Goal: Communication & Community: Answer question/provide support

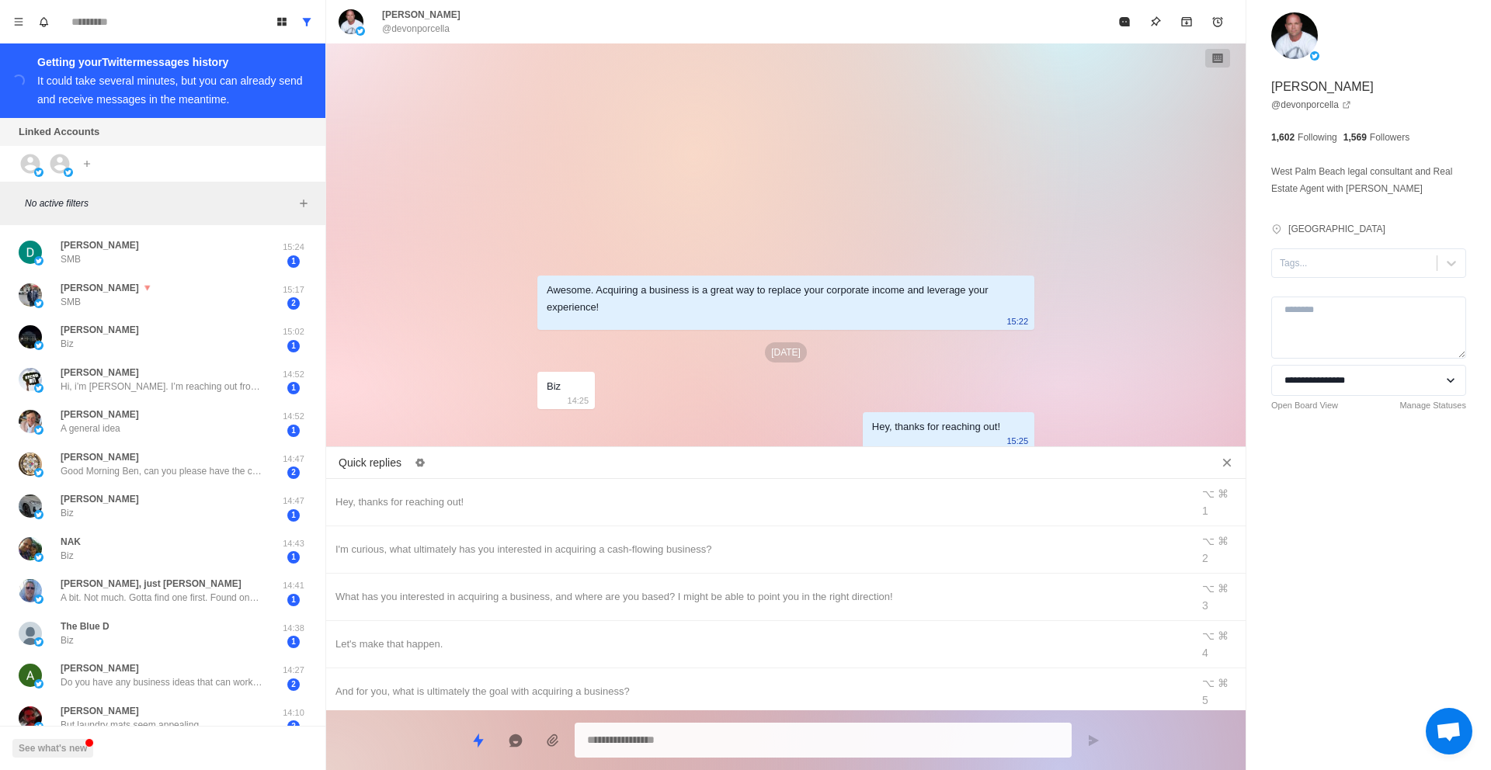
scroll to position [676, 0]
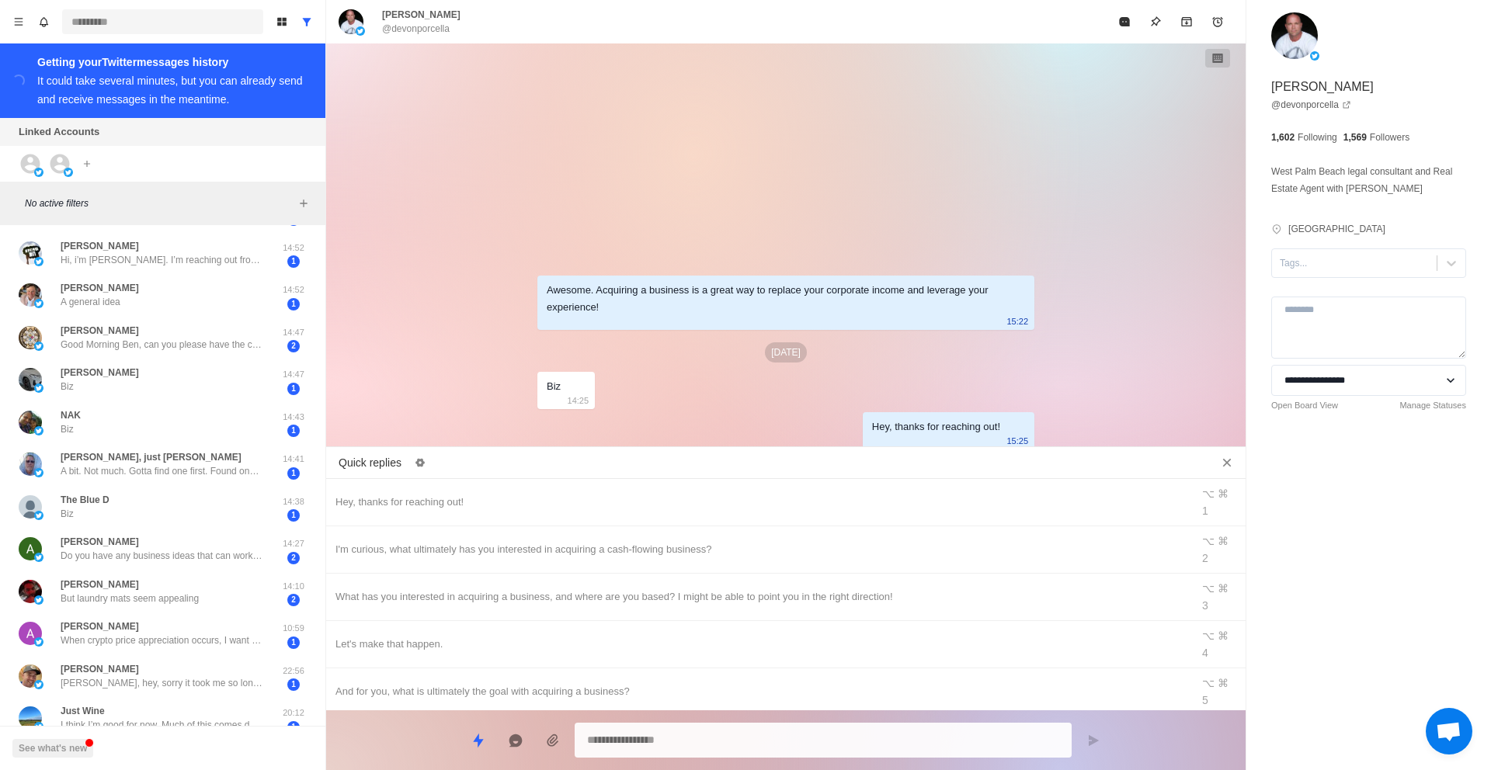
type textarea "*"
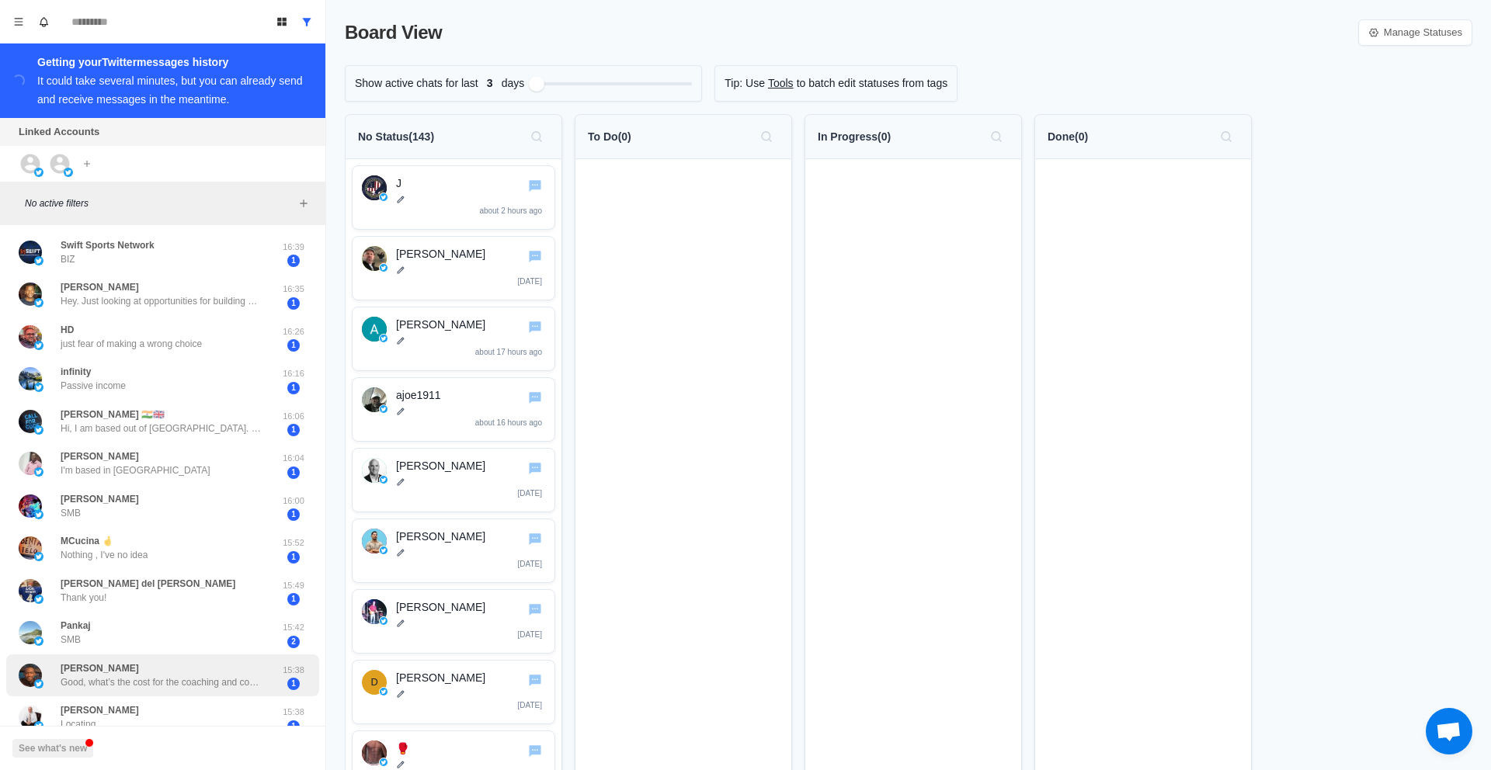
scroll to position [420, 0]
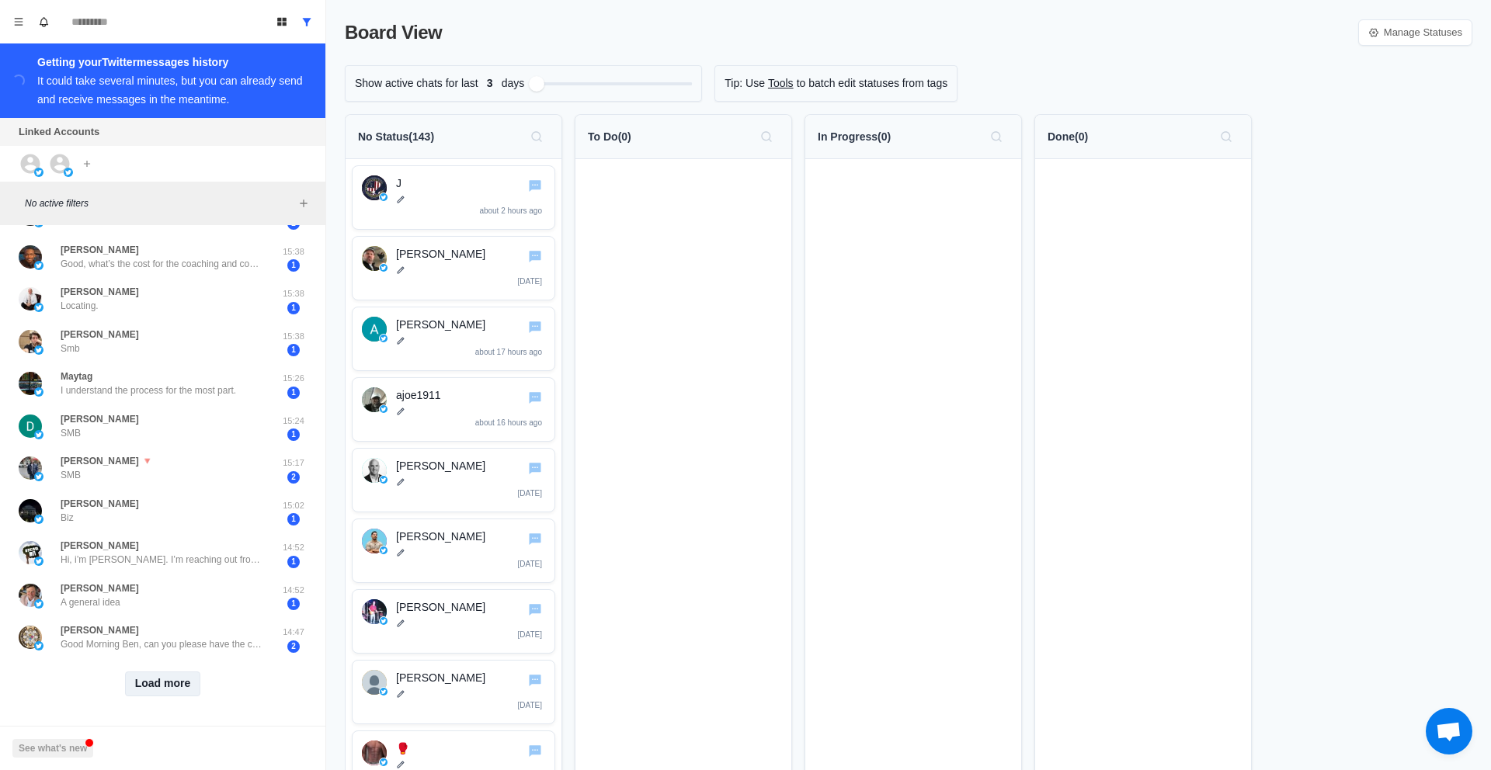
click at [151, 678] on button "Load more" at bounding box center [163, 684] width 76 height 25
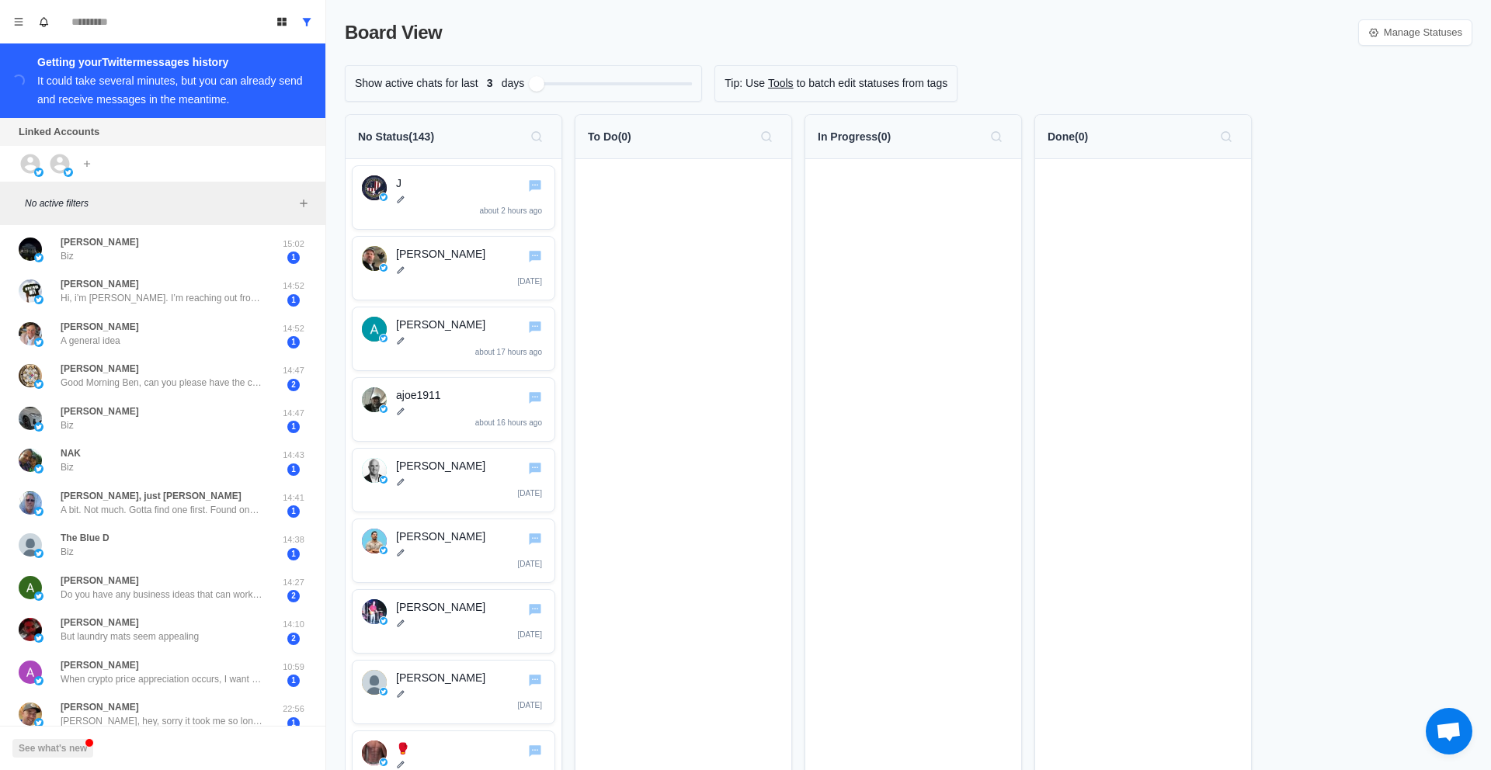
scroll to position [673, 0]
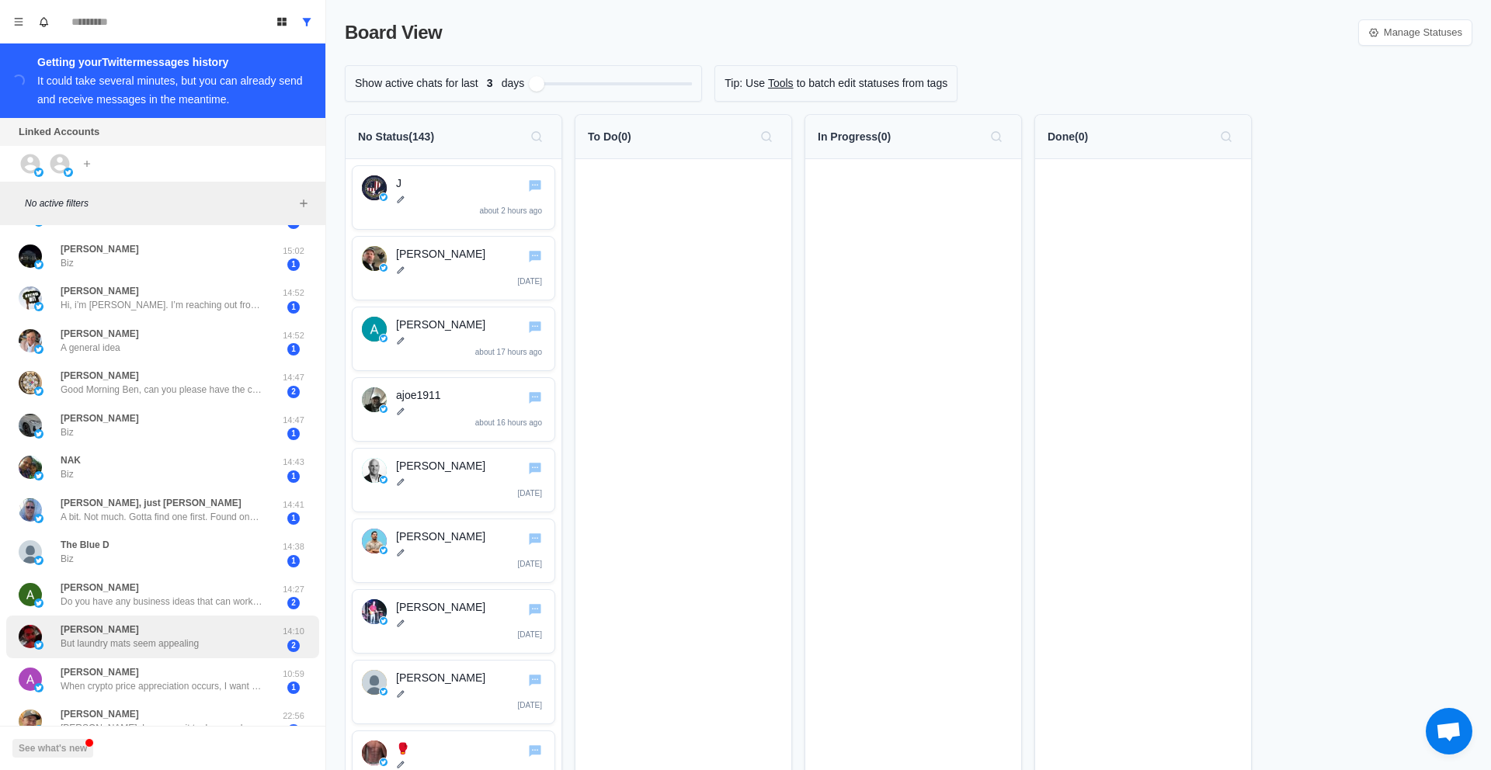
click at [181, 642] on p "But laundry mats seem appealing" at bounding box center [130, 644] width 138 height 14
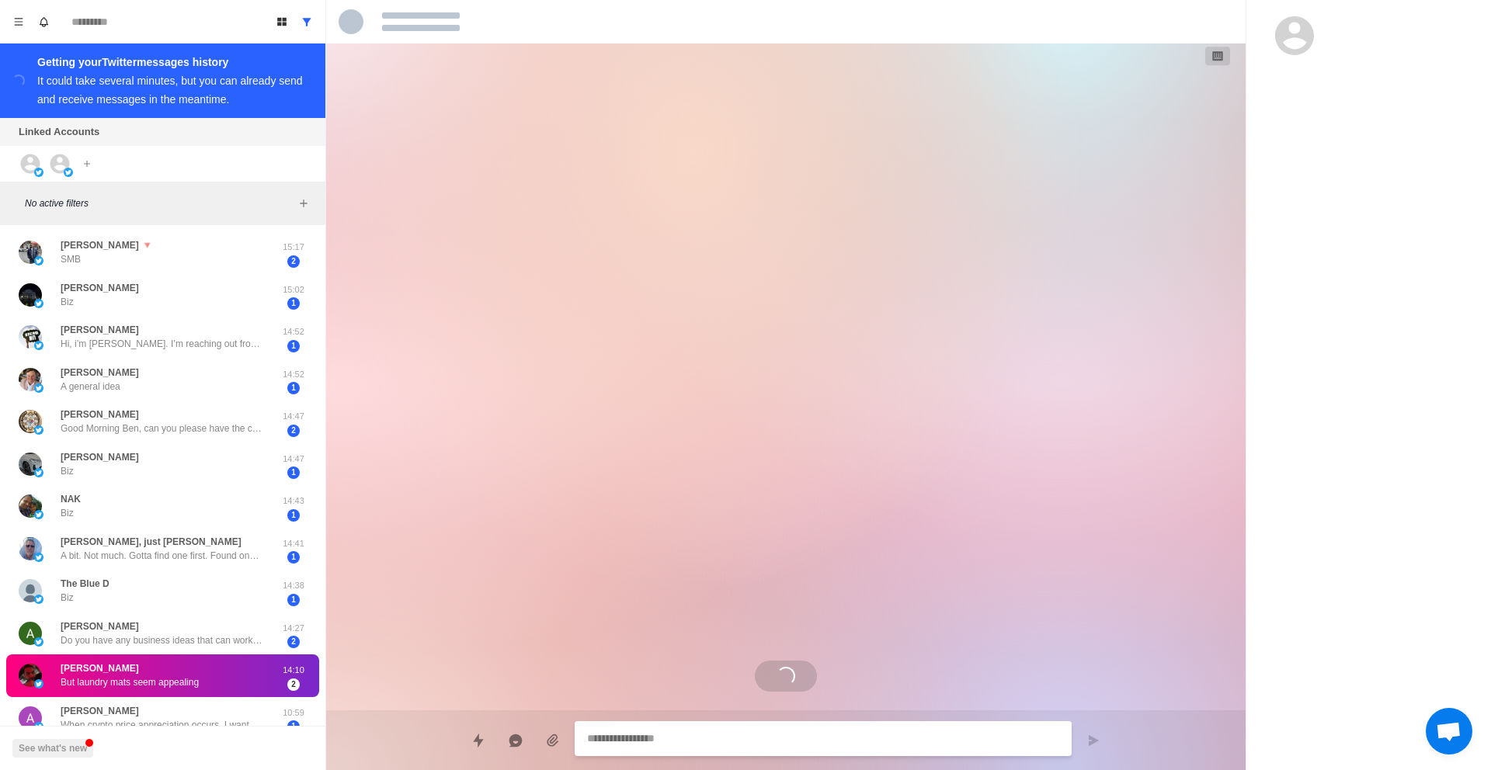
scroll to position [625, 0]
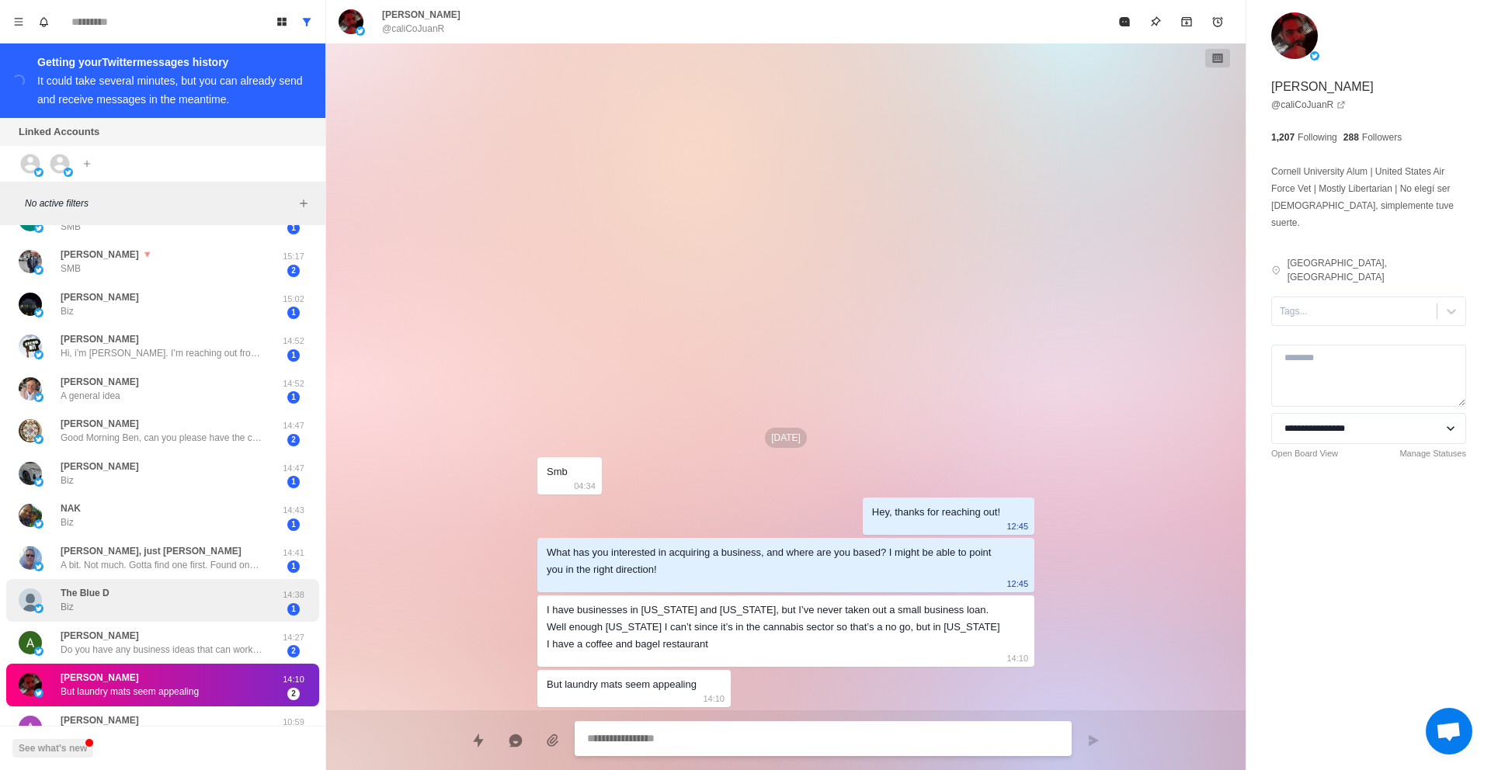
click at [167, 603] on div "The Blue D Biz" at bounding box center [147, 601] width 256 height 30
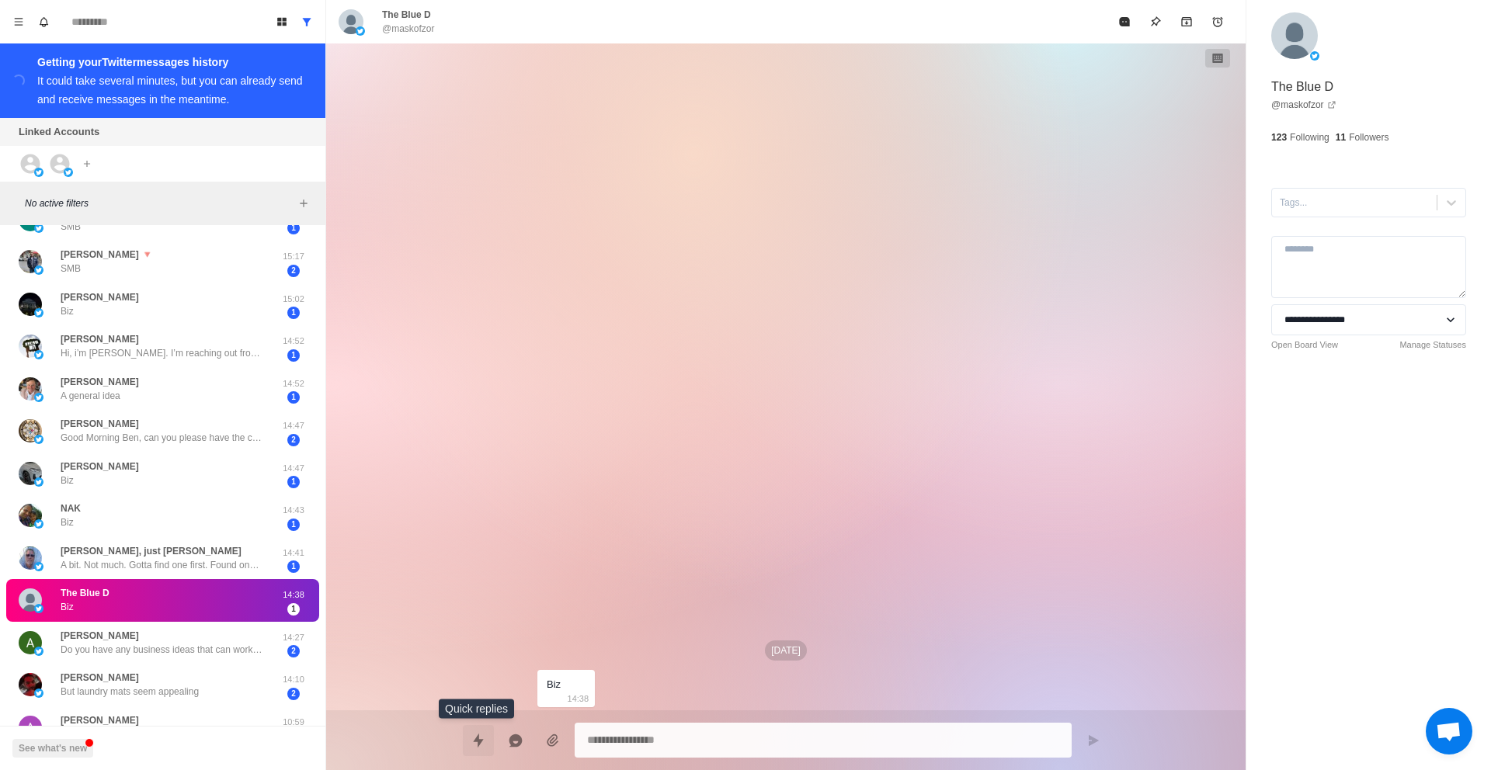
click at [489, 737] on button "Quick replies" at bounding box center [478, 740] width 31 height 31
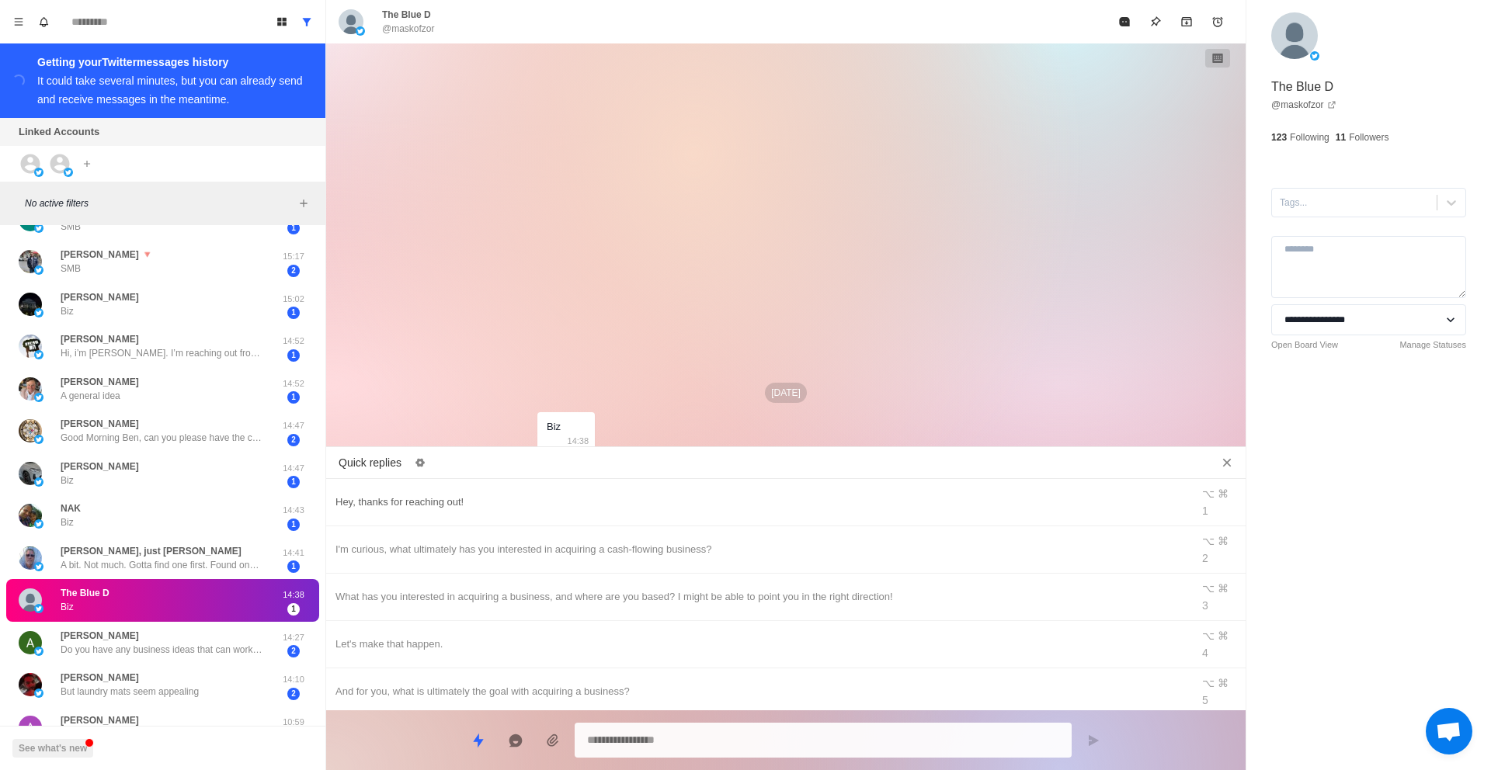
type textarea "*"
click at [589, 494] on div "Hey, thanks for reaching out!" at bounding box center [759, 502] width 847 height 17
type textarea "**********"
drag, startPoint x: 1101, startPoint y: 747, endPoint x: 1069, endPoint y: 734, distance: 34.5
click at [1101, 747] on button "Send message" at bounding box center [1093, 740] width 31 height 31
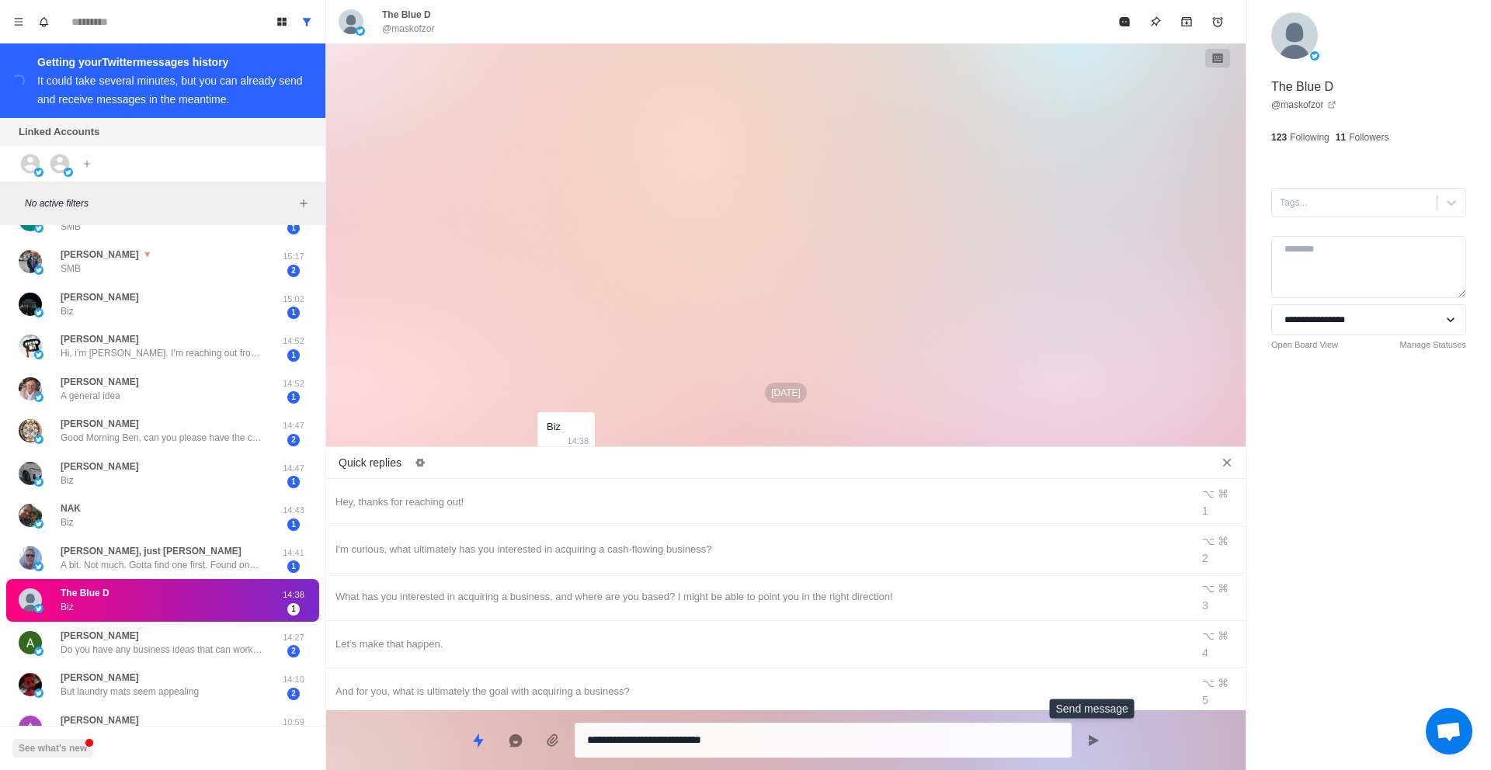
type textarea "*"
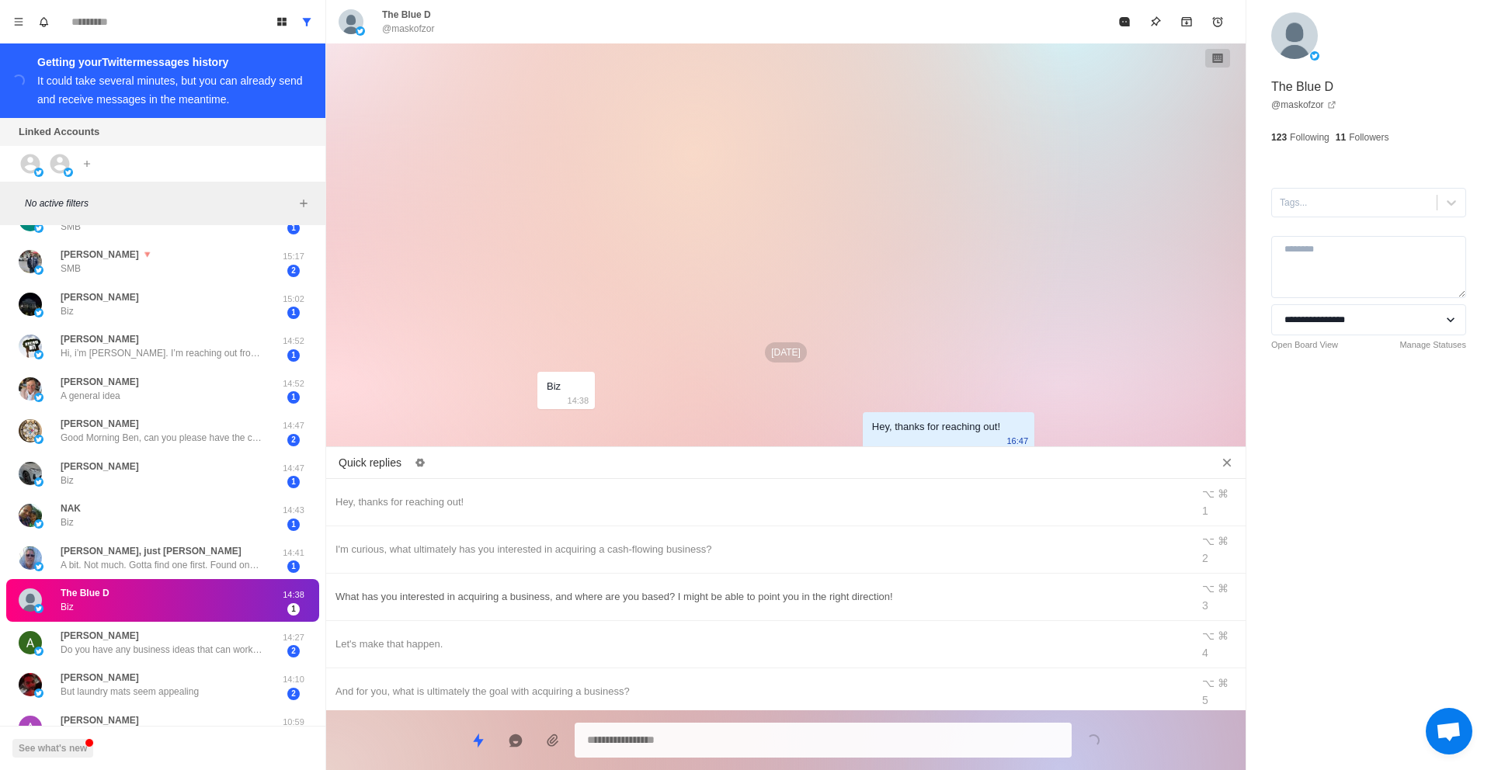
click at [551, 589] on div "What has you interested in acquiring a business, and where are you based? I mig…" at bounding box center [759, 597] width 847 height 17
type textarea "**********"
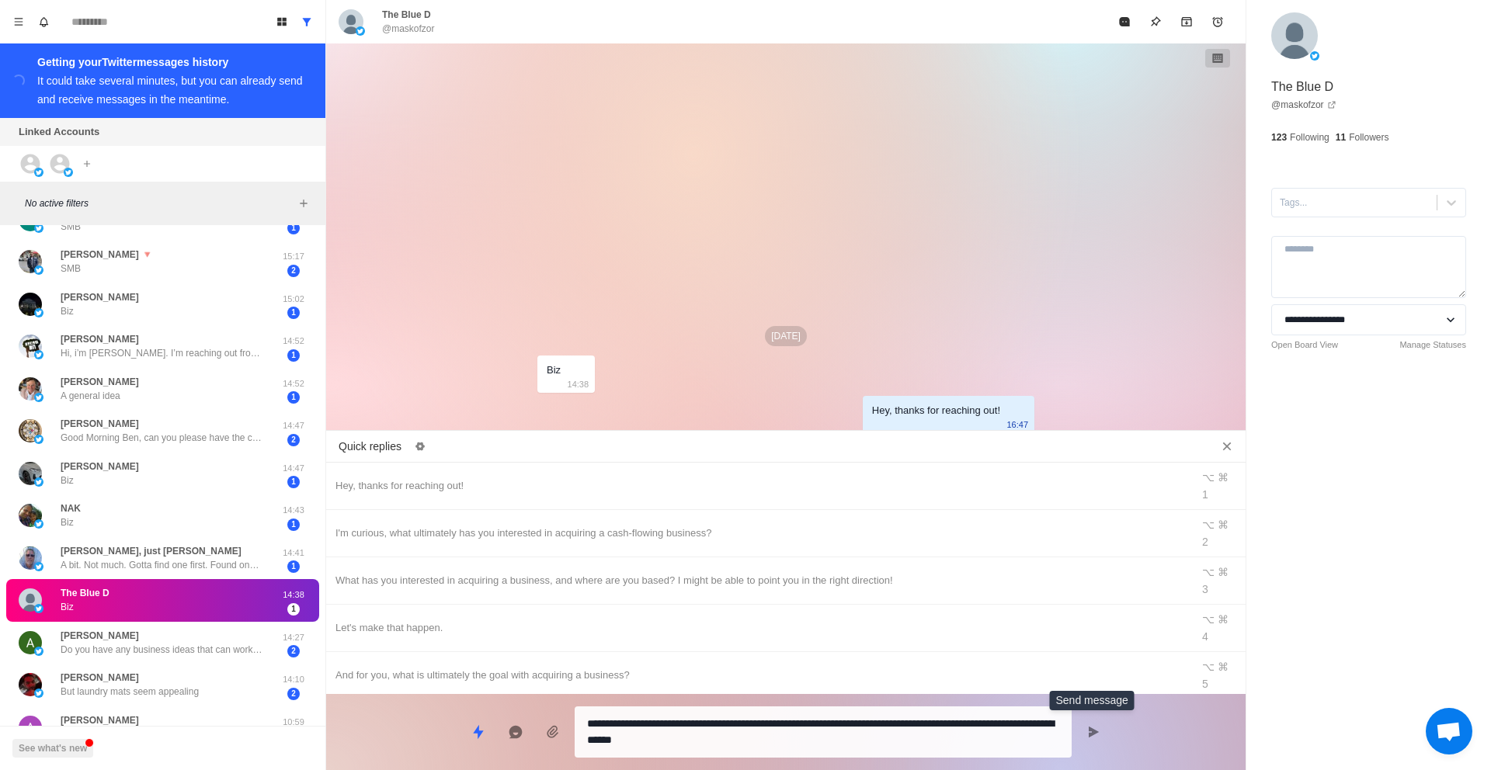
click at [1094, 735] on icon "Send message" at bounding box center [1093, 732] width 12 height 12
type textarea "*"
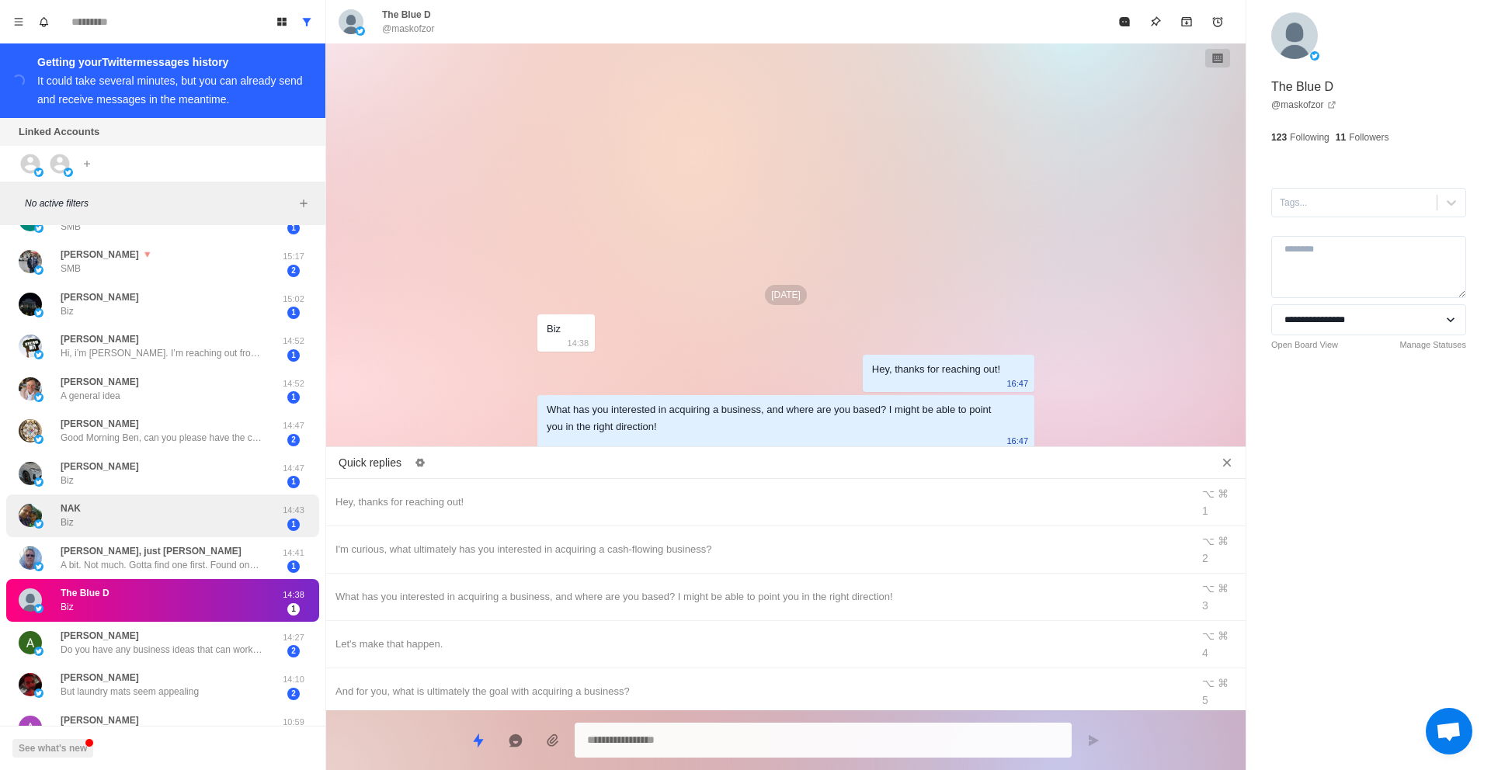
click at [196, 501] on div "NAK Biz 14:43 1" at bounding box center [162, 516] width 313 height 43
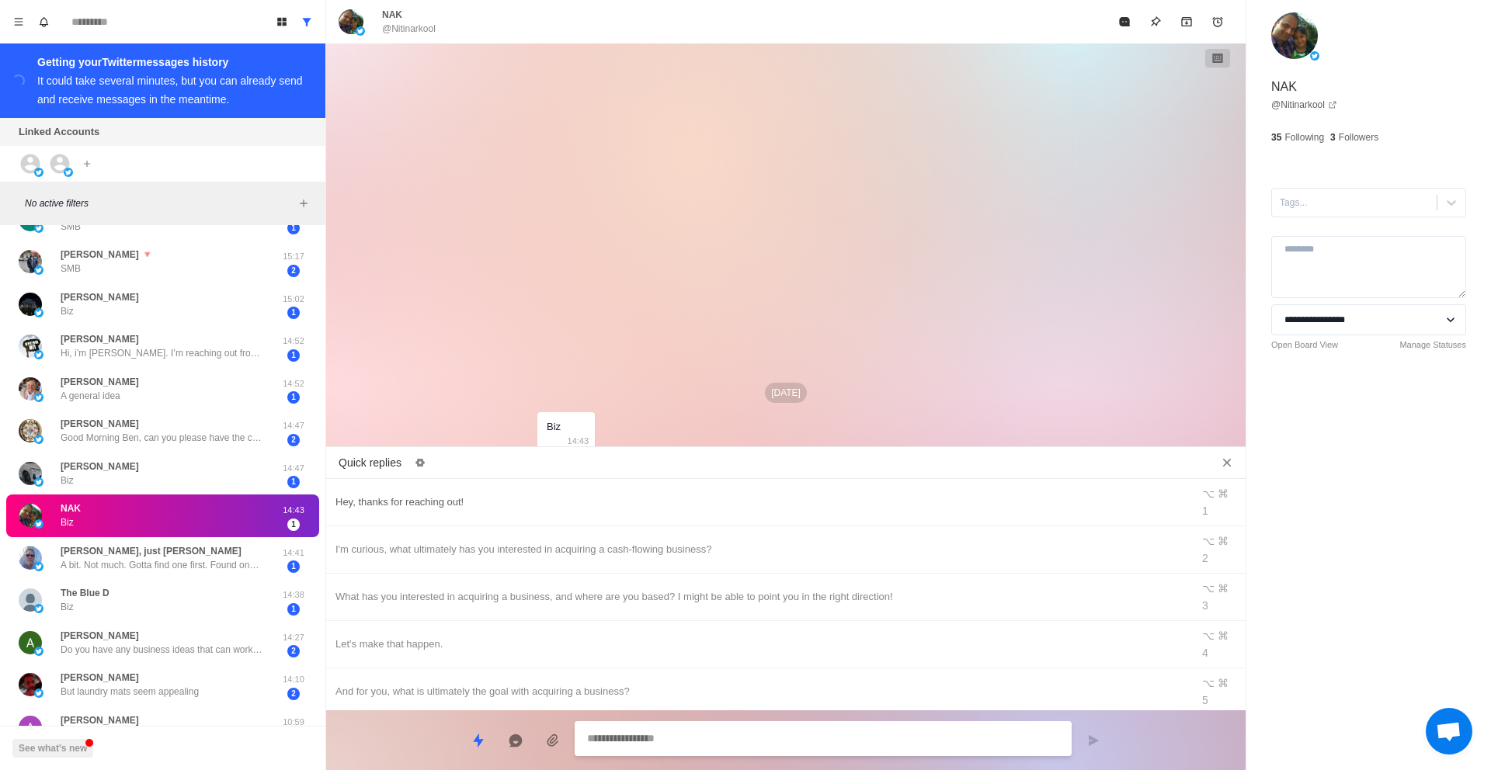
type textarea "*"
click at [553, 495] on div "Hey, thanks for reaching out!" at bounding box center [759, 502] width 847 height 17
type textarea "**********"
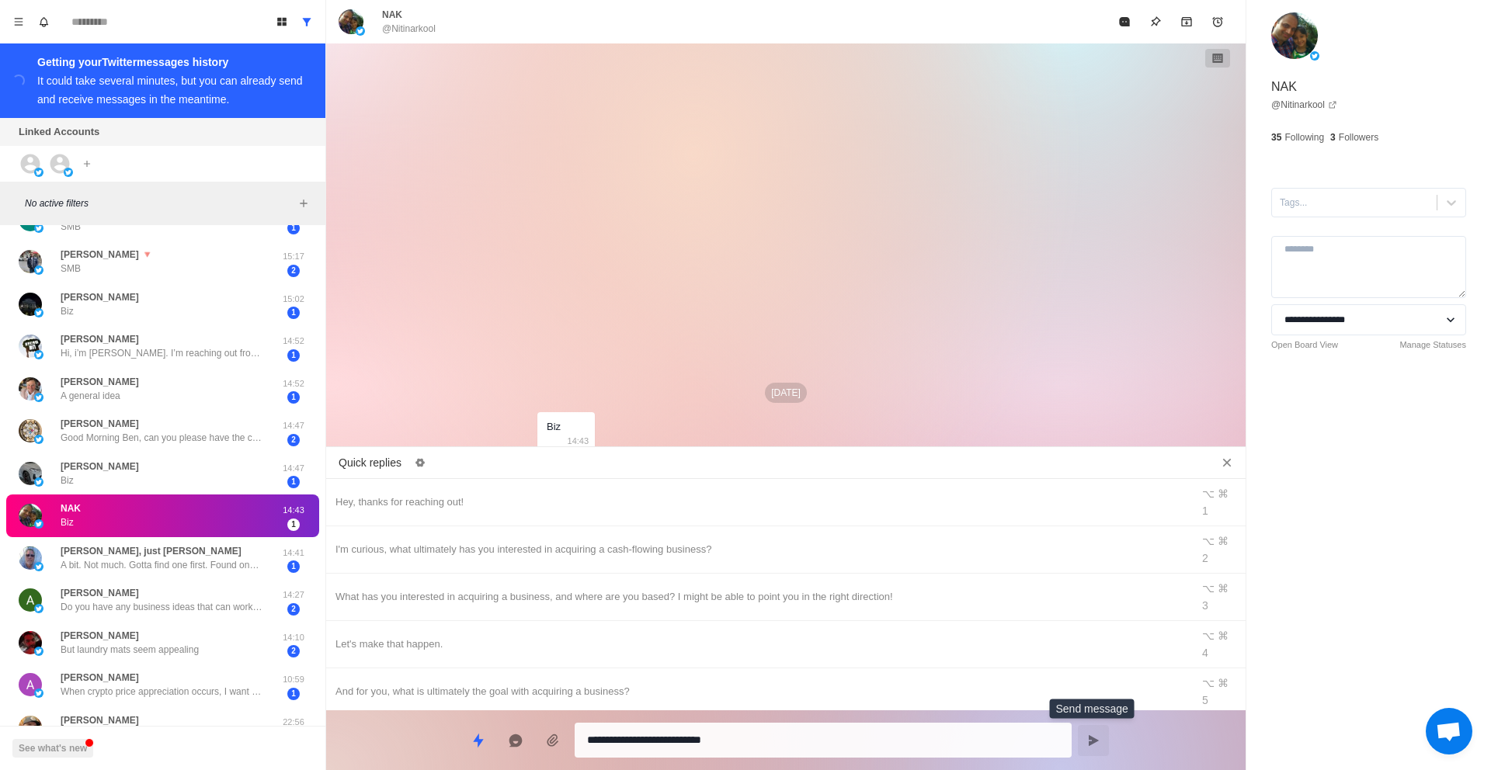
click at [1094, 739] on icon "Send message" at bounding box center [1094, 740] width 10 height 11
type textarea "*"
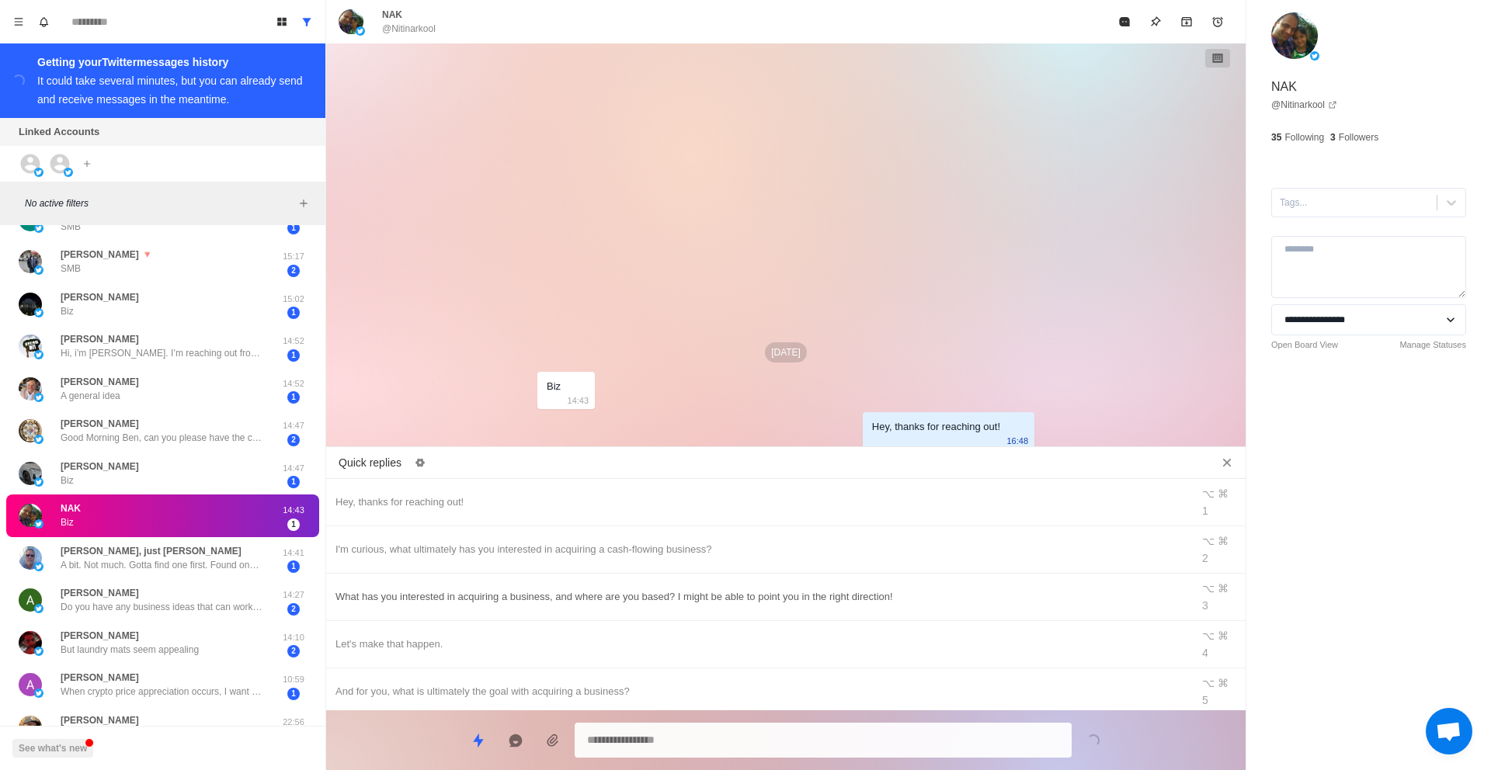
click at [986, 589] on div "What has you interested in acquiring a business, and where are you based? I mig…" at bounding box center [759, 597] width 847 height 17
type textarea "**********"
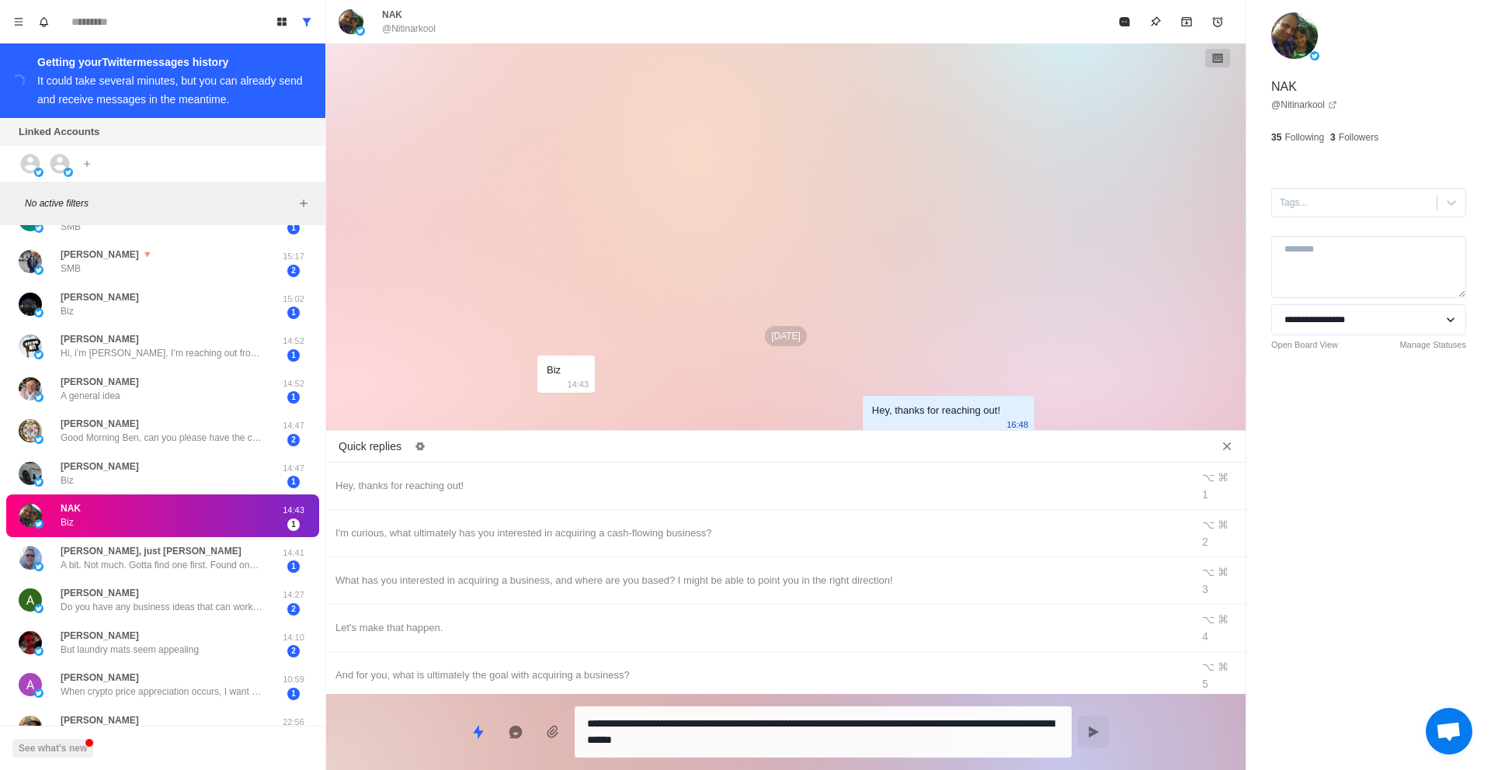
click at [1087, 740] on button "Send message" at bounding box center [1093, 732] width 31 height 31
type textarea "*"
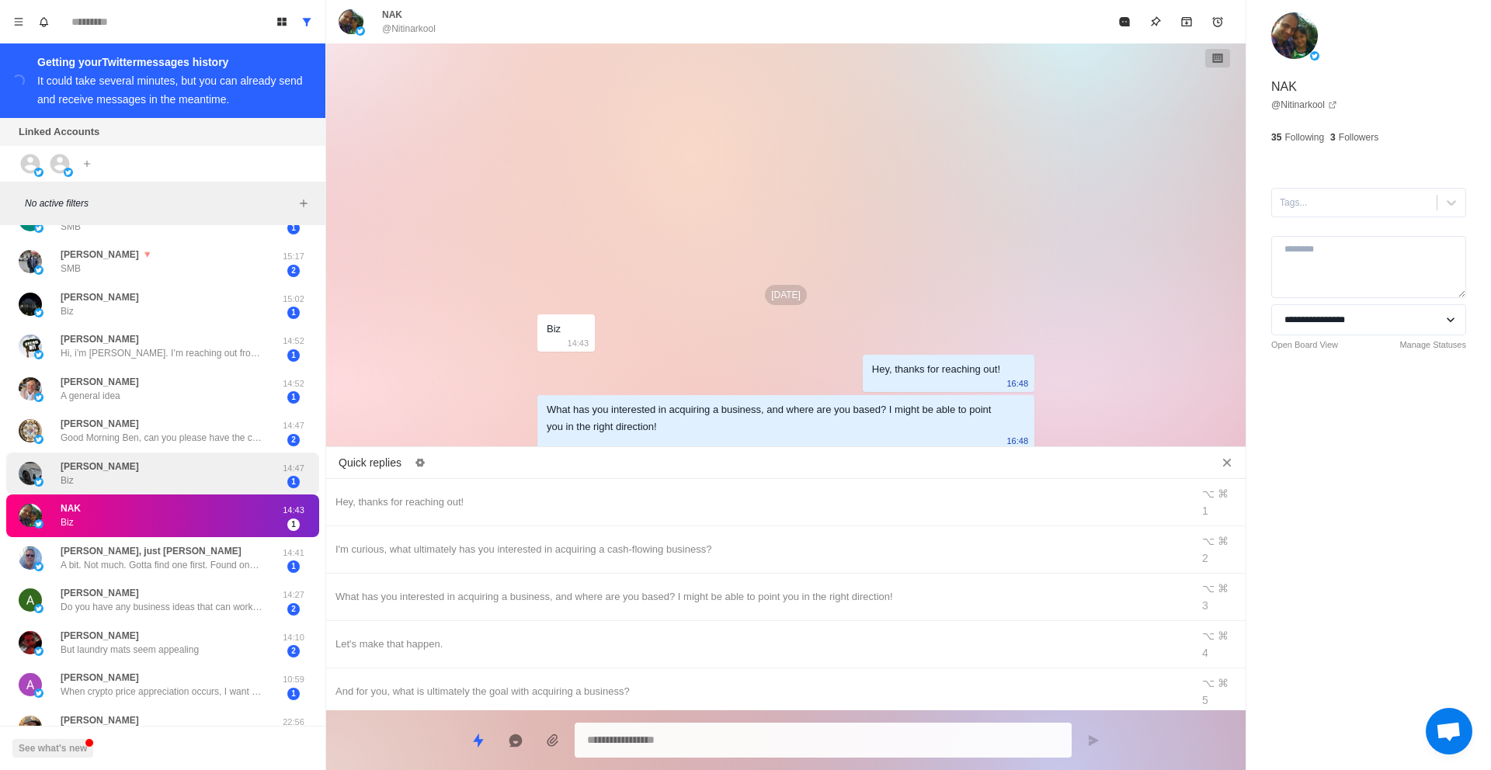
click at [214, 472] on div "[PERSON_NAME]" at bounding box center [147, 474] width 256 height 30
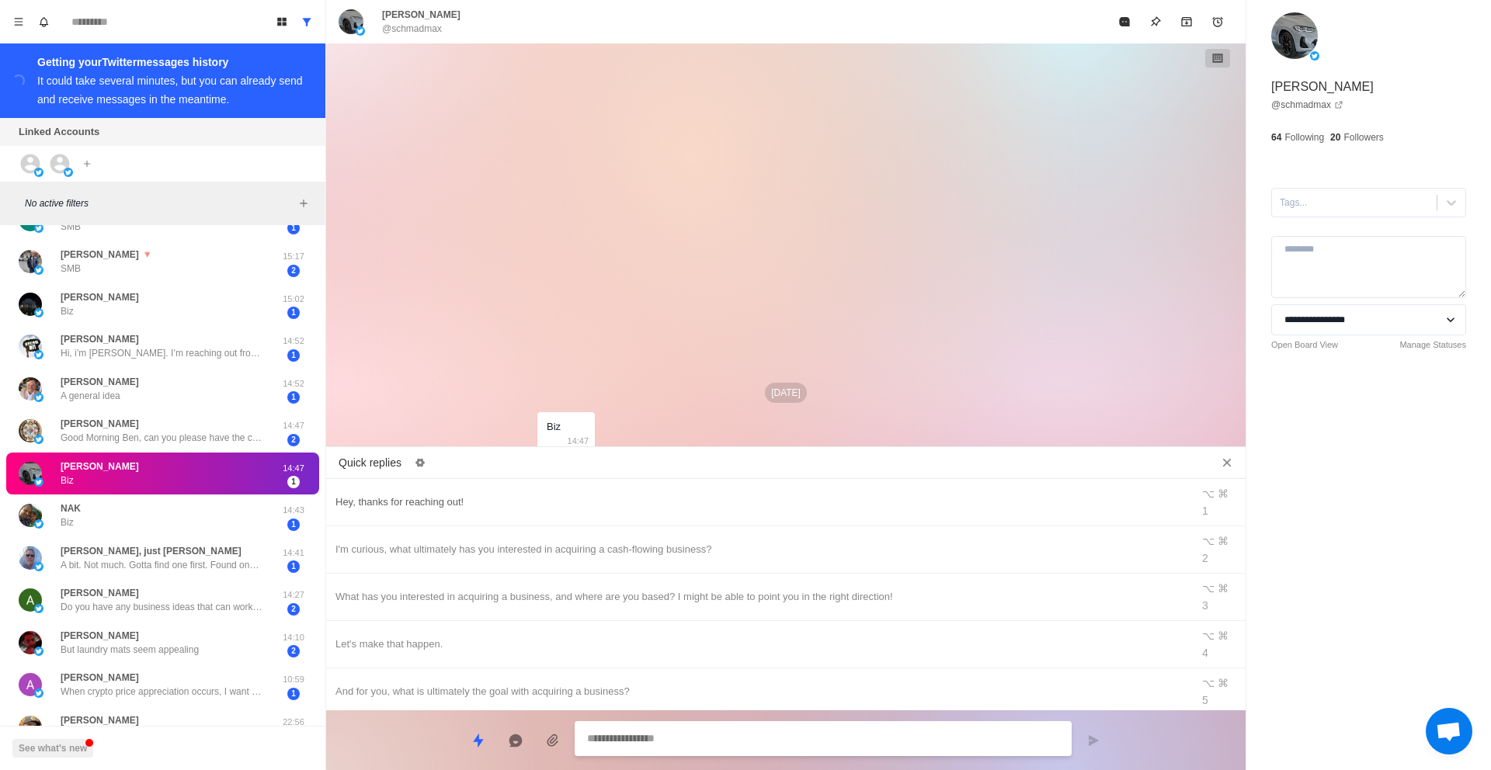
type textarea "*"
click at [499, 494] on div "Hey, thanks for reaching out!" at bounding box center [759, 502] width 847 height 17
type textarea "**********"
click at [1106, 737] on button "Send message" at bounding box center [1093, 740] width 31 height 31
type textarea "*"
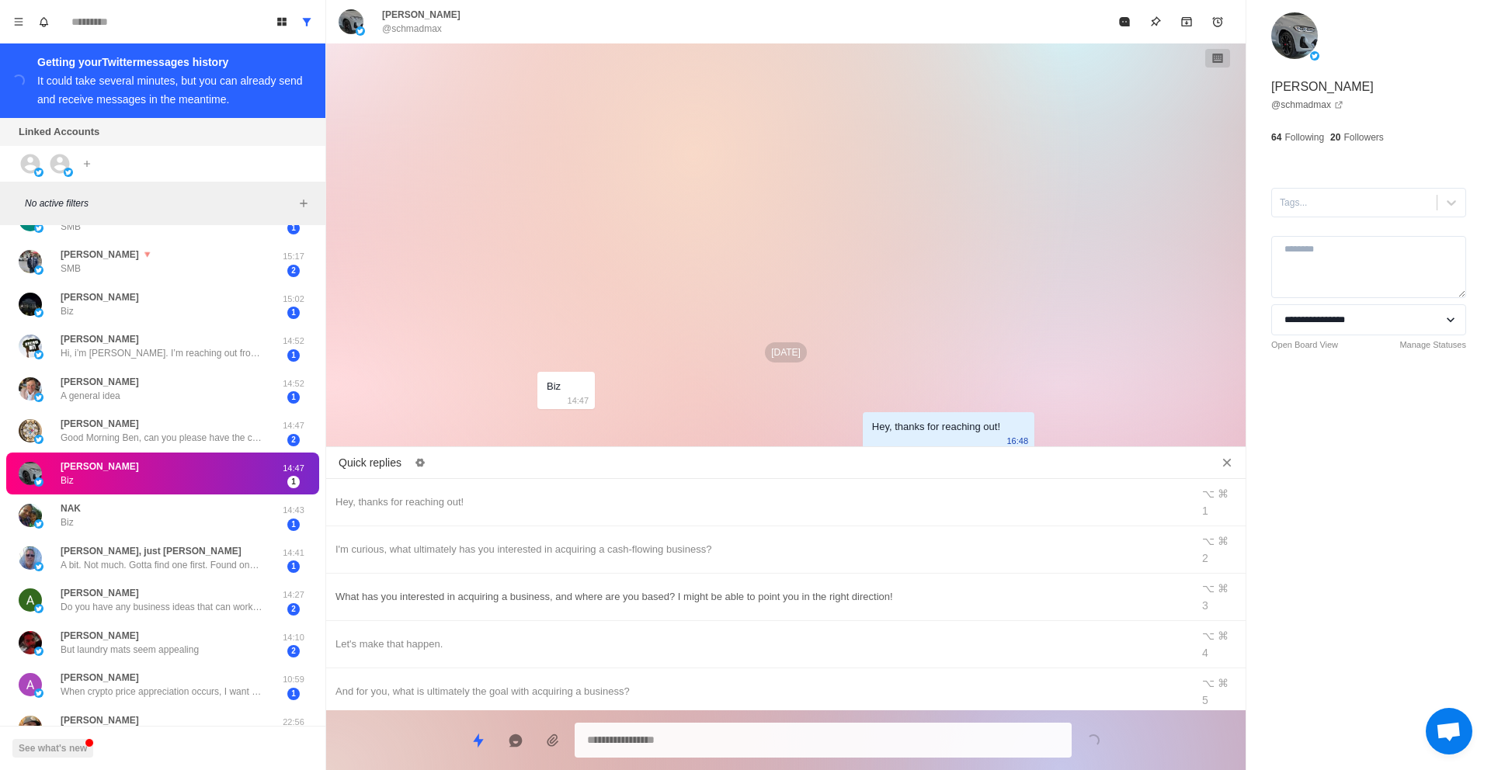
type textarea "*"
click at [483, 589] on div "What has you interested in acquiring a business, and where are you based? I mig…" at bounding box center [759, 597] width 847 height 17
type textarea "**********"
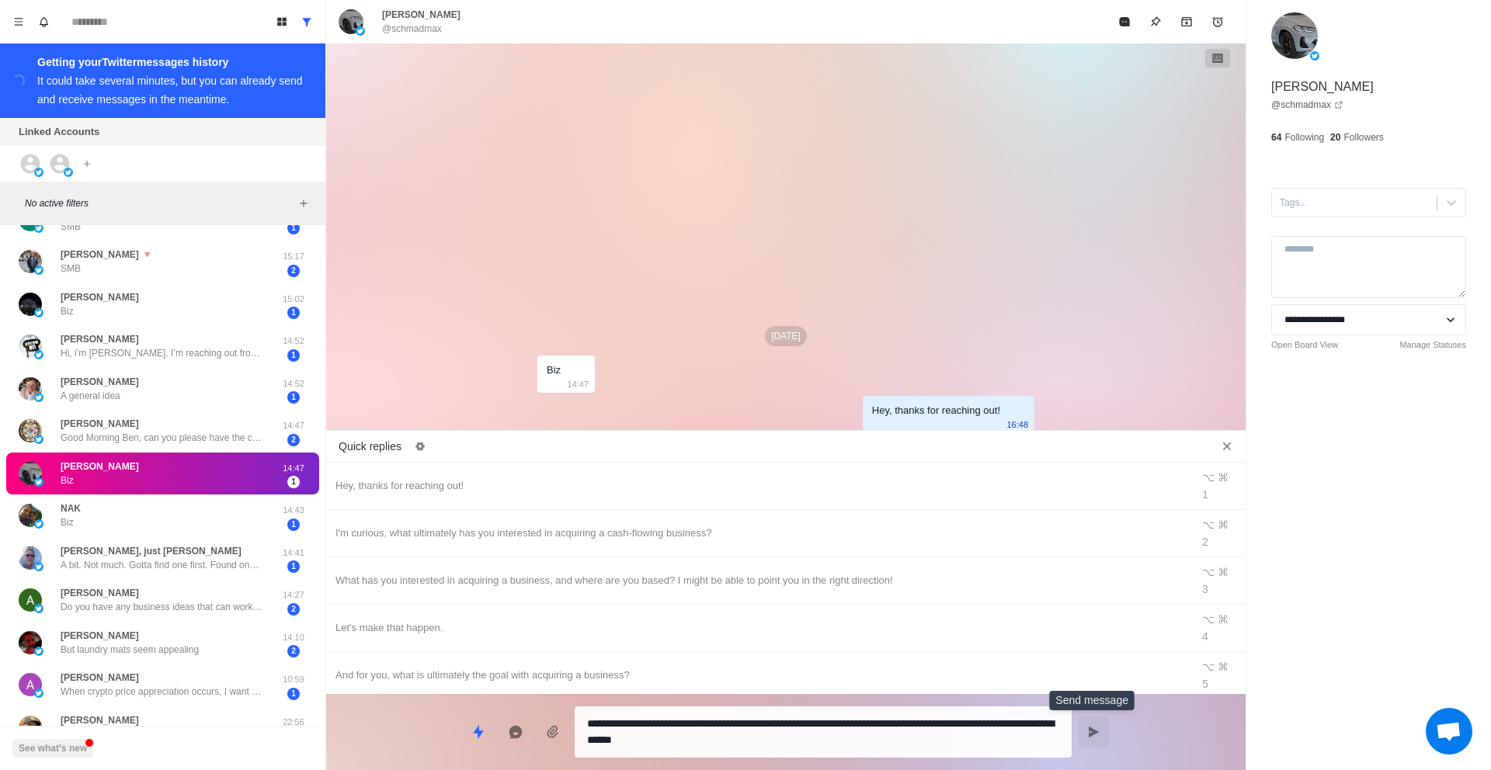
click at [1089, 732] on icon "Send message" at bounding box center [1093, 732] width 12 height 12
type textarea "*"
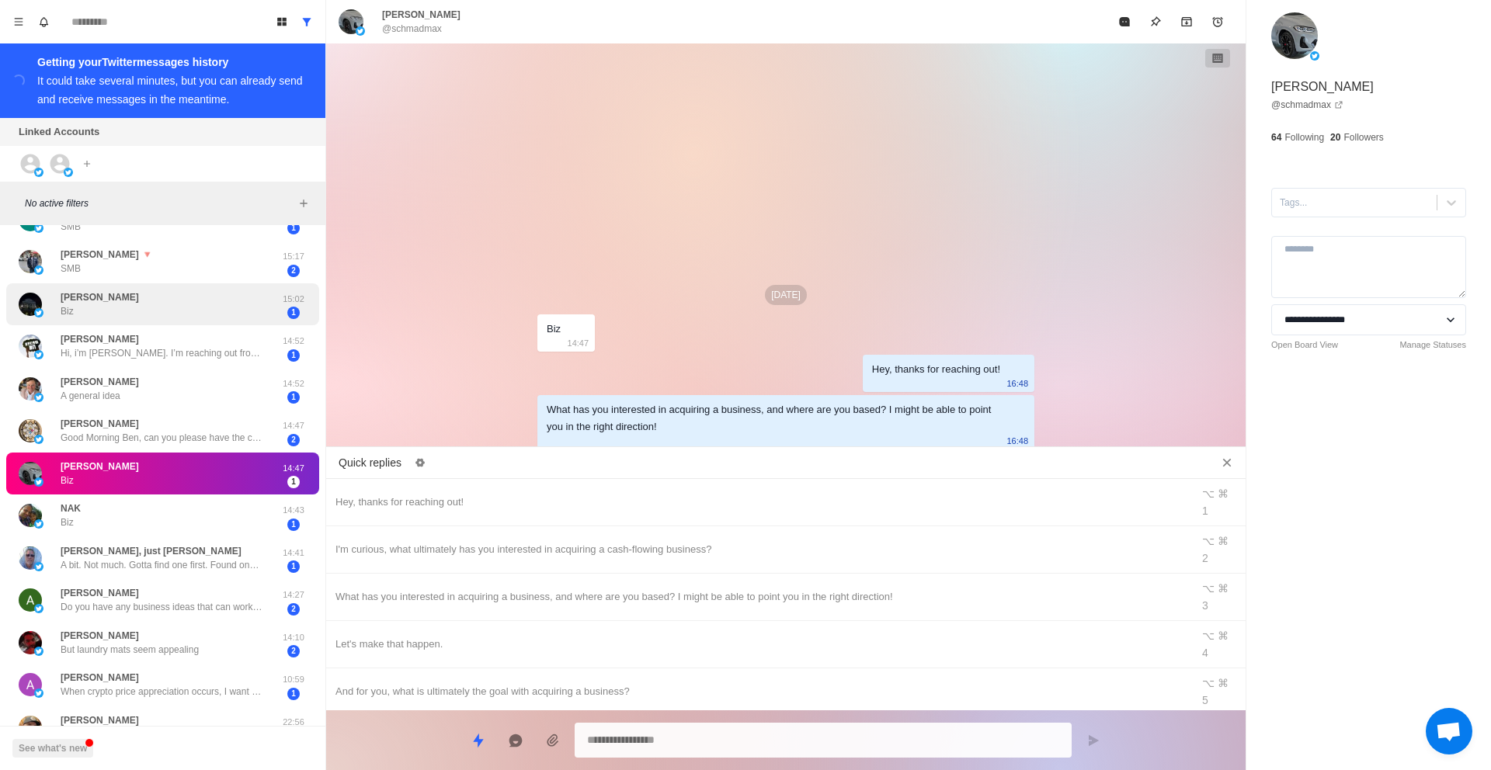
drag, startPoint x: 98, startPoint y: 302, endPoint x: 127, endPoint y: 305, distance: 28.9
click at [98, 302] on p "[PERSON_NAME]" at bounding box center [100, 297] width 78 height 14
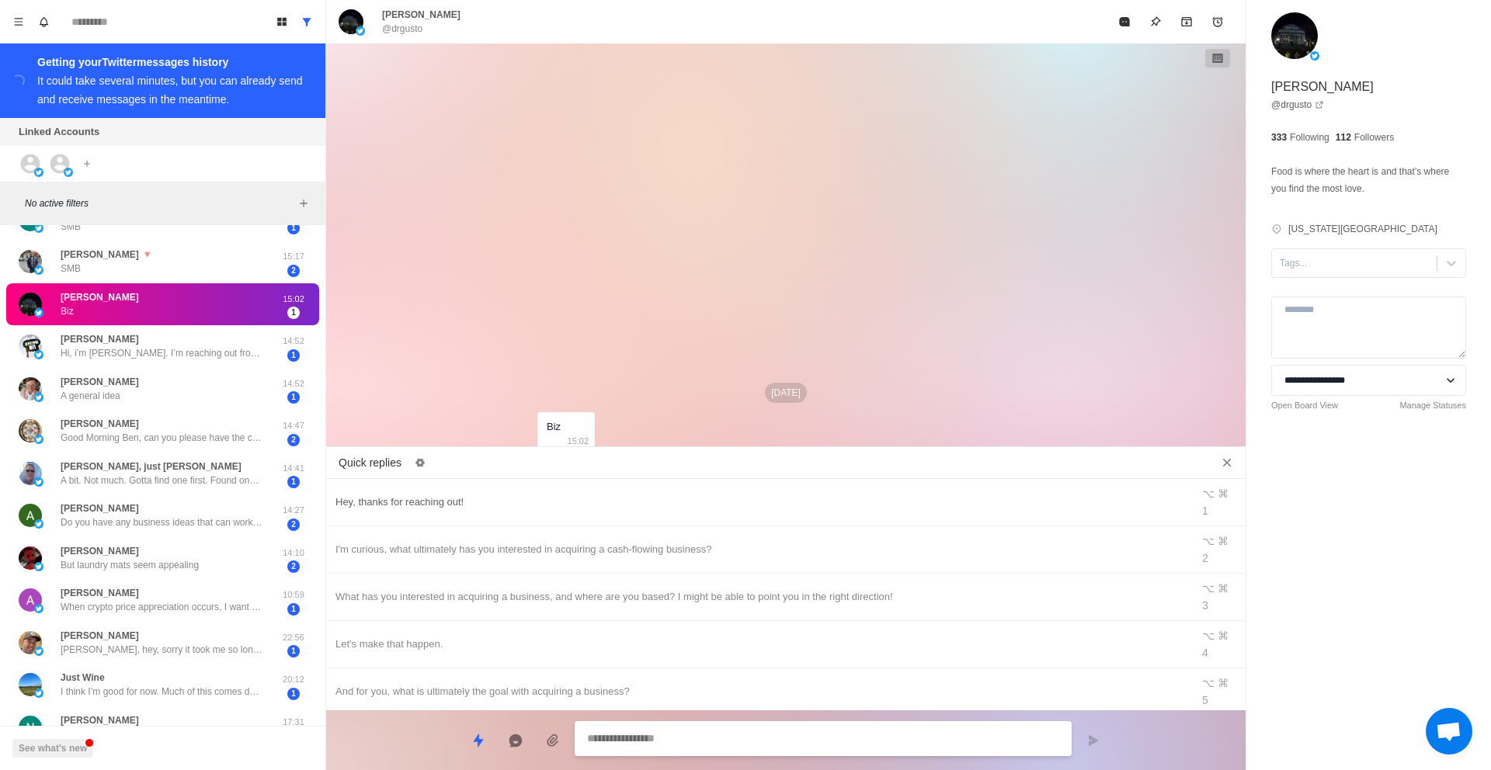
type textarea "*"
click at [639, 494] on div "Hey, thanks for reaching out!" at bounding box center [759, 502] width 847 height 17
type textarea "**********"
click at [1085, 743] on button "Send message" at bounding box center [1093, 740] width 31 height 31
type textarea "*"
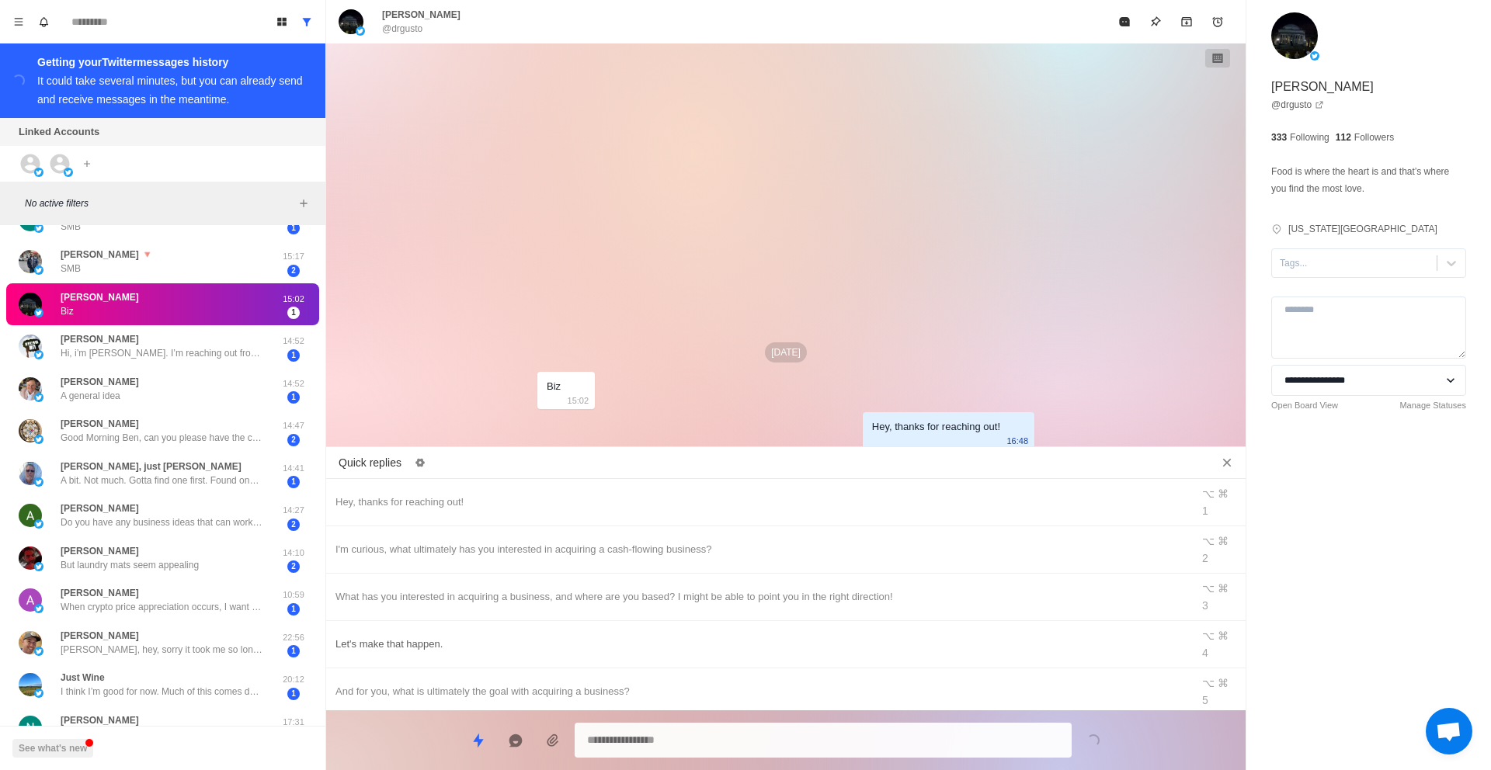
type textarea "*"
click at [646, 589] on div "What has you interested in acquiring a business, and where are you based? I mig…" at bounding box center [759, 597] width 847 height 17
type textarea "**********"
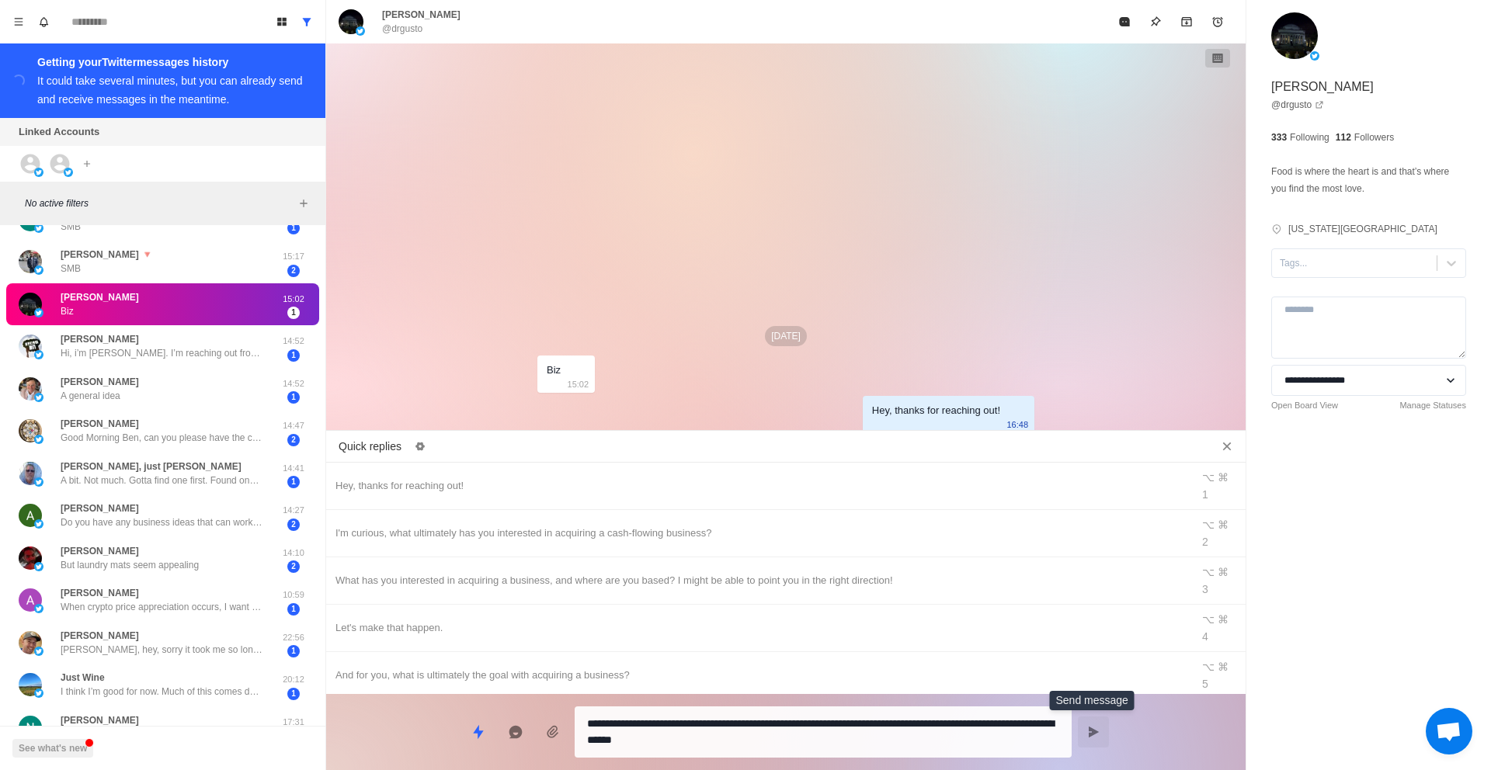
click at [1098, 739] on button "Send message" at bounding box center [1093, 732] width 31 height 31
type textarea "*"
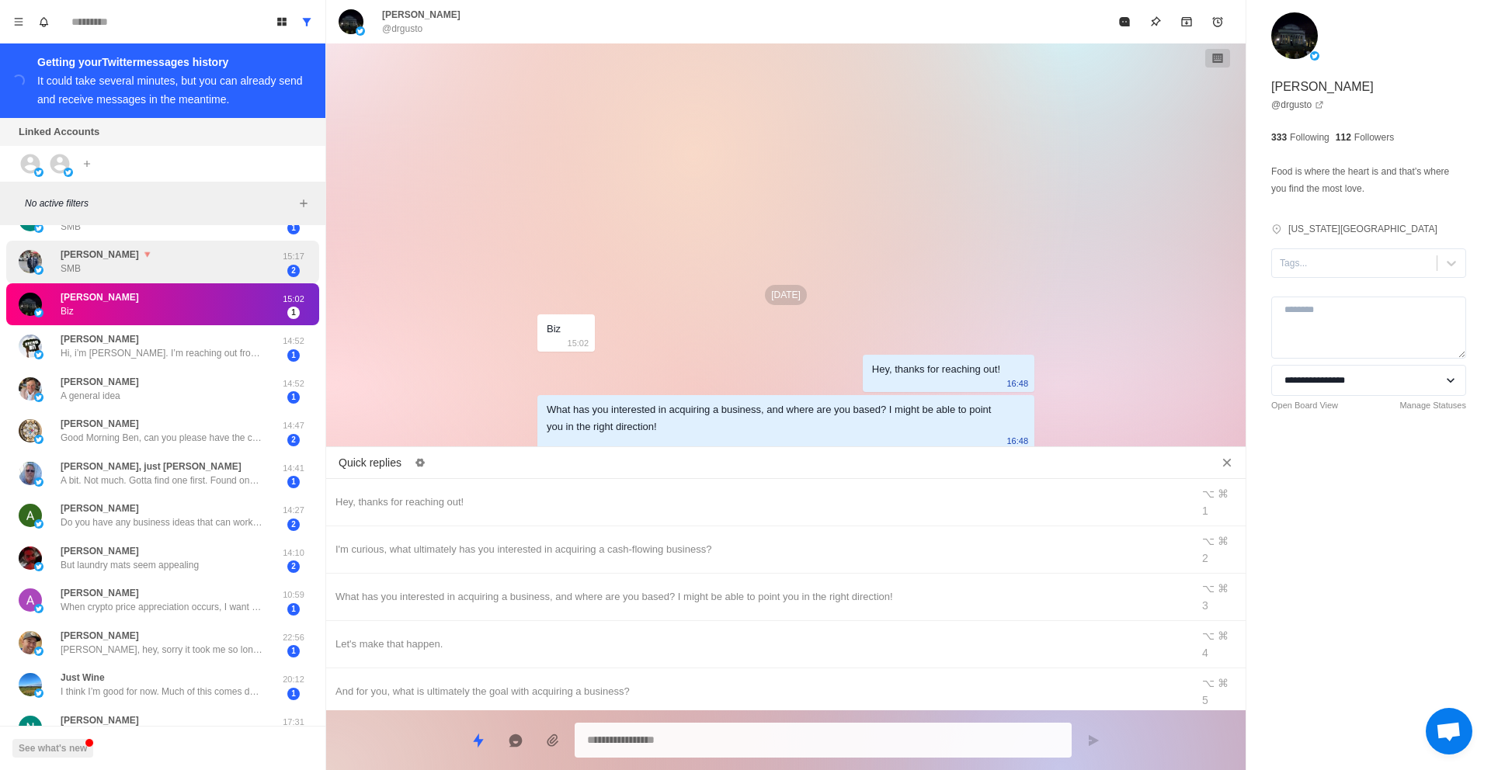
click at [147, 269] on div "[PERSON_NAME] 🔻 SMB" at bounding box center [107, 262] width 92 height 28
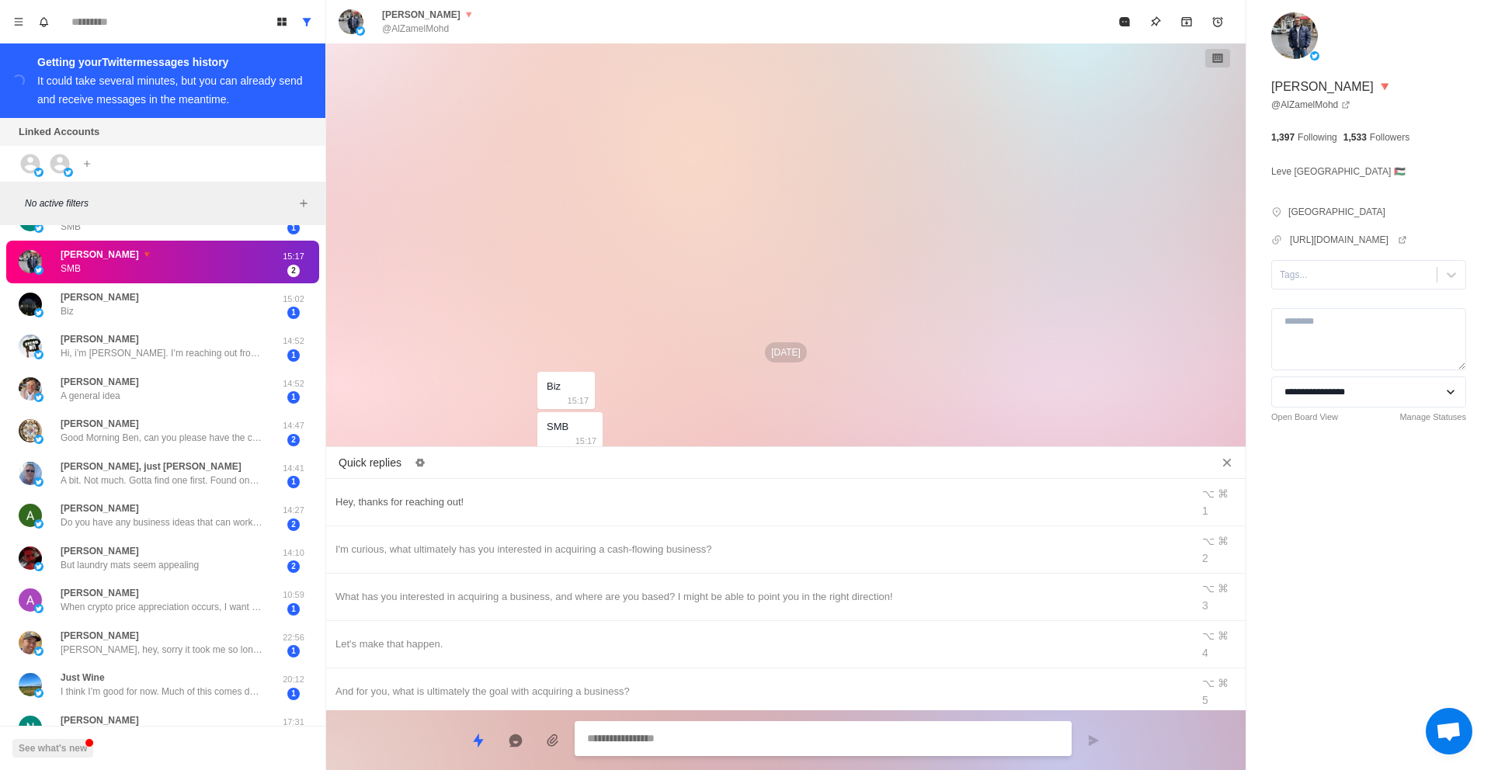
type textarea "*"
click at [511, 502] on div "Hey, thanks for reaching out! ⌥ ⌘ 1" at bounding box center [786, 502] width 920 height 47
type textarea "**********"
click at [1185, 23] on icon "Archive" at bounding box center [1186, 21] width 10 height 9
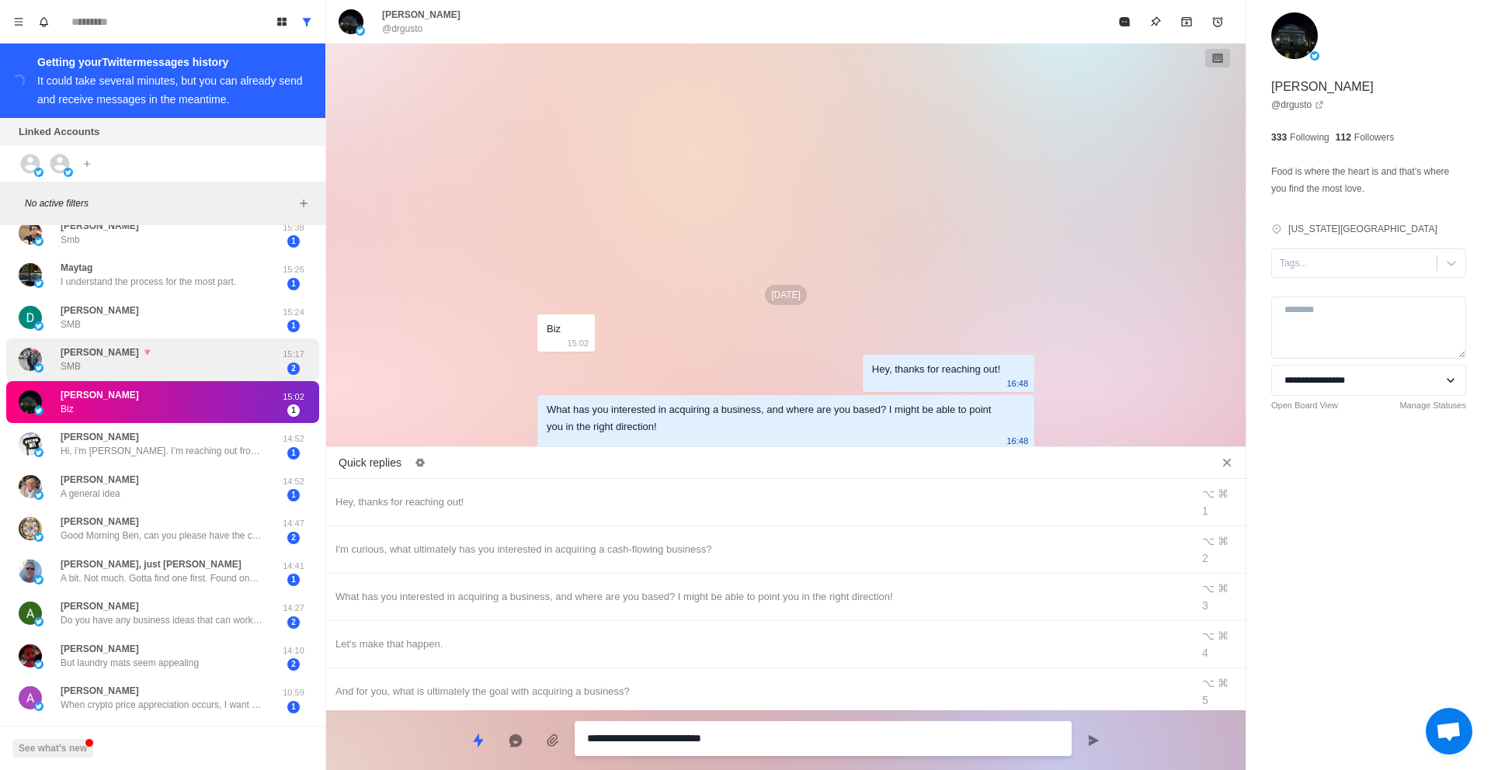
scroll to position [520, 0]
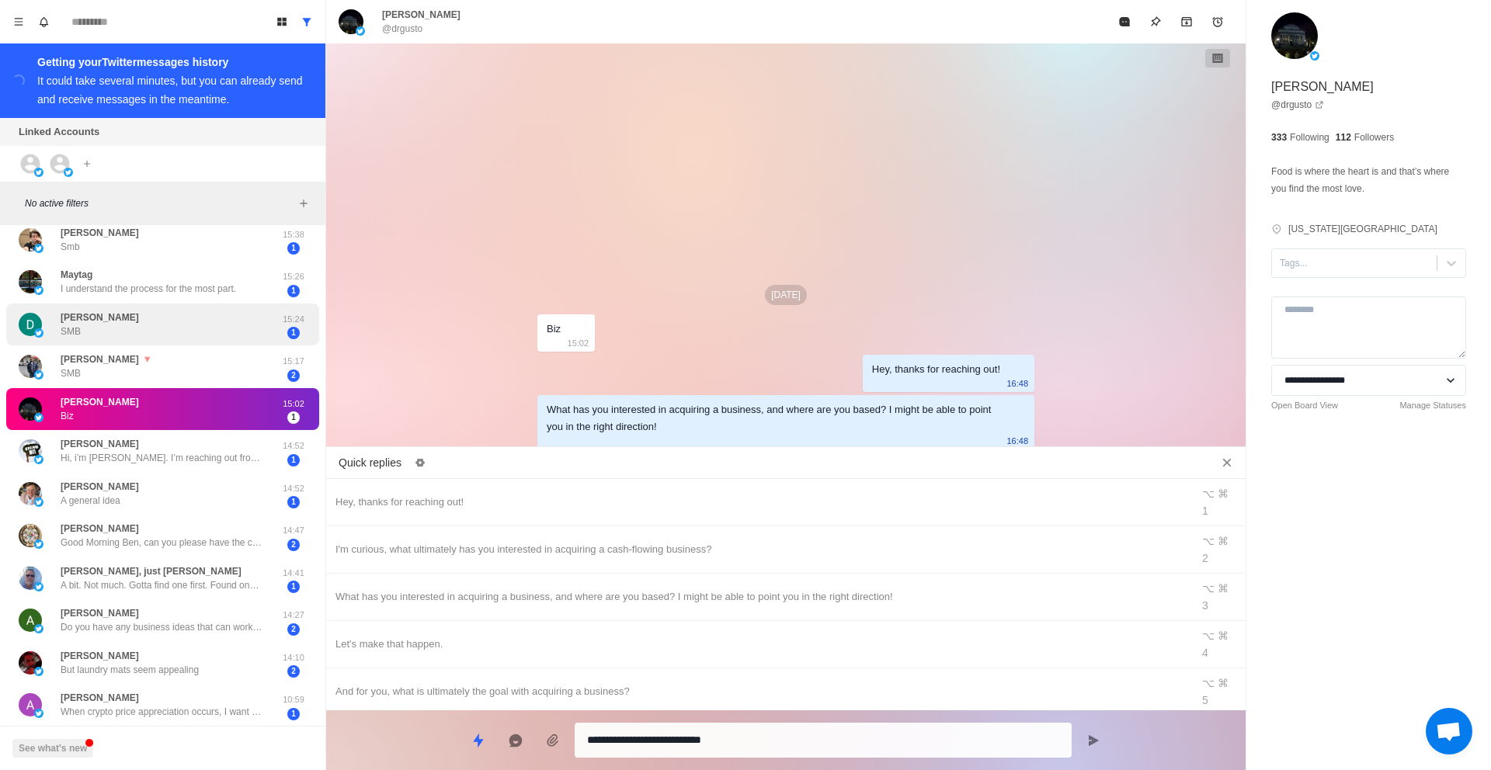
click at [148, 326] on div "[PERSON_NAME] SMB" at bounding box center [147, 325] width 256 height 30
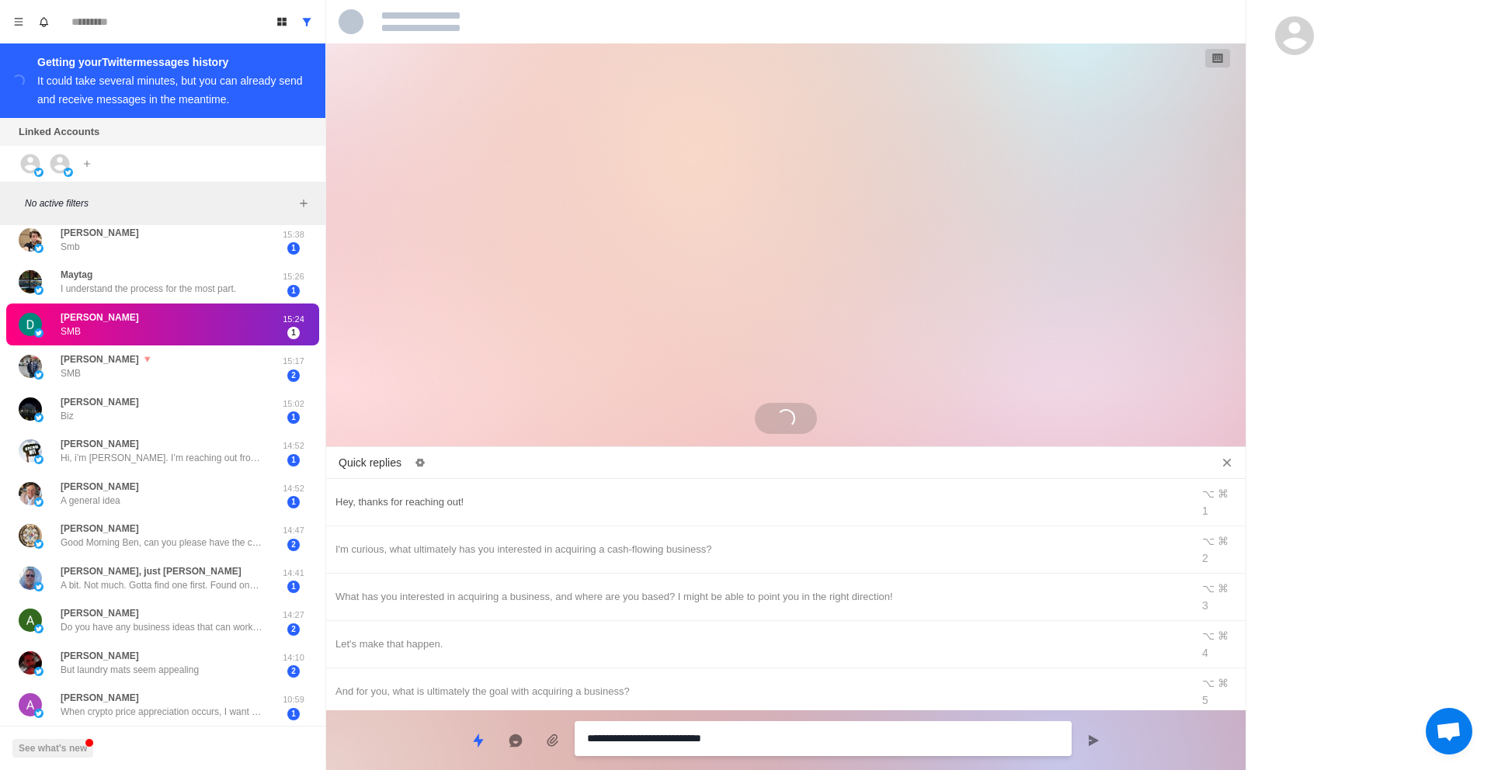
click at [526, 494] on div "Hey, thanks for reaching out!" at bounding box center [759, 502] width 847 height 17
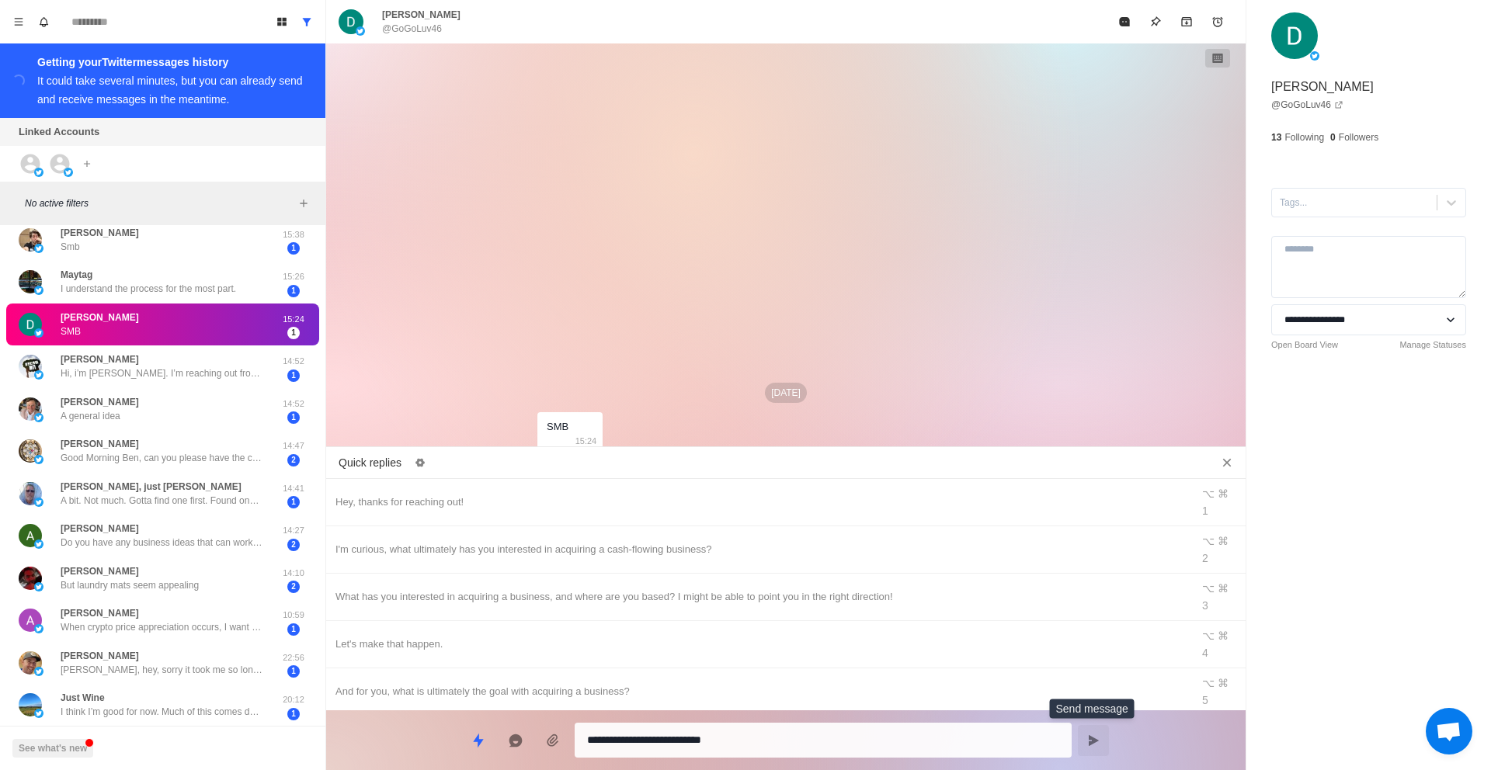
click at [1087, 736] on button "Send message" at bounding box center [1093, 740] width 31 height 31
type textarea "*"
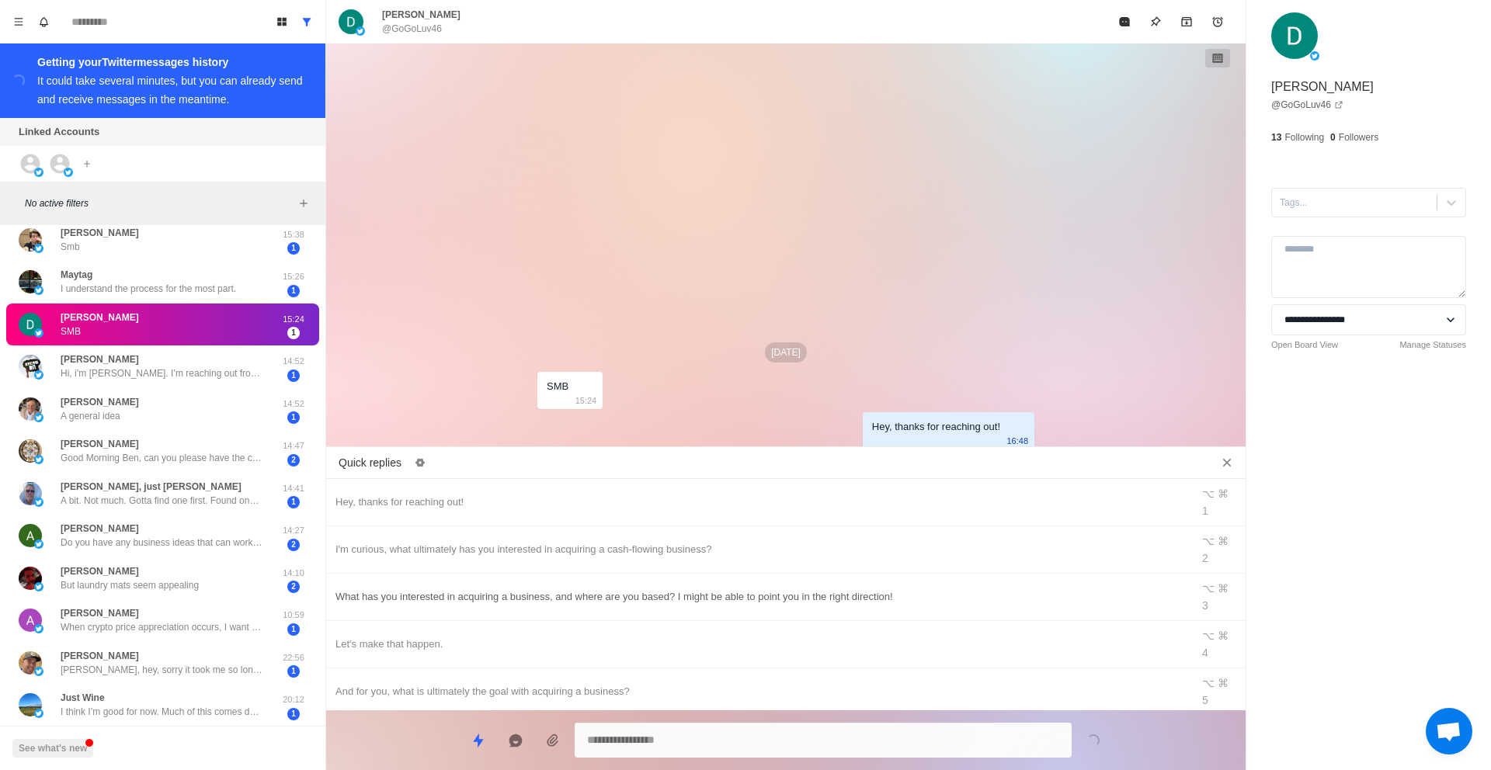
type textarea "*"
click at [836, 589] on div "What has you interested in acquiring a business, and where are you based? I mig…" at bounding box center [759, 597] width 847 height 17
type textarea "**********"
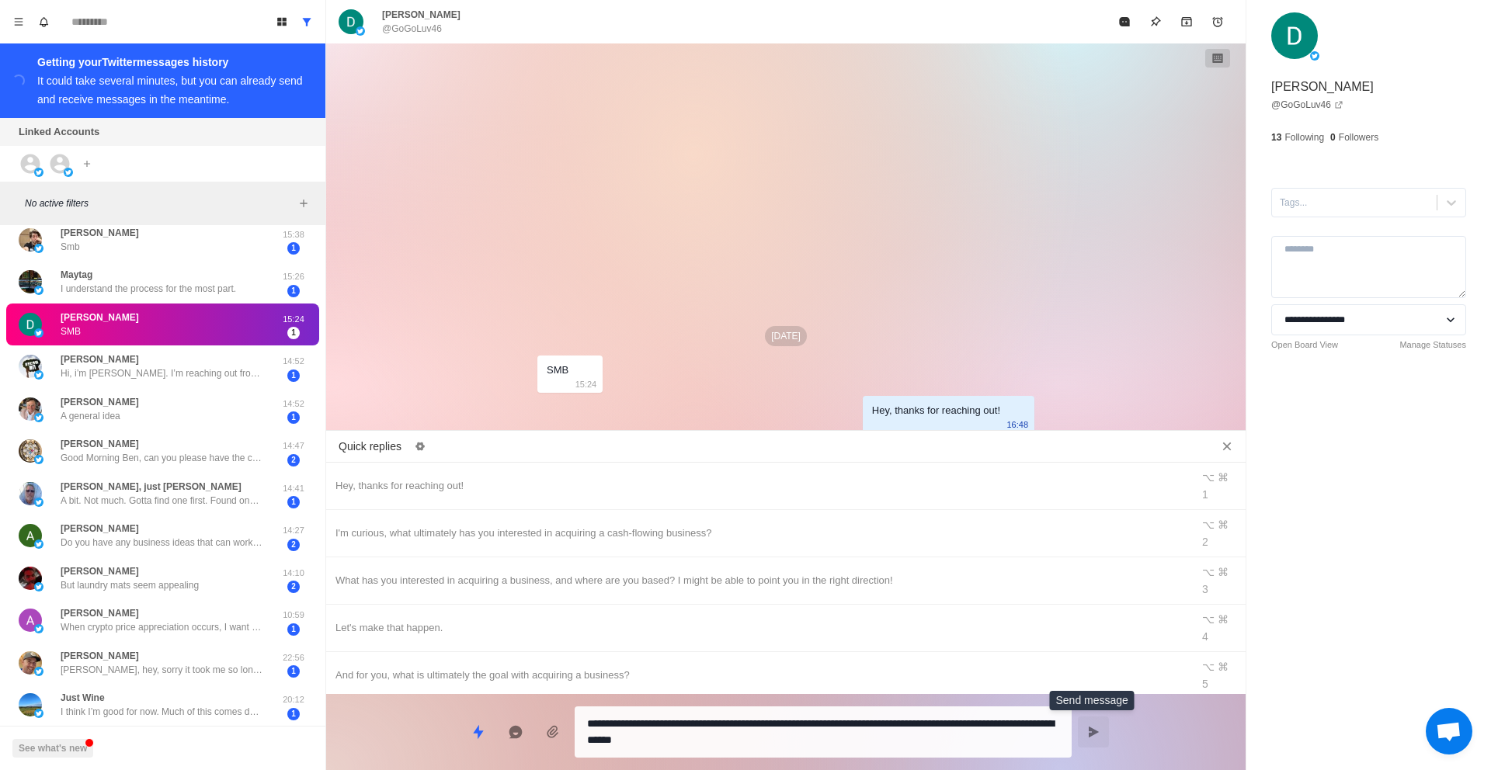
click at [1095, 743] on button "Send message" at bounding box center [1093, 732] width 31 height 31
type textarea "*"
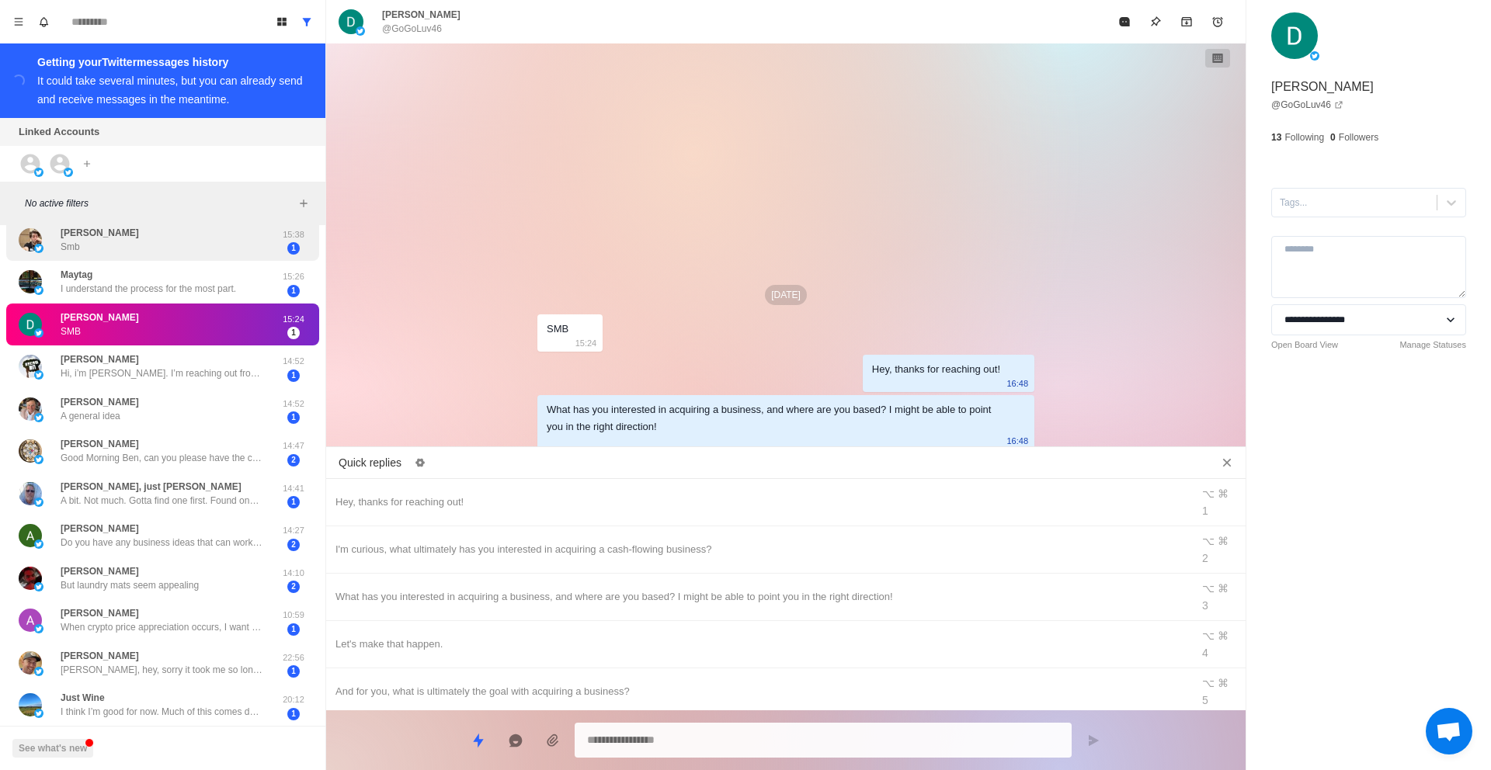
click at [137, 247] on div "[PERSON_NAME]" at bounding box center [147, 240] width 256 height 30
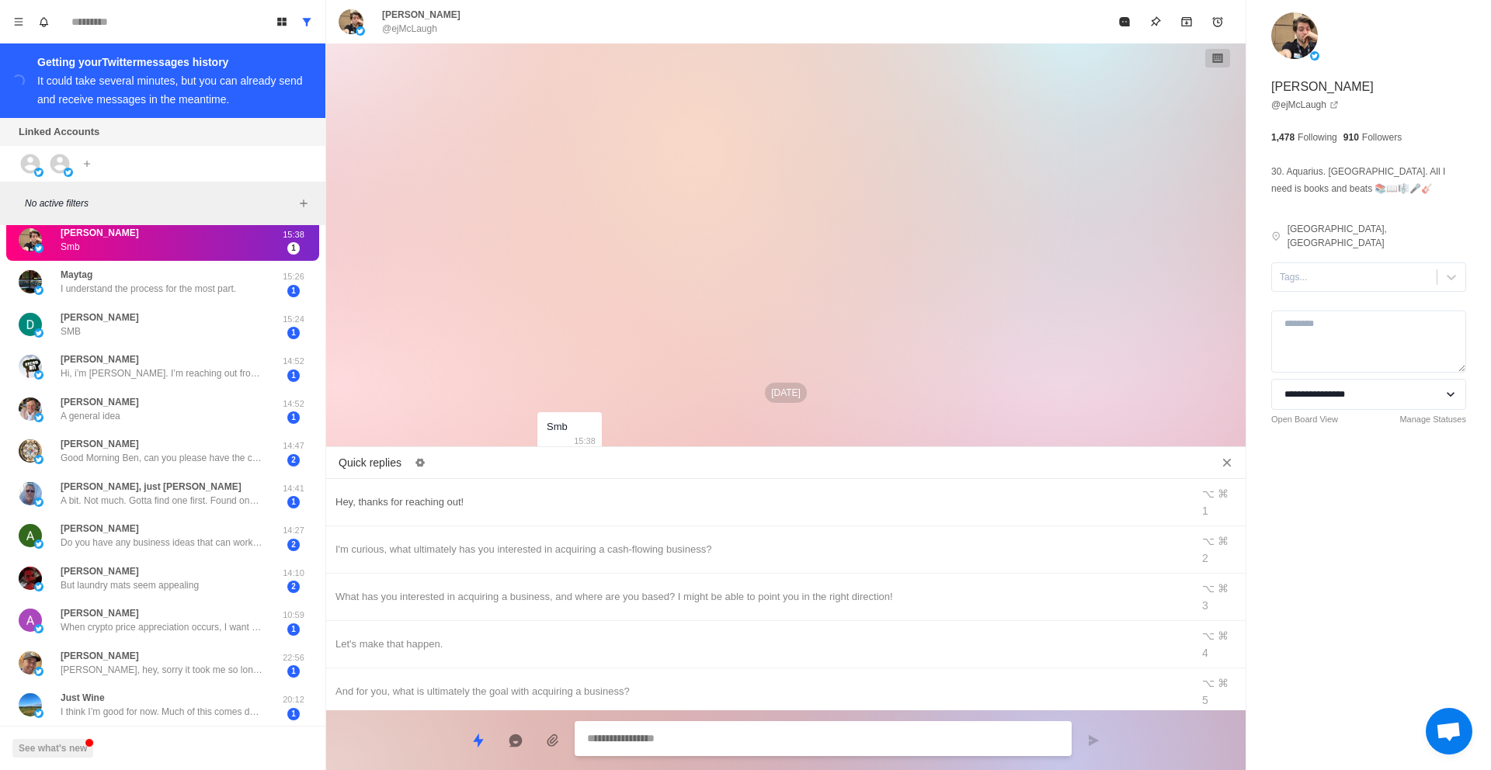
type textarea "*"
click at [464, 494] on div "Hey, thanks for reaching out!" at bounding box center [759, 502] width 847 height 17
type textarea "**********"
click at [1090, 731] on button "Send message" at bounding box center [1093, 740] width 31 height 31
type textarea "*"
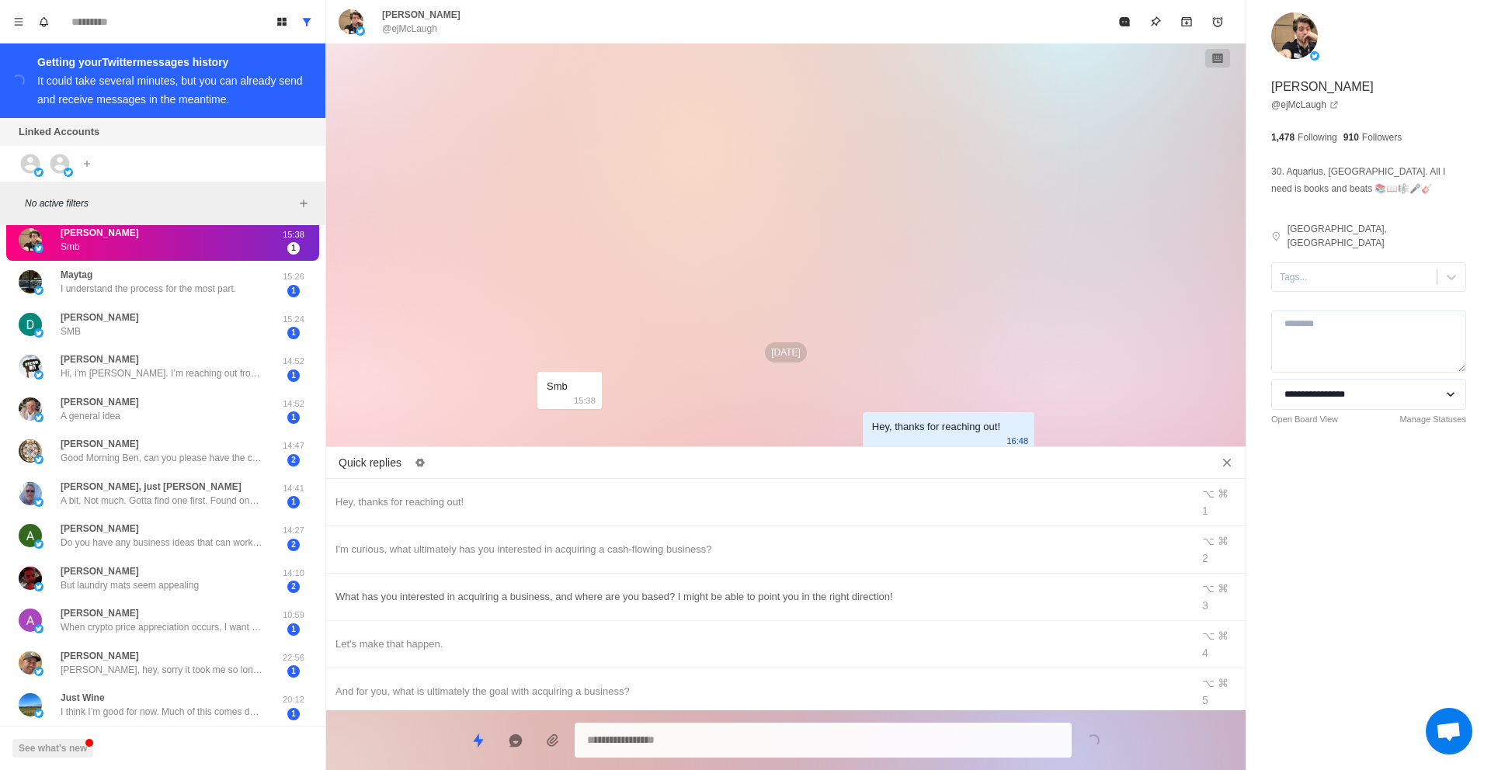
type textarea "*"
click at [549, 589] on div "What has you interested in acquiring a business, and where are you based? I mig…" at bounding box center [759, 597] width 847 height 17
type textarea "**********"
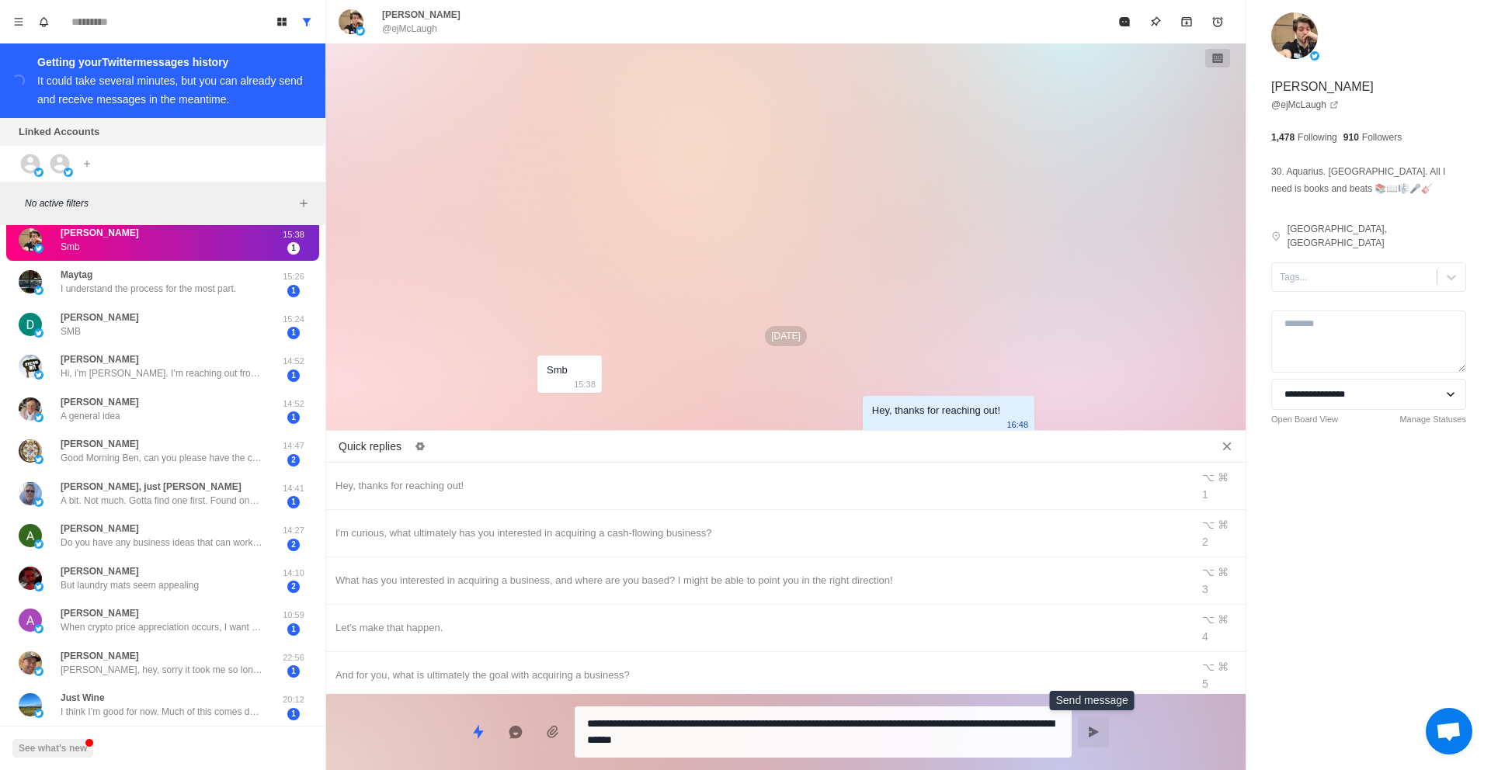
click at [1087, 725] on button "Send message" at bounding box center [1093, 732] width 31 height 31
type textarea "*"
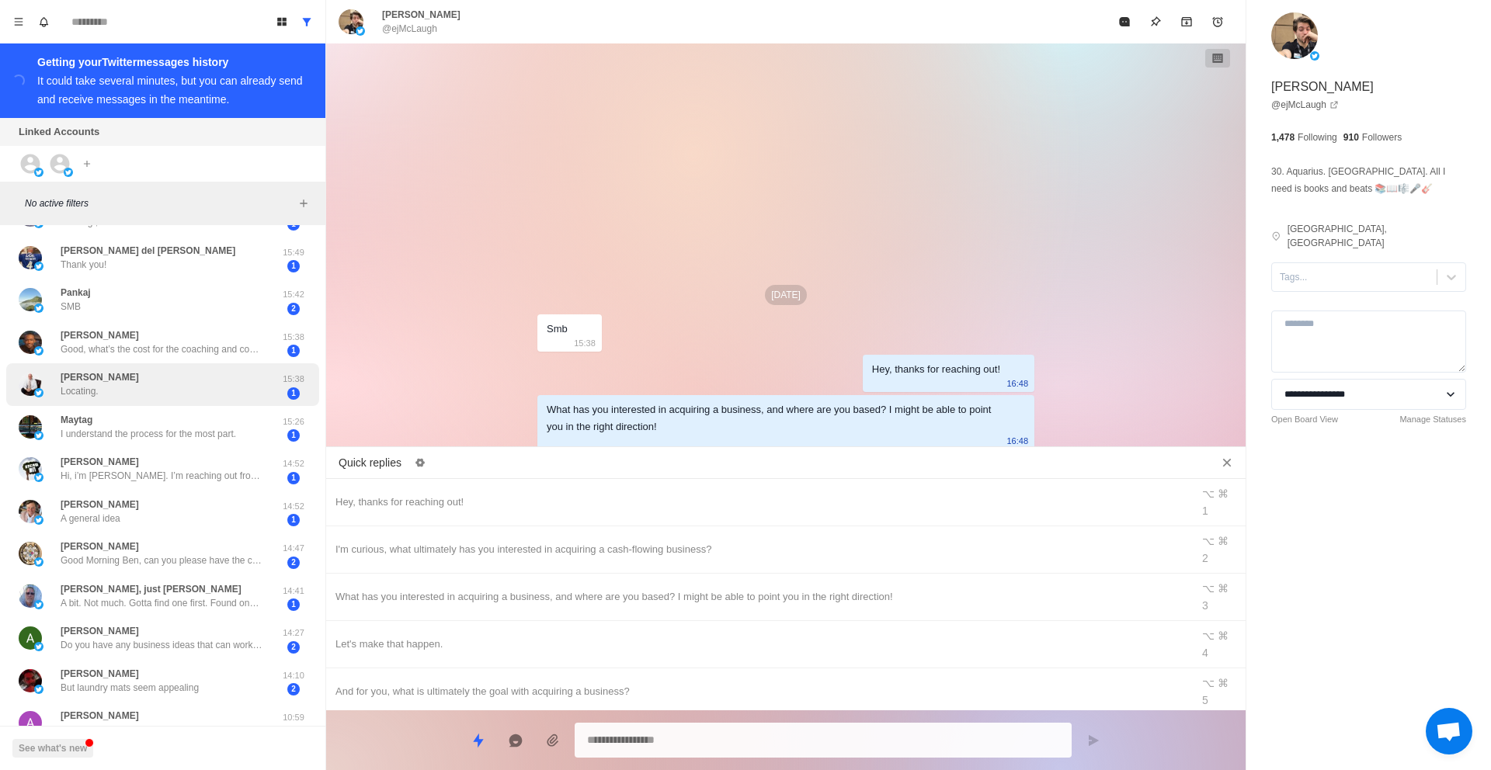
scroll to position [311, 0]
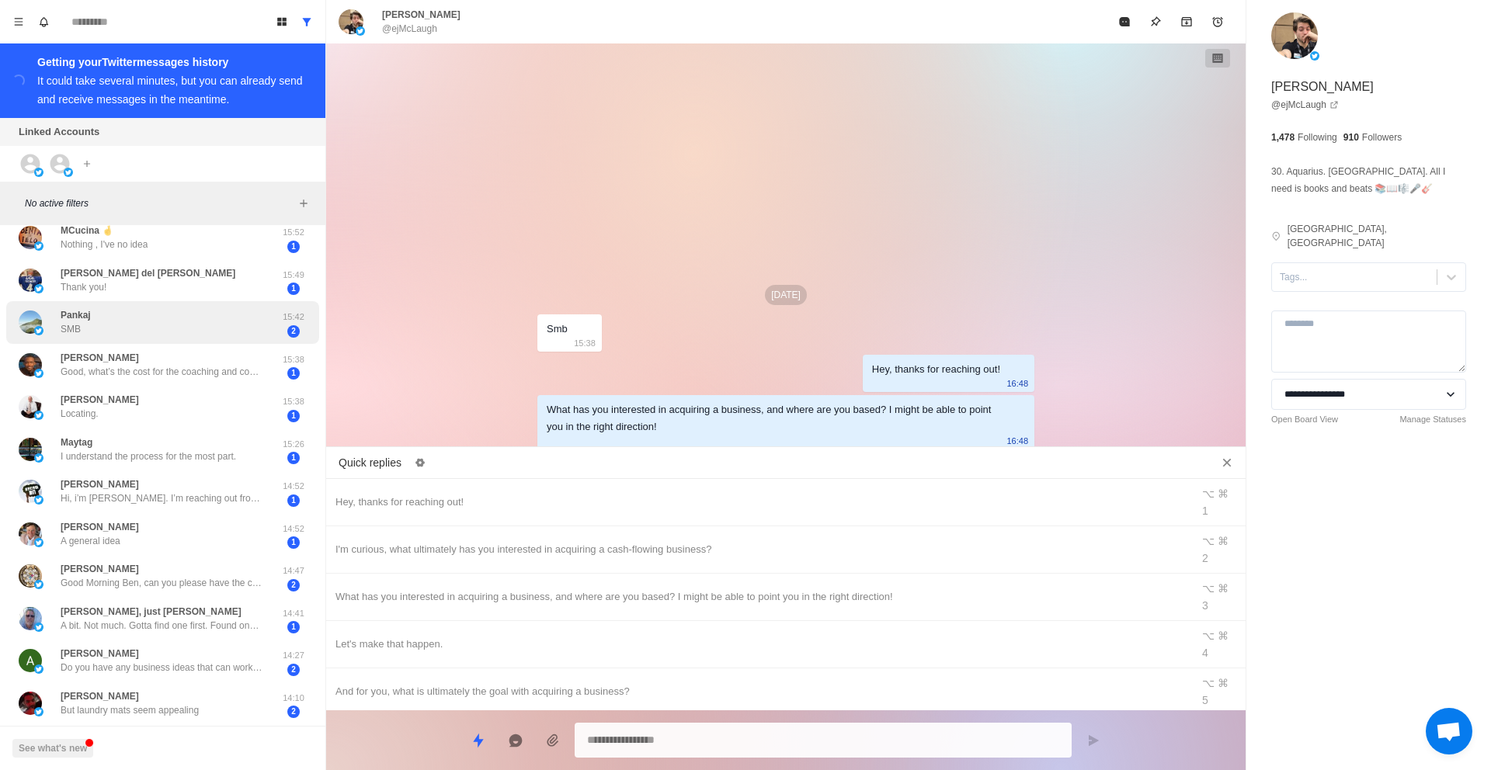
click at [152, 332] on div "Pankaj SMB" at bounding box center [147, 323] width 256 height 30
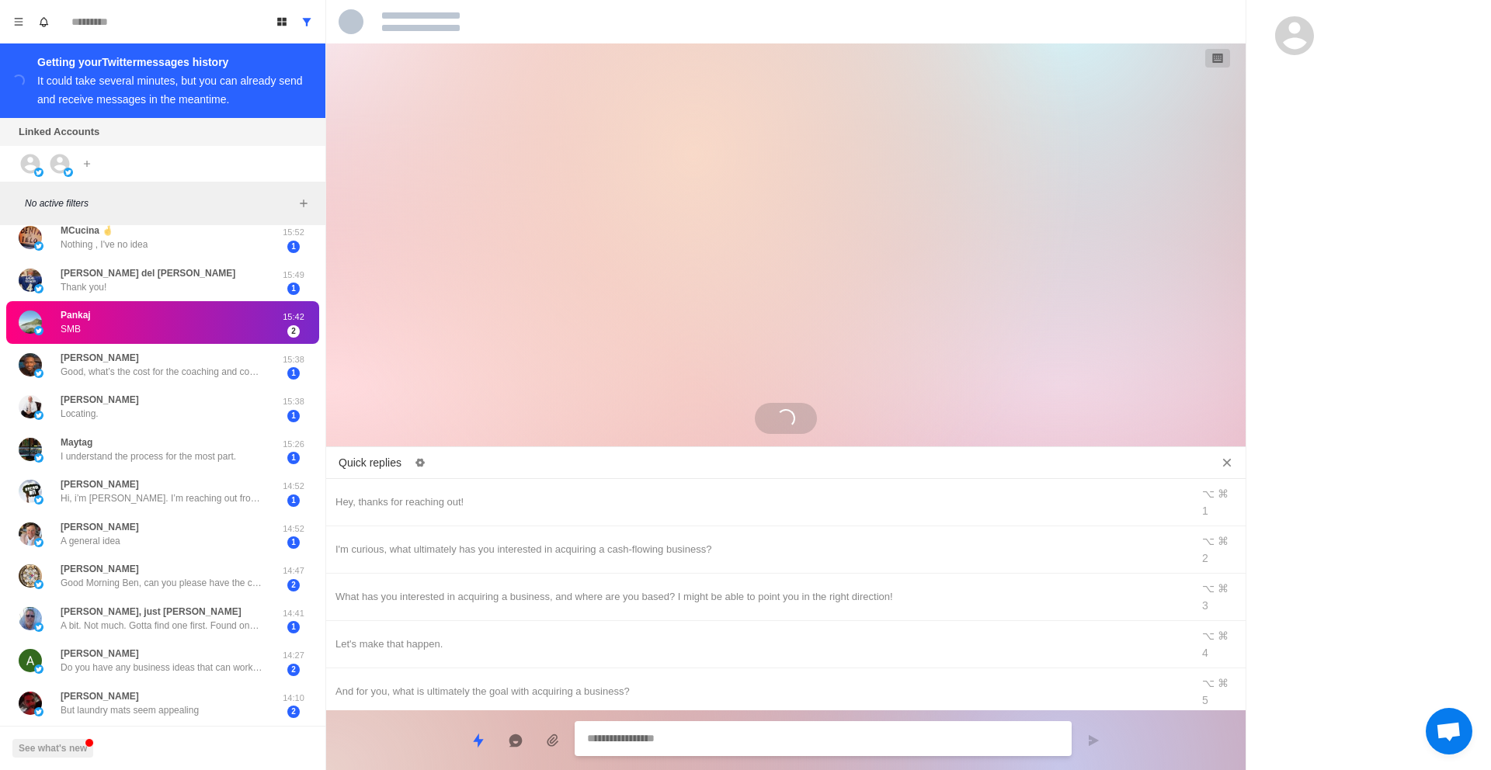
scroll to position [311, 0]
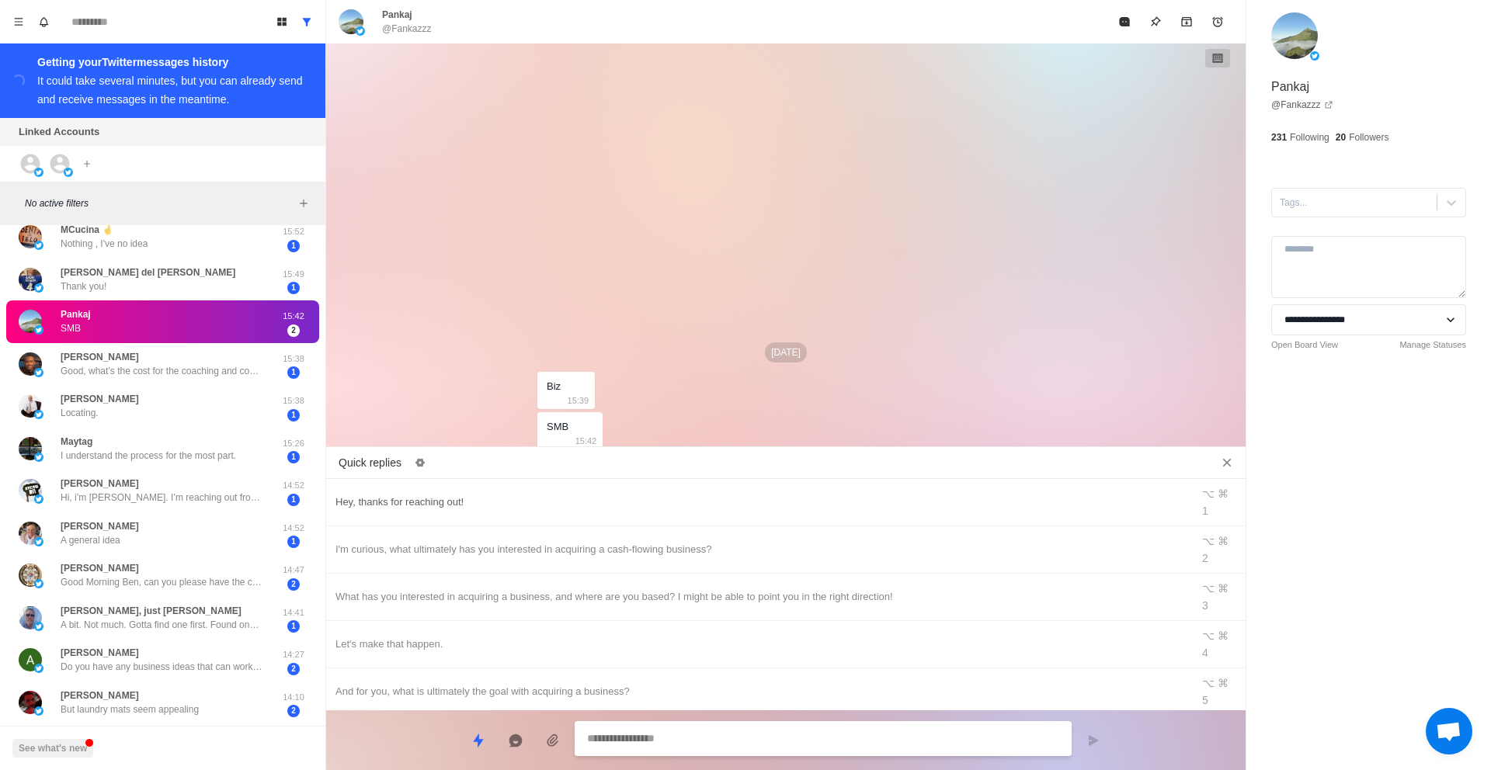
type textarea "*"
click at [485, 494] on div "Hey, thanks for reaching out!" at bounding box center [759, 502] width 847 height 17
type textarea "**********"
click at [1083, 735] on button "Send message" at bounding box center [1093, 740] width 31 height 31
type textarea "*"
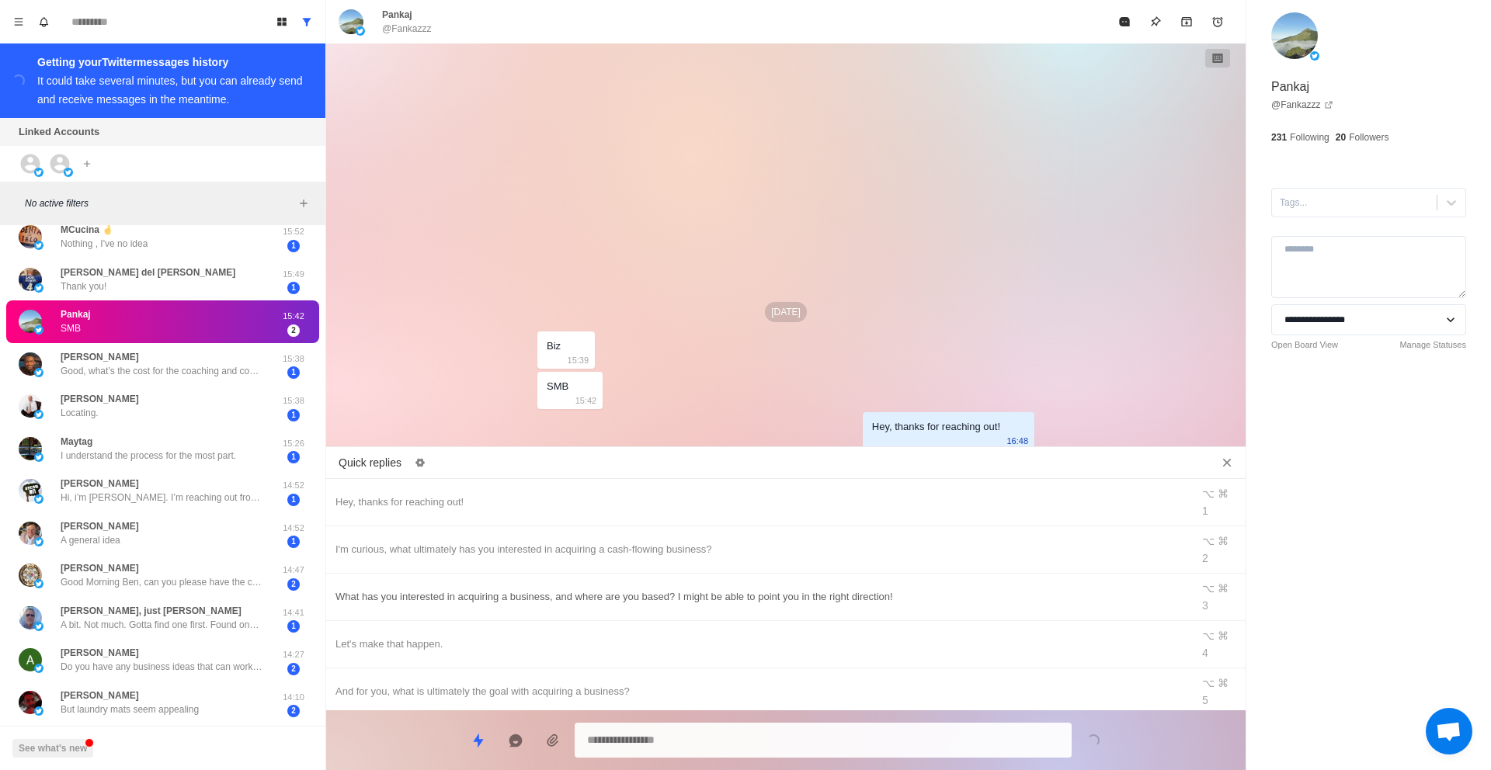
type textarea "*"
drag, startPoint x: 780, startPoint y: 553, endPoint x: 815, endPoint y: 569, distance: 38.6
click at [780, 589] on div "What has you interested in acquiring a business, and where are you based? I mig…" at bounding box center [759, 597] width 847 height 17
type textarea "**********"
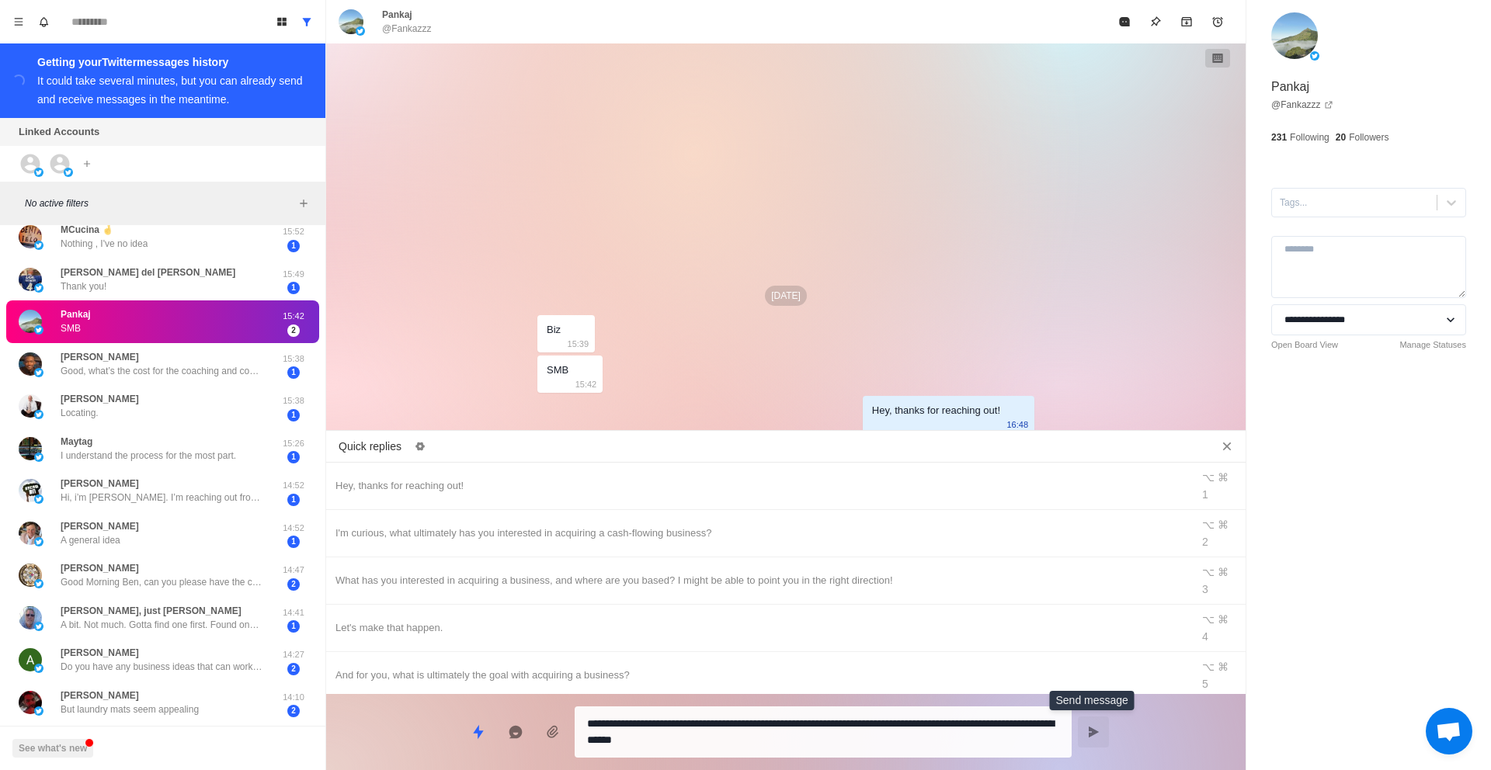
click at [1086, 733] on button "Send message" at bounding box center [1093, 732] width 31 height 31
type textarea "*"
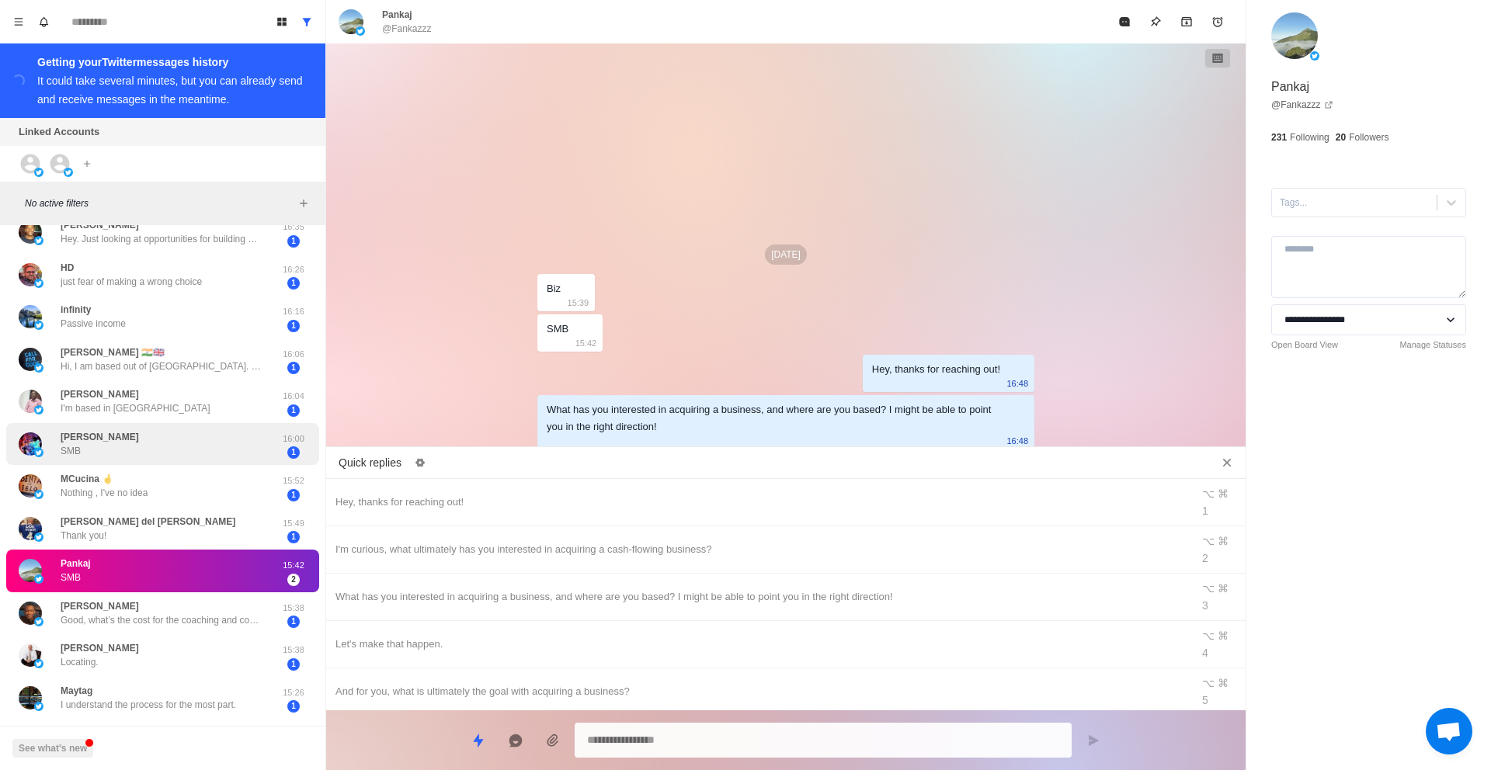
scroll to position [54, 0]
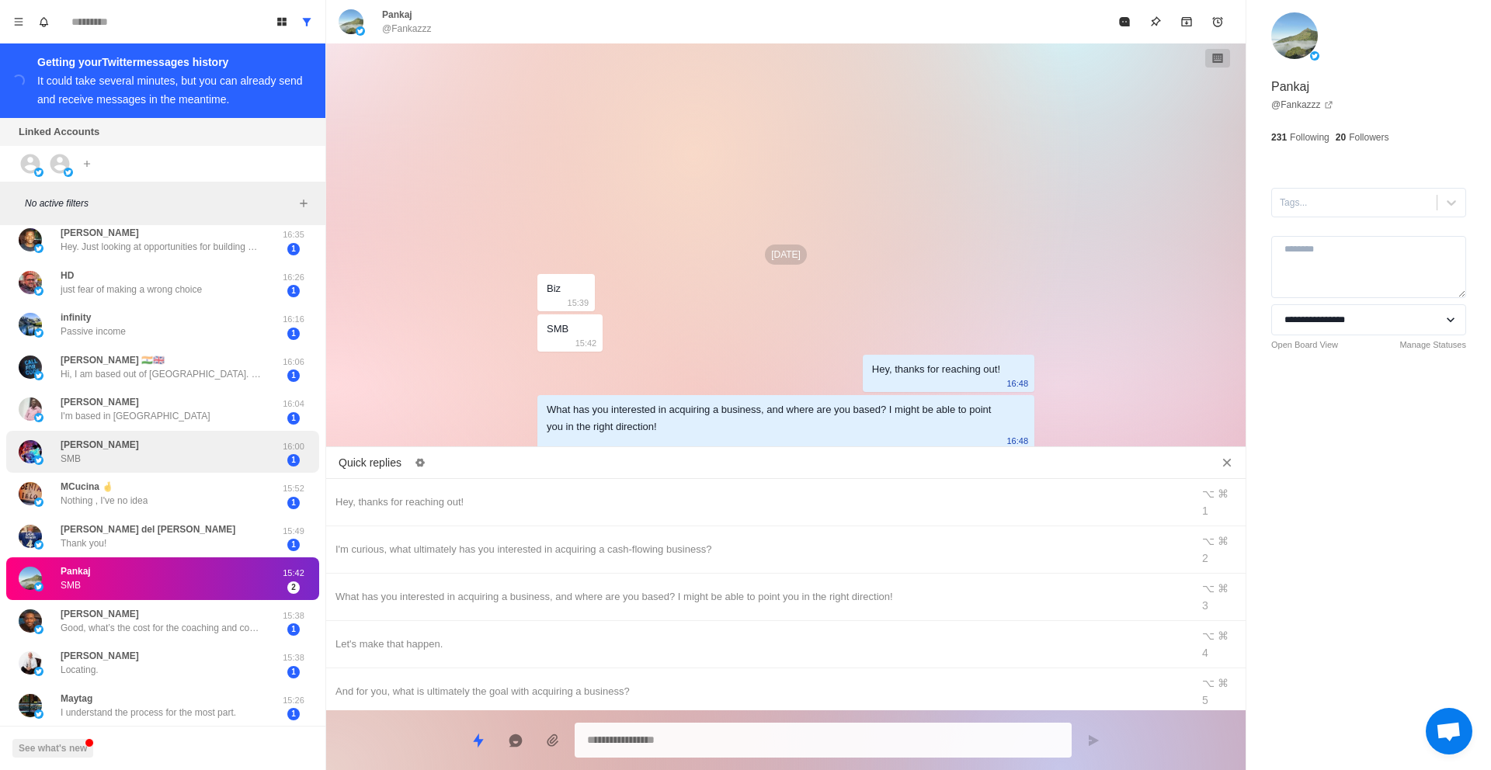
click at [165, 463] on div "[PERSON_NAME] SMB" at bounding box center [147, 452] width 256 height 30
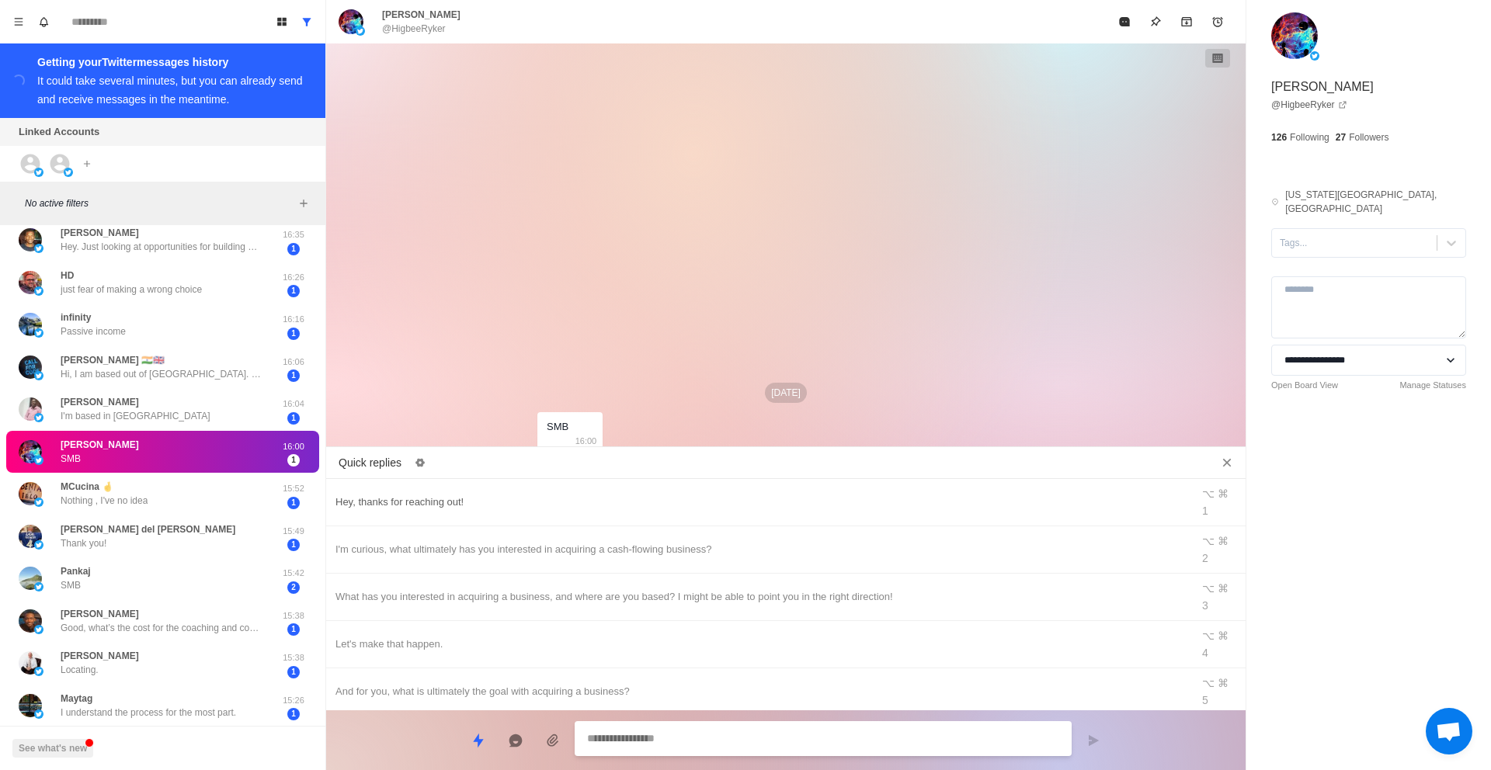
type textarea "*"
click at [482, 496] on div "Hey, thanks for reaching out!" at bounding box center [759, 502] width 847 height 17
type textarea "**********"
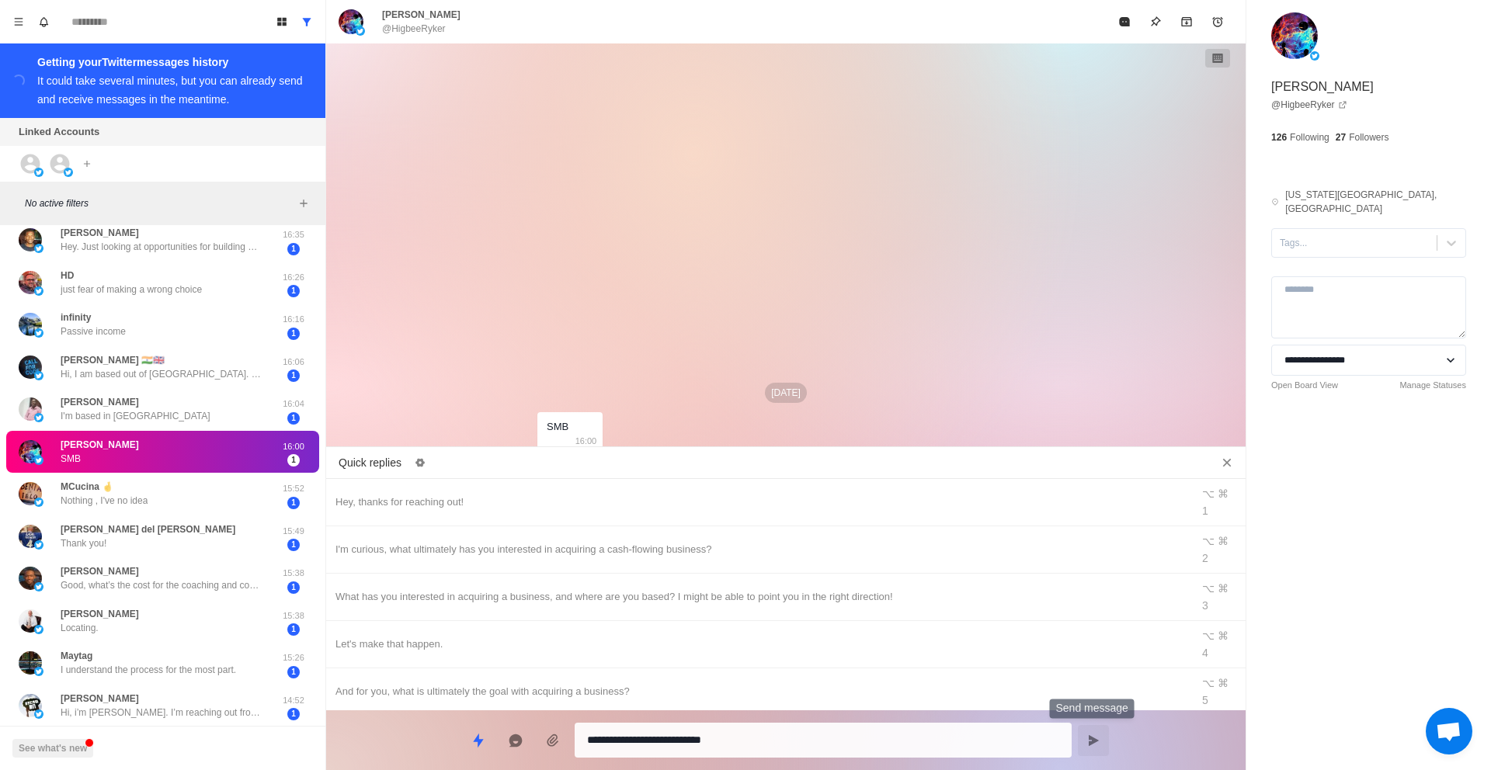
click at [1101, 742] on button "Send message" at bounding box center [1093, 740] width 31 height 31
type textarea "*"
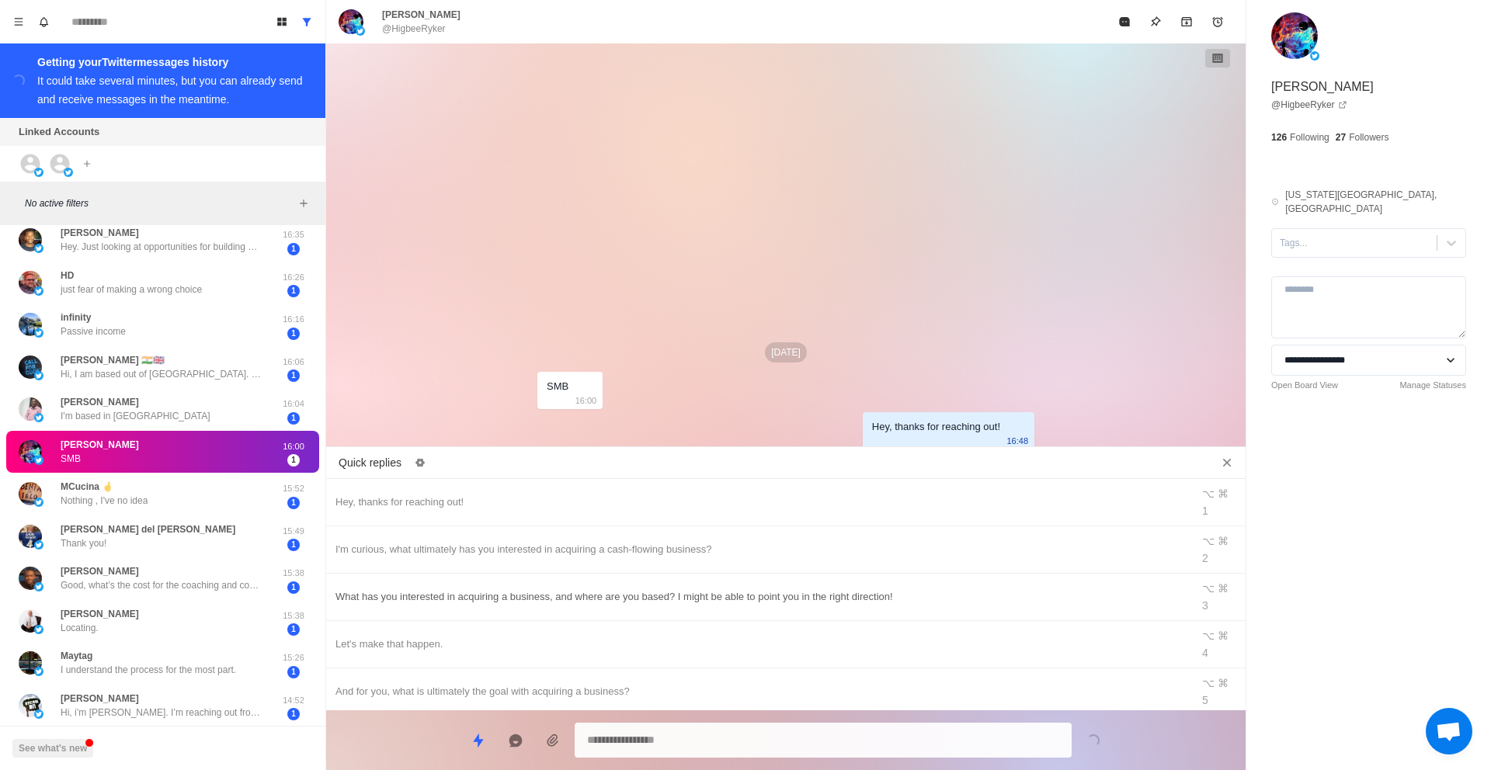
type textarea "*"
click at [865, 589] on div "What has you interested in acquiring a business, and where are you based? I mig…" at bounding box center [759, 597] width 847 height 17
type textarea "**********"
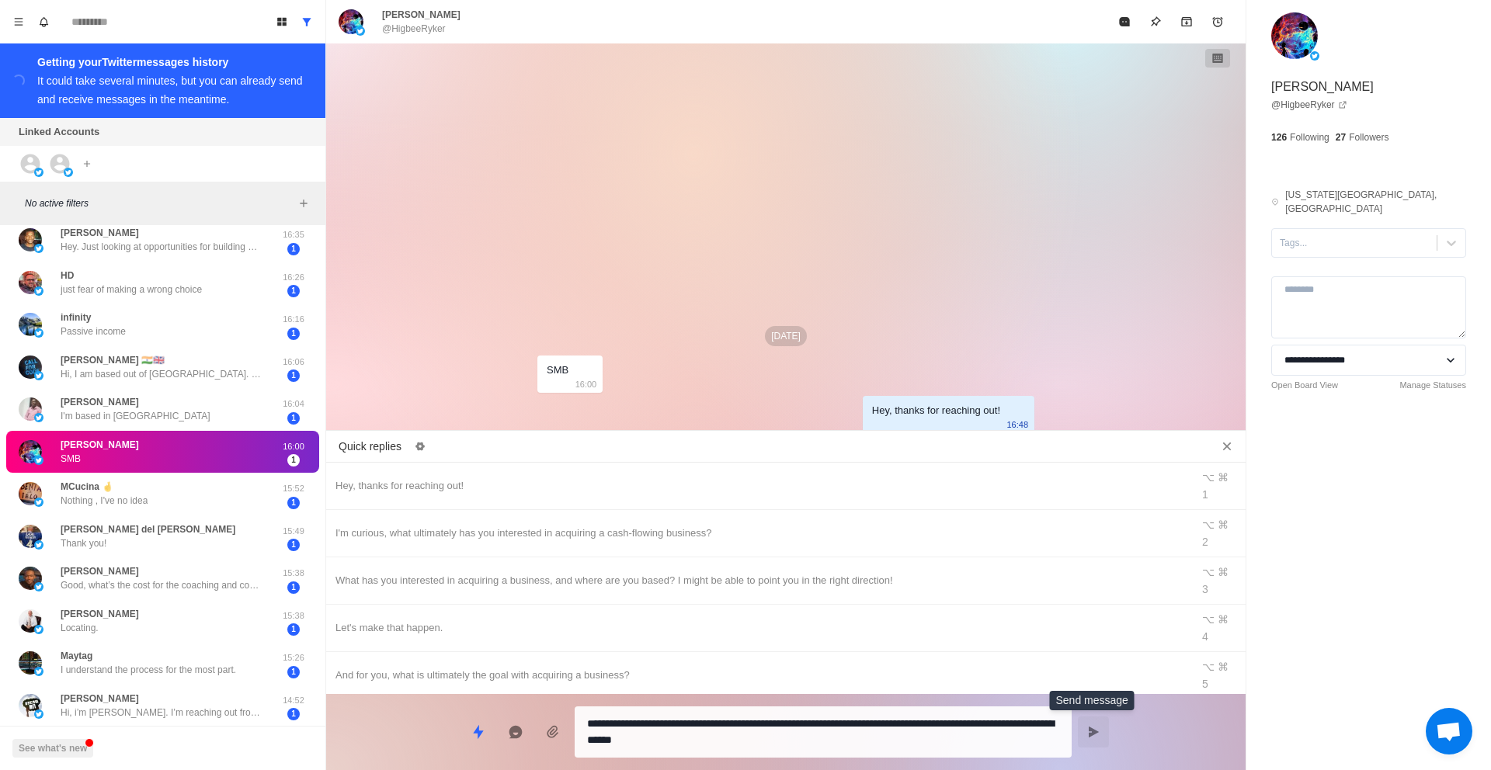
click at [1102, 738] on button "Send message" at bounding box center [1093, 732] width 31 height 31
type textarea "*"
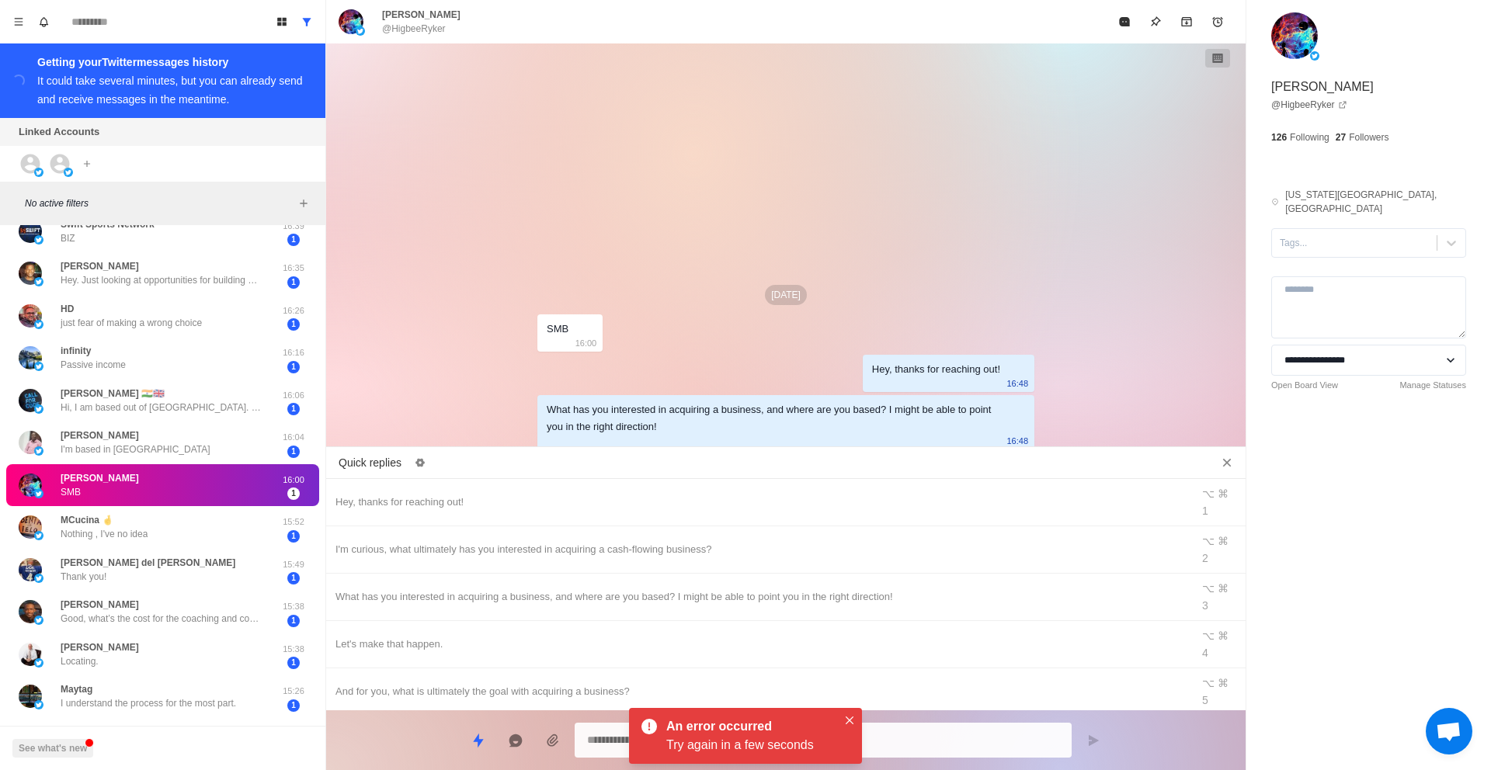
scroll to position [20, 0]
click at [1226, 464] on icon "Close quick replies" at bounding box center [1227, 463] width 9 height 9
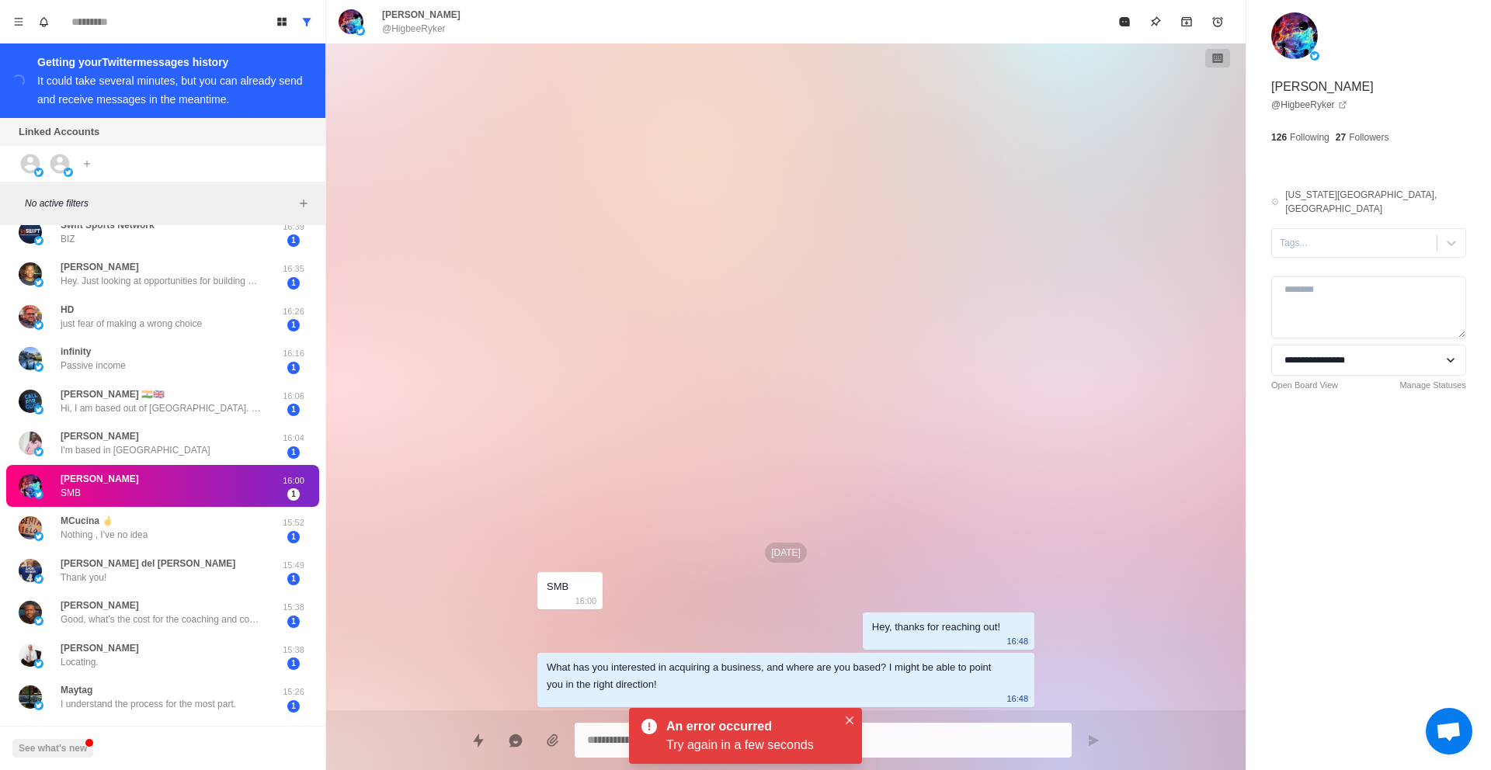
scroll to position [0, 0]
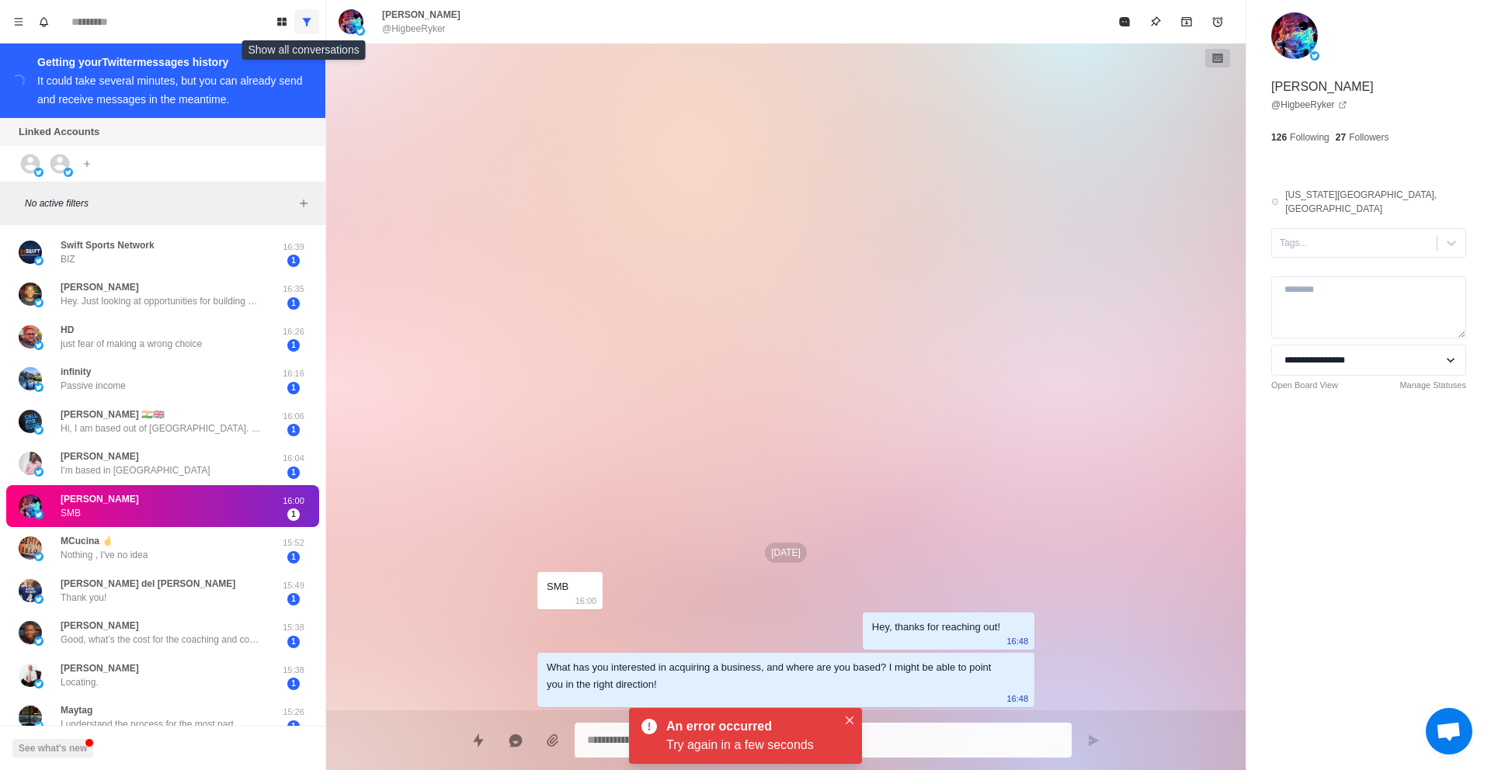
click at [311, 26] on icon "Show all conversations" at bounding box center [306, 21] width 11 height 11
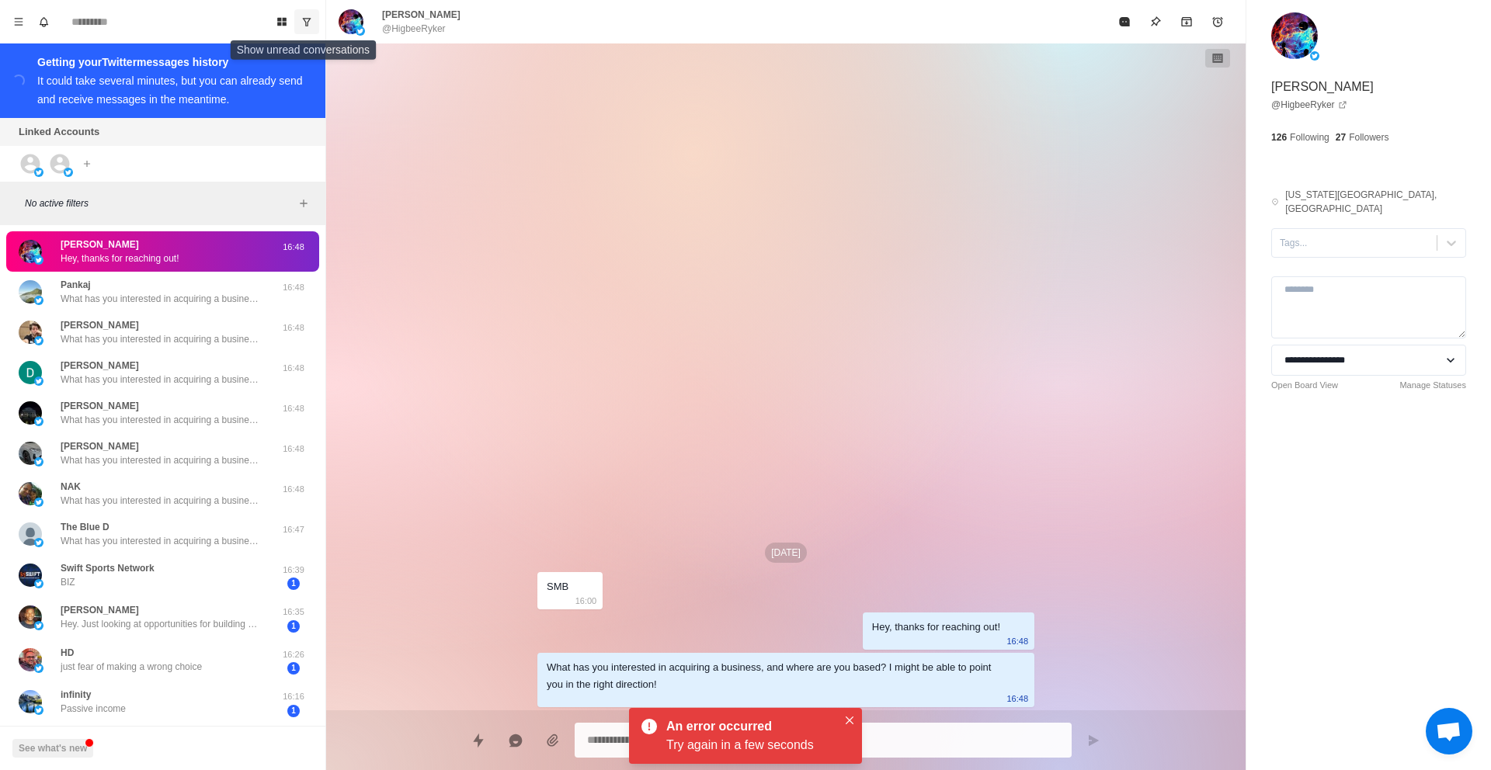
type textarea "*"
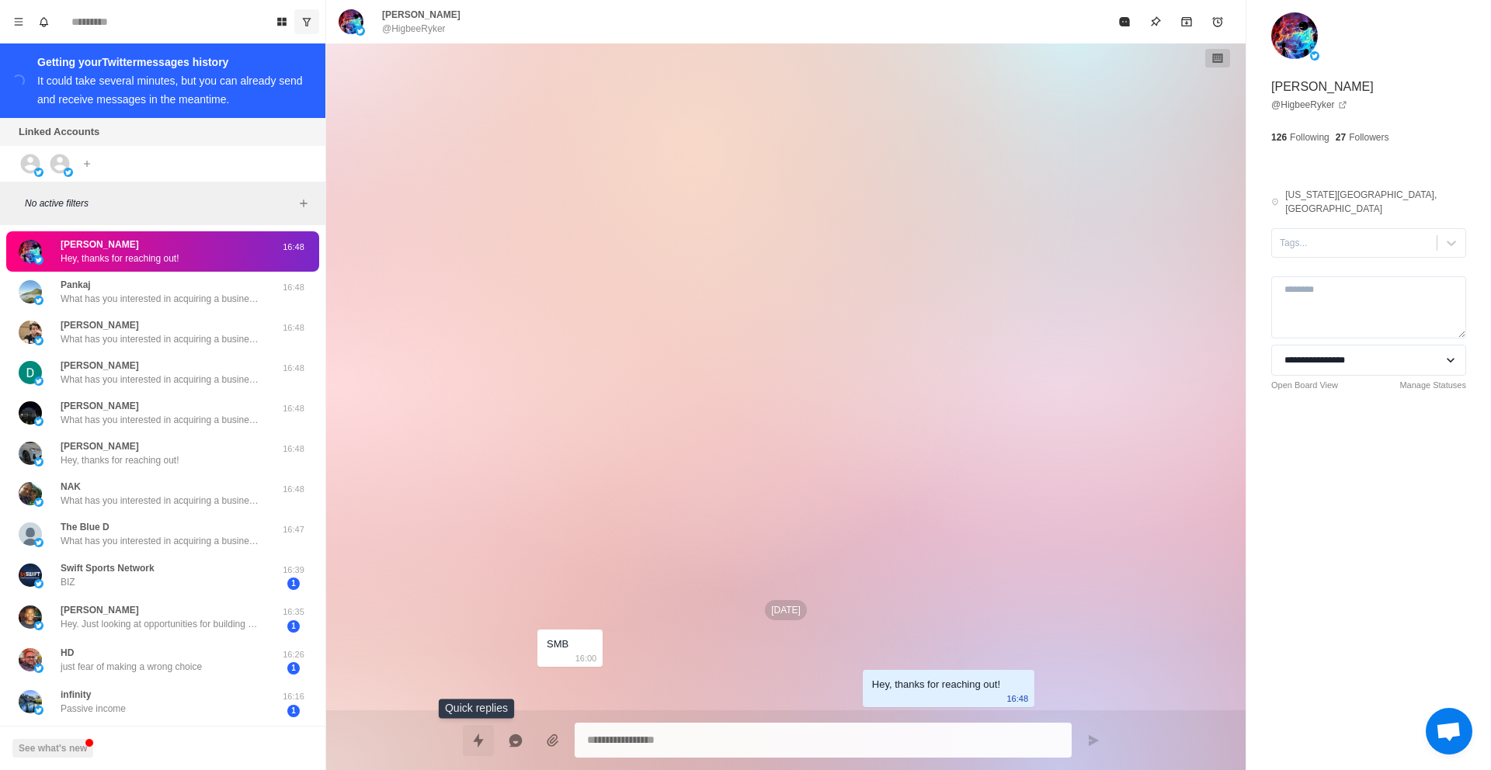
click at [474, 742] on icon "Quick replies" at bounding box center [478, 740] width 10 height 14
type textarea "*"
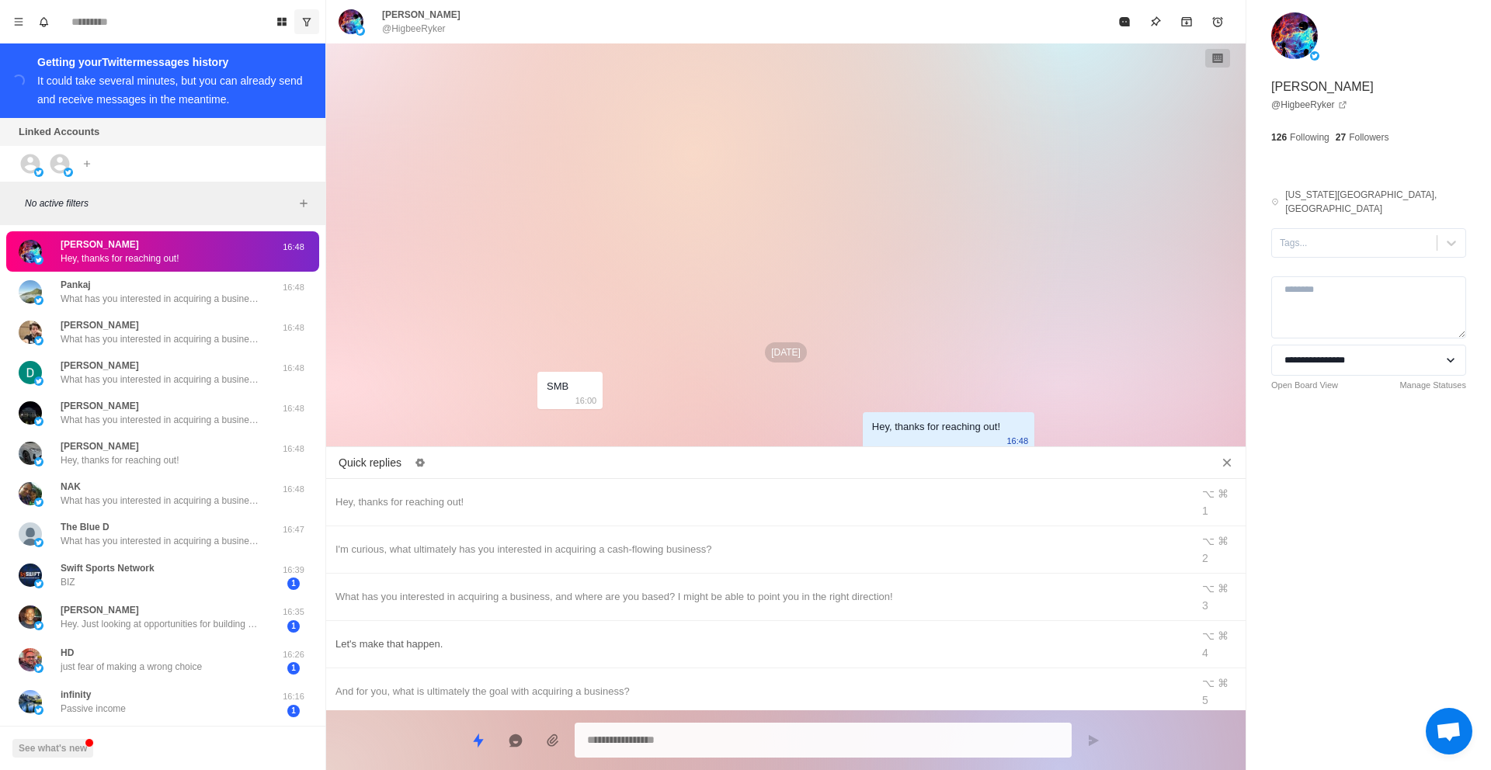
drag, startPoint x: 464, startPoint y: 551, endPoint x: 479, endPoint y: 558, distance: 17.0
click at [464, 589] on div "What has you interested in acquiring a business, and where are you based? I mig…" at bounding box center [759, 597] width 847 height 17
type textarea "**********"
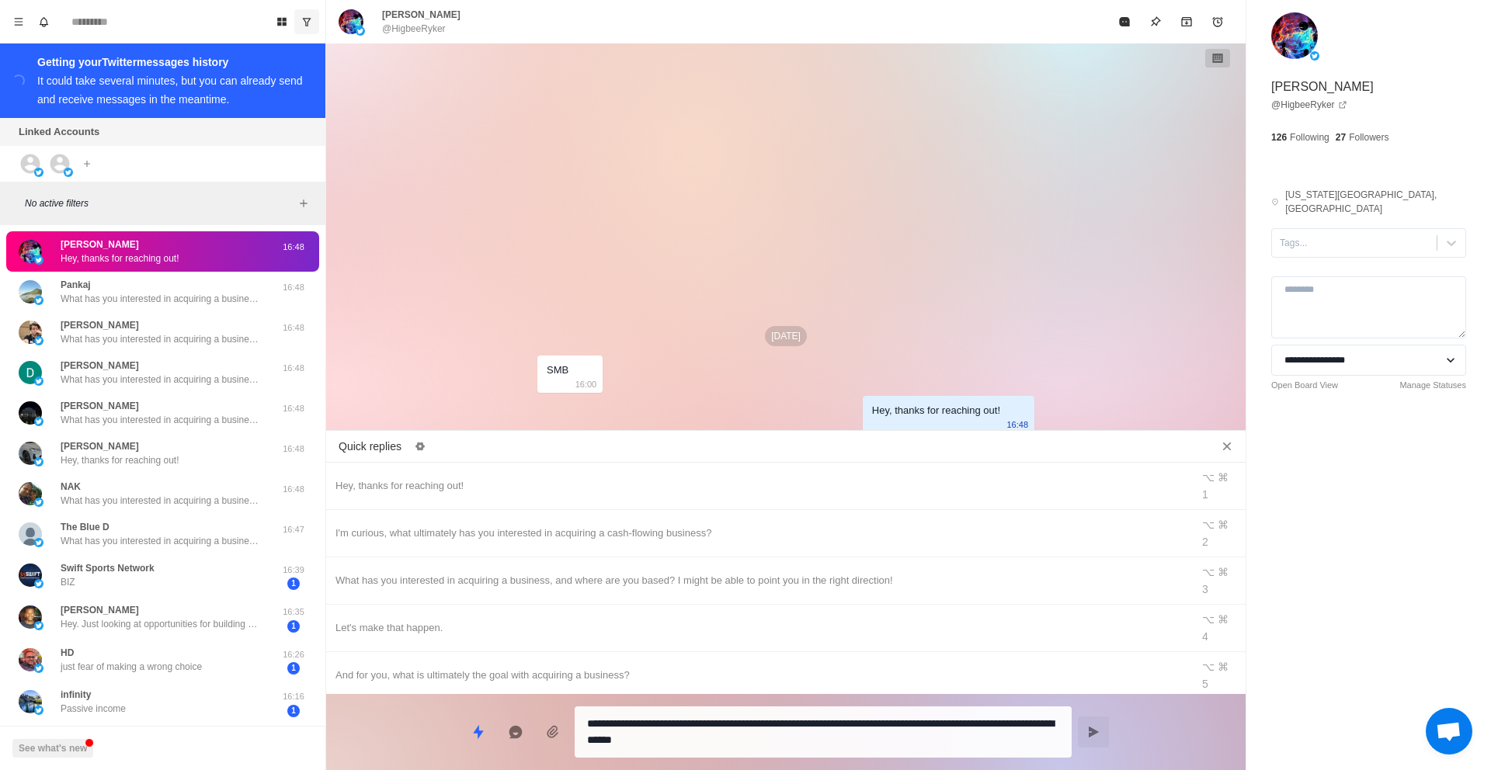
click at [1087, 729] on icon "Send message" at bounding box center [1093, 732] width 12 height 12
type textarea "*"
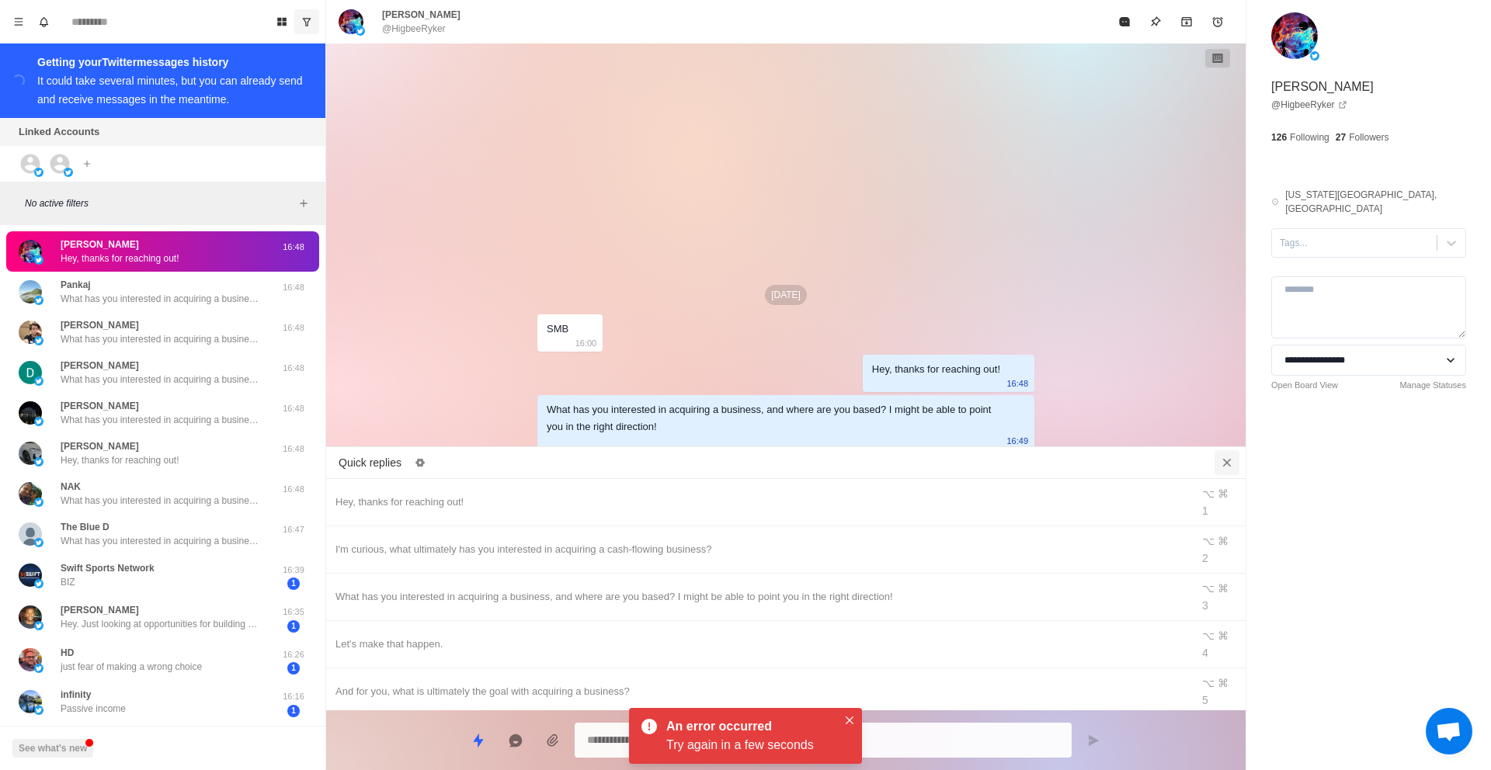
drag, startPoint x: 1226, startPoint y: 463, endPoint x: 1140, endPoint y: 489, distance: 89.2
click at [1226, 463] on icon "Close quick replies" at bounding box center [1227, 463] width 16 height 16
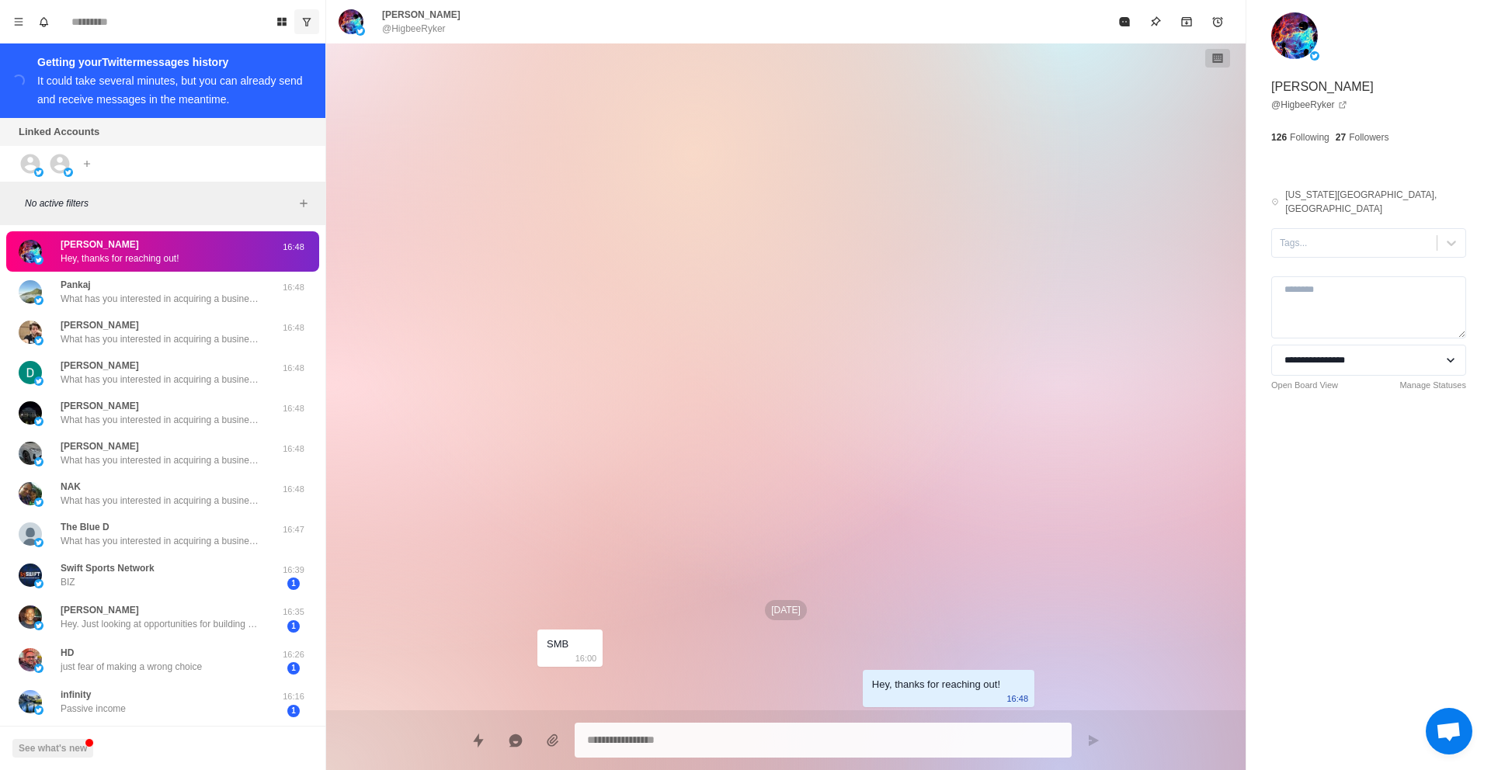
type textarea "*"
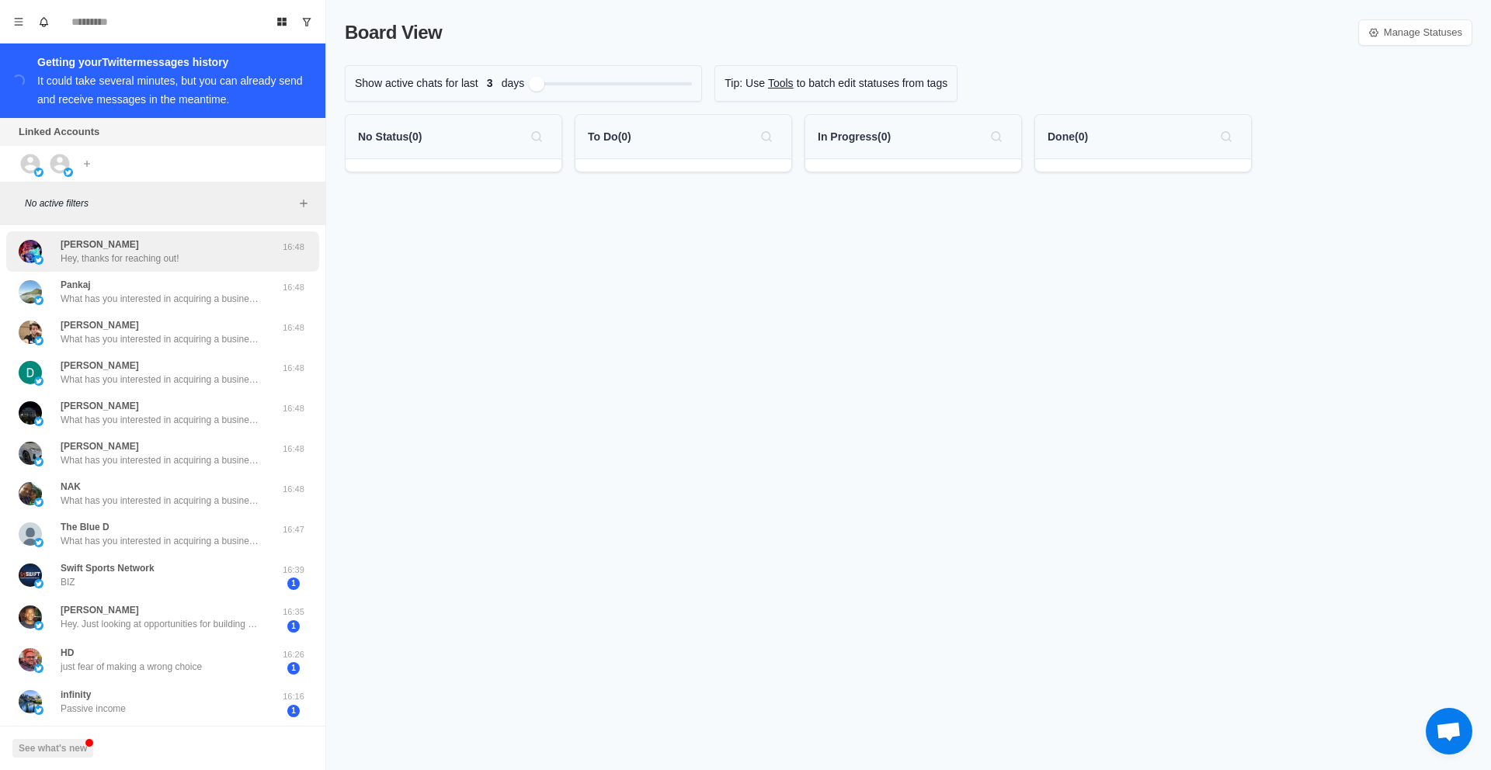
click at [93, 255] on p "Hey, thanks for reaching out!" at bounding box center [120, 259] width 119 height 14
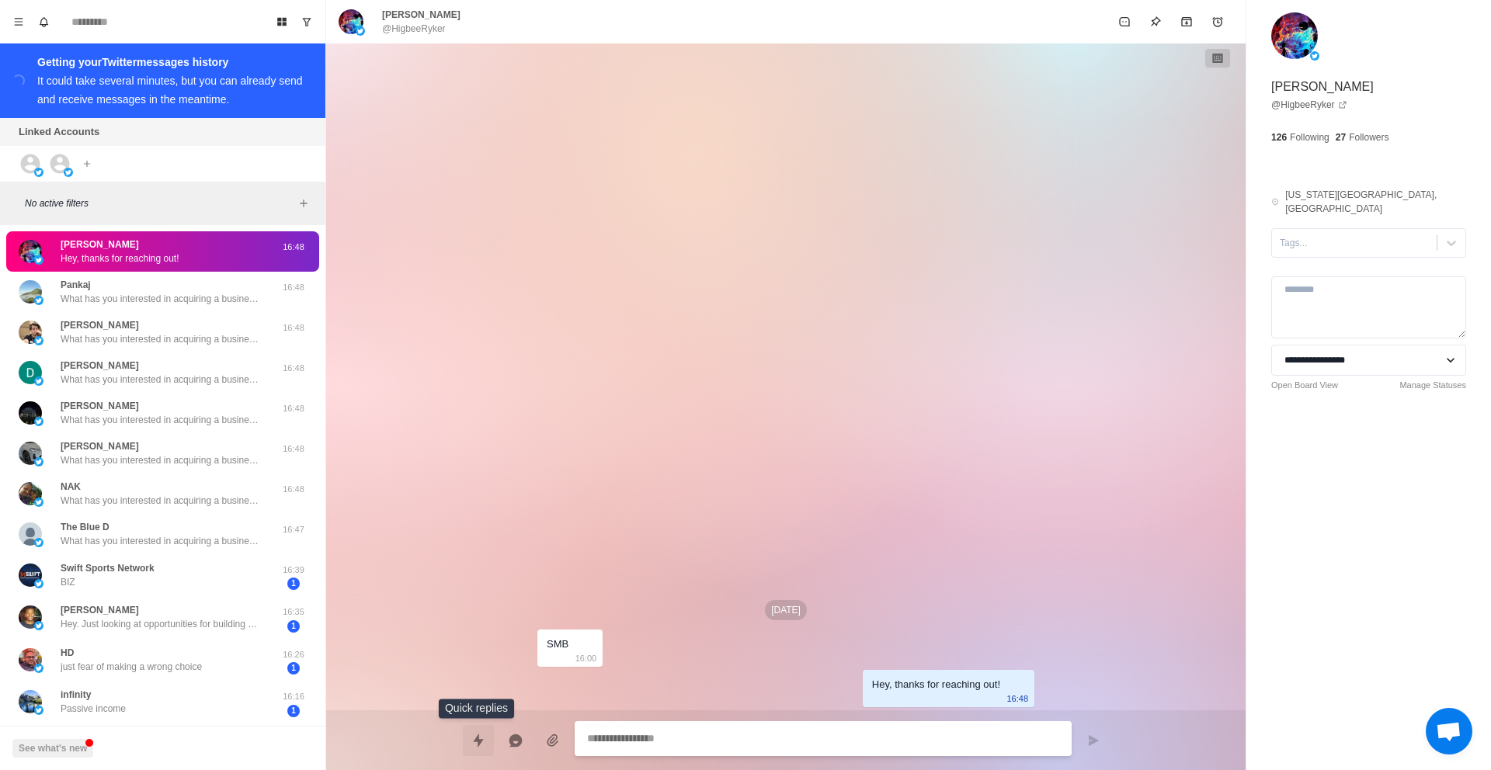
click at [480, 742] on icon "Quick replies" at bounding box center [478, 740] width 10 height 14
type textarea "*"
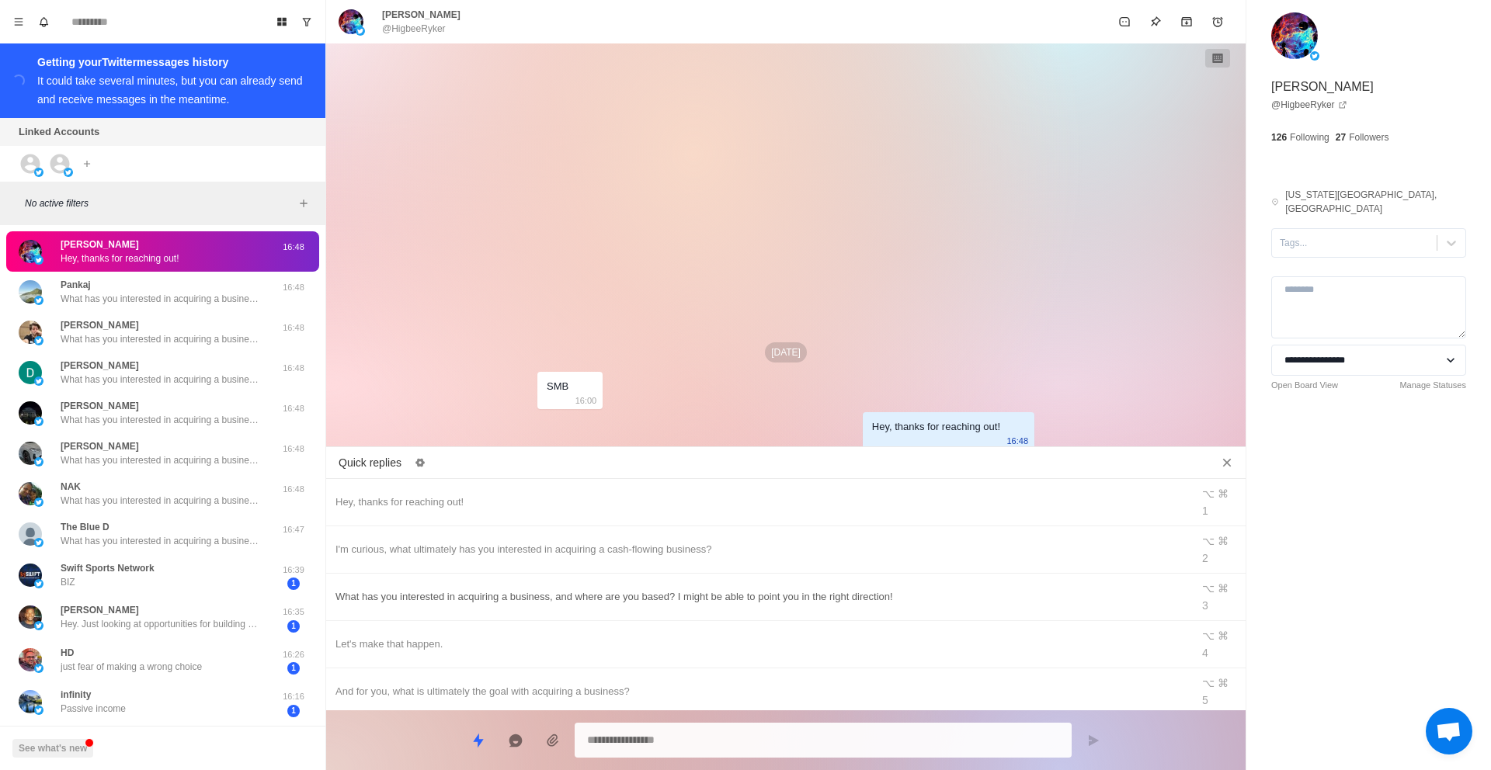
click at [423, 589] on div "What has you interested in acquiring a business, and where are you based? I mig…" at bounding box center [759, 597] width 847 height 17
type textarea "**********"
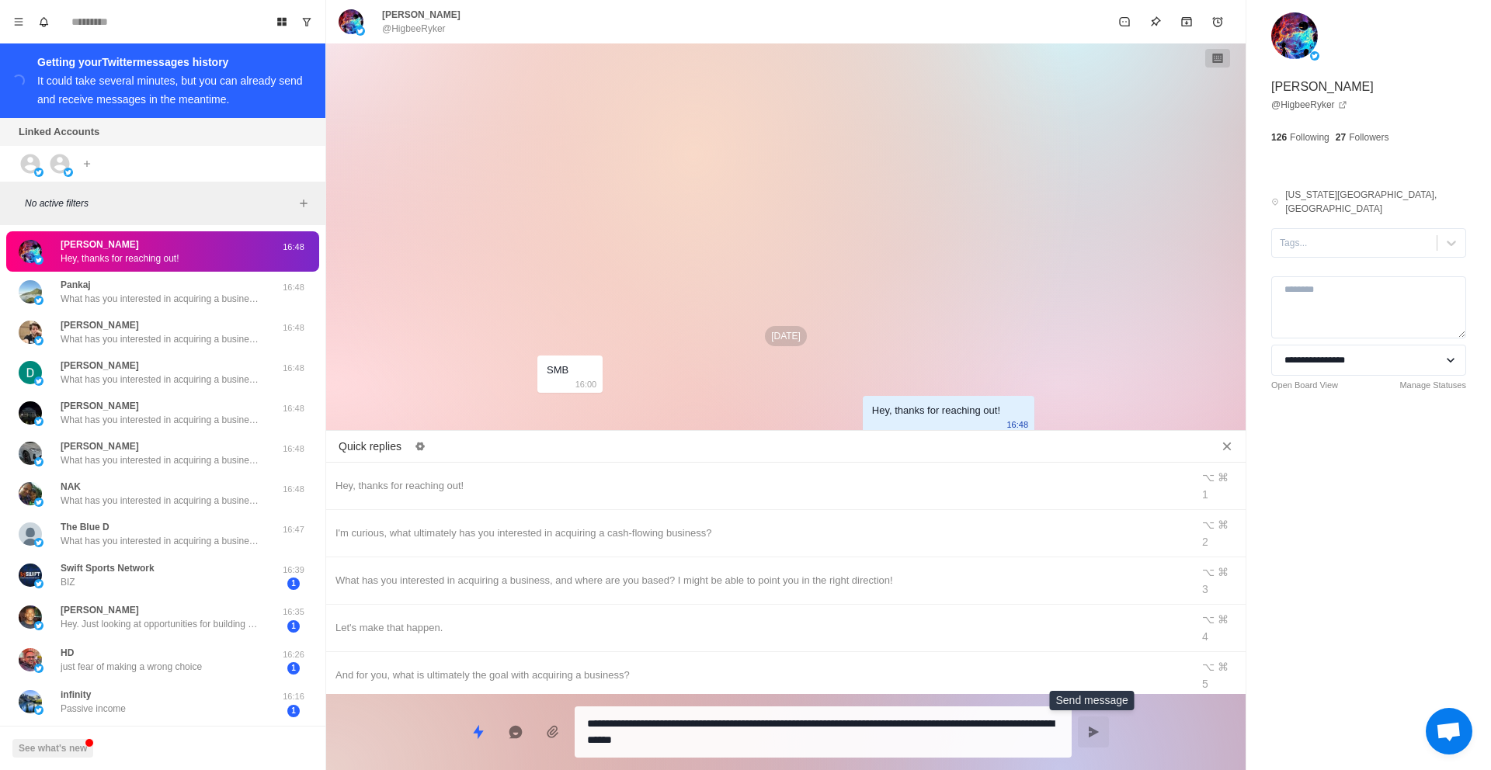
click at [1083, 731] on button "Send message" at bounding box center [1093, 732] width 31 height 31
type textarea "*"
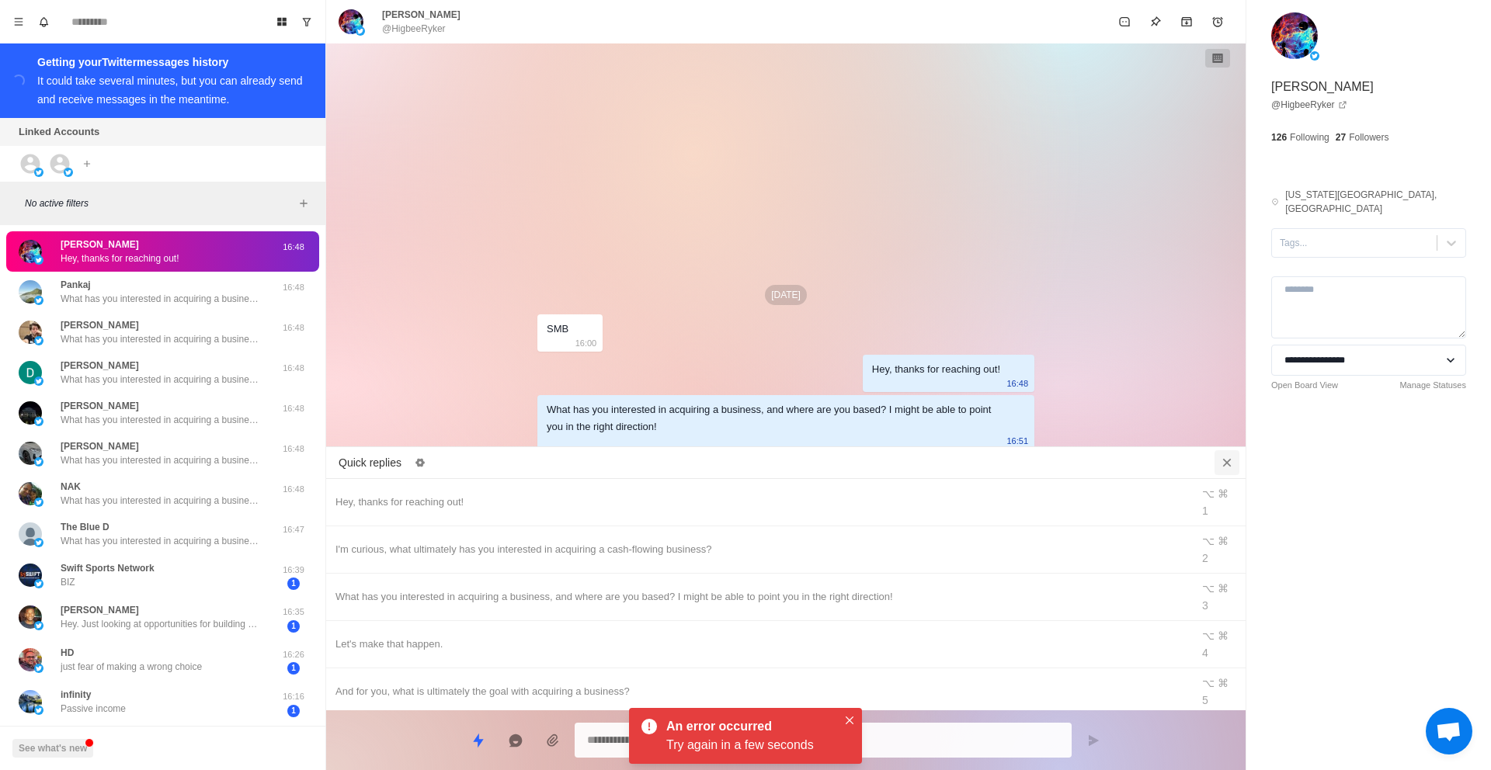
click at [1229, 463] on icon "Close quick replies" at bounding box center [1227, 463] width 16 height 16
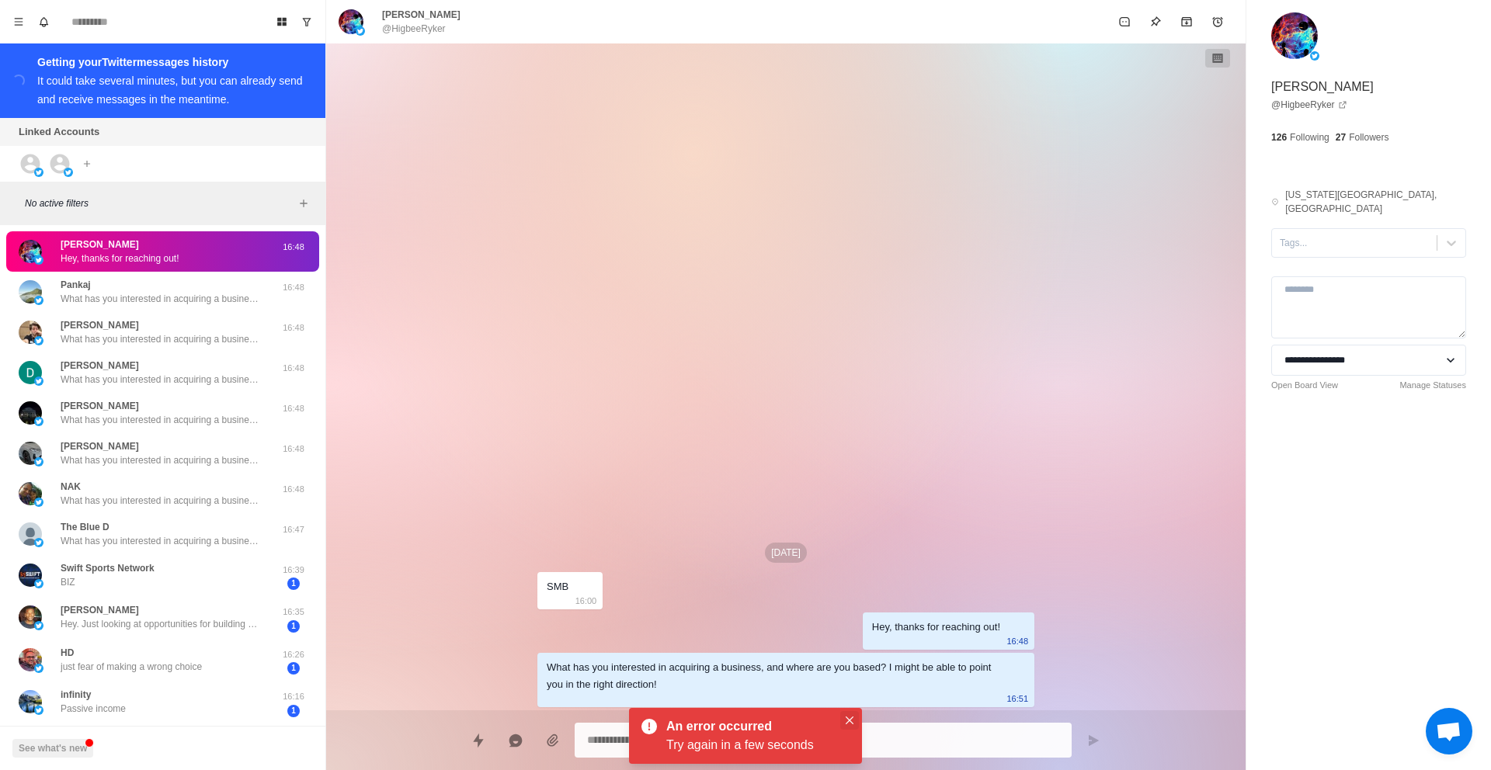
click at [843, 716] on button "Close" at bounding box center [849, 720] width 19 height 19
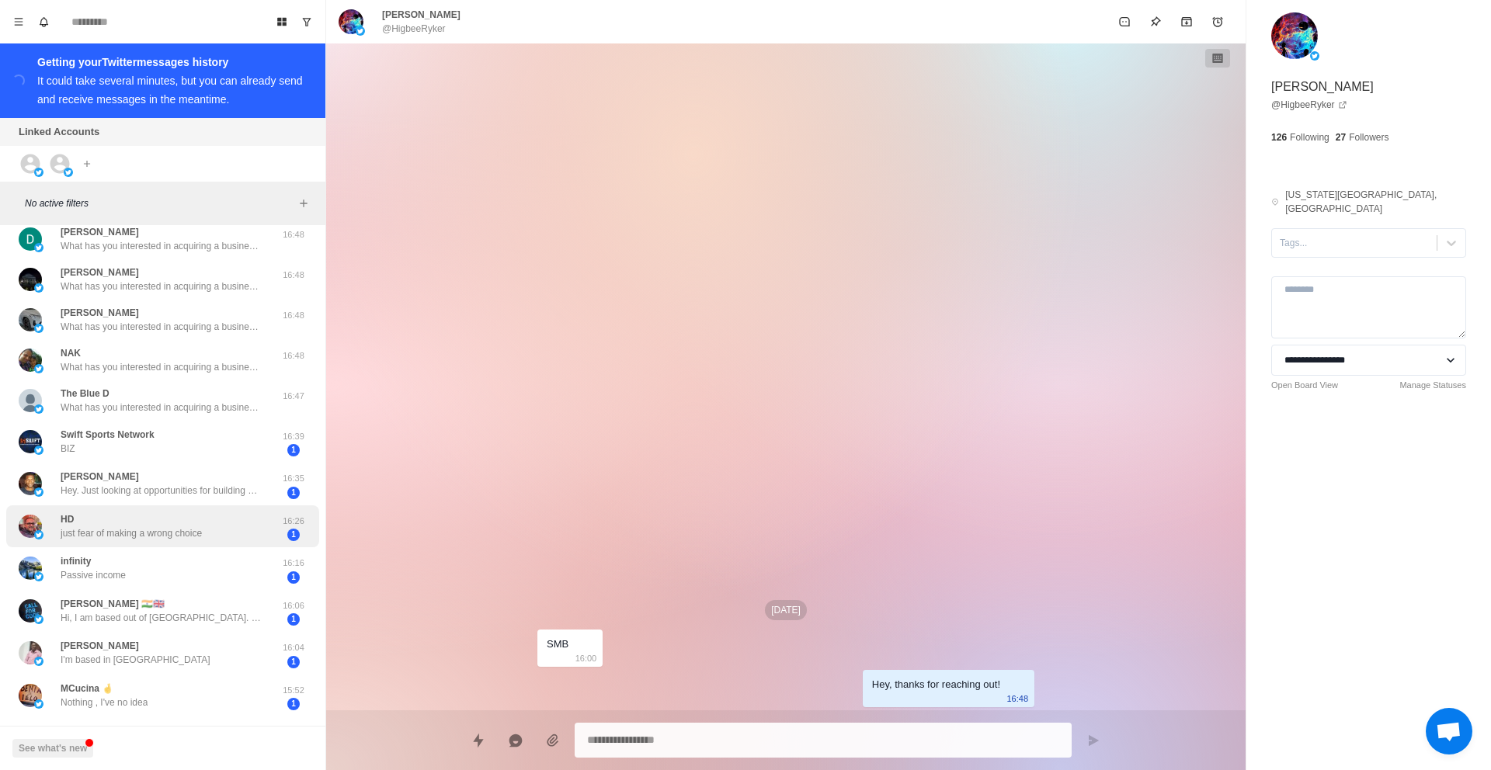
scroll to position [403, 0]
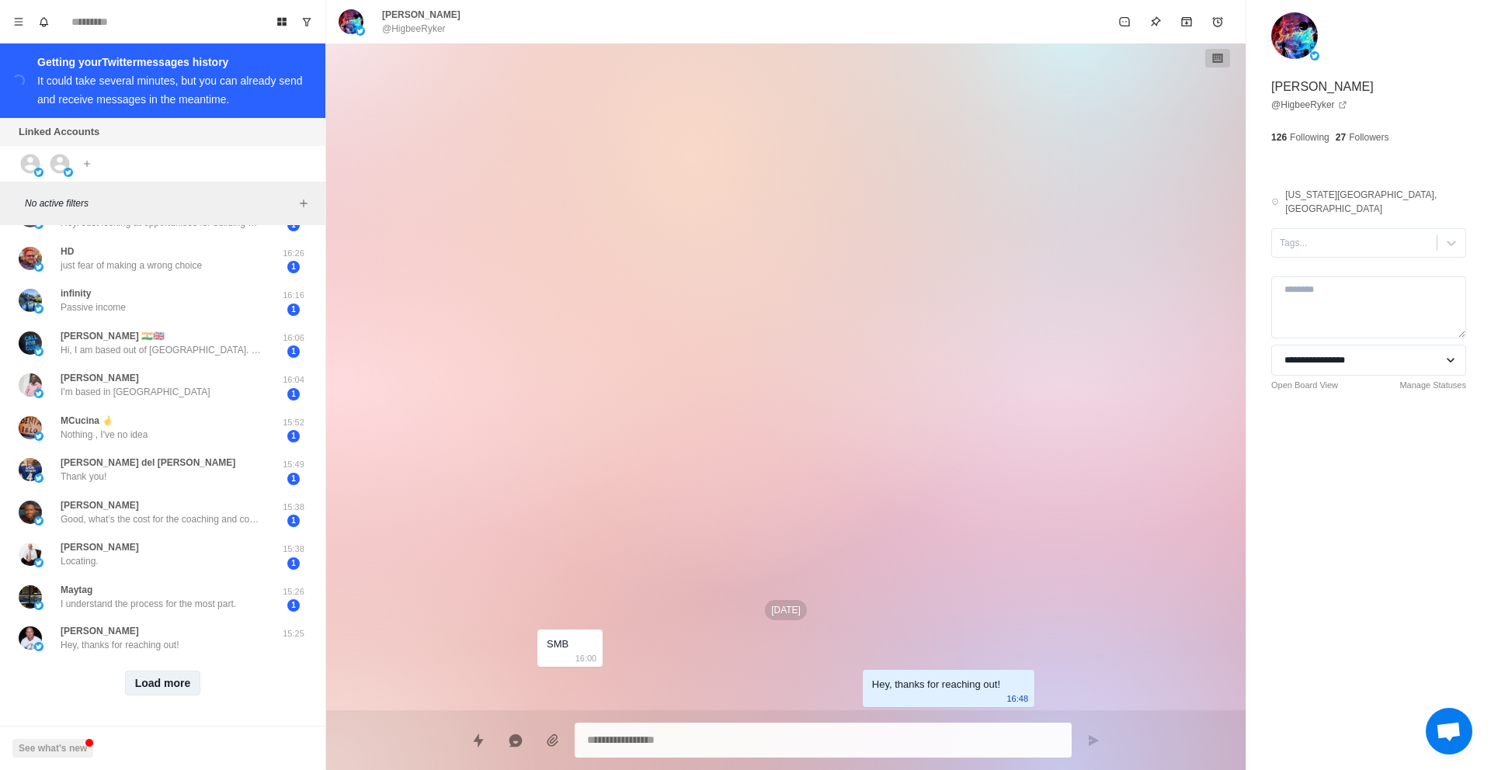
click at [150, 676] on button "Load more" at bounding box center [163, 683] width 76 height 25
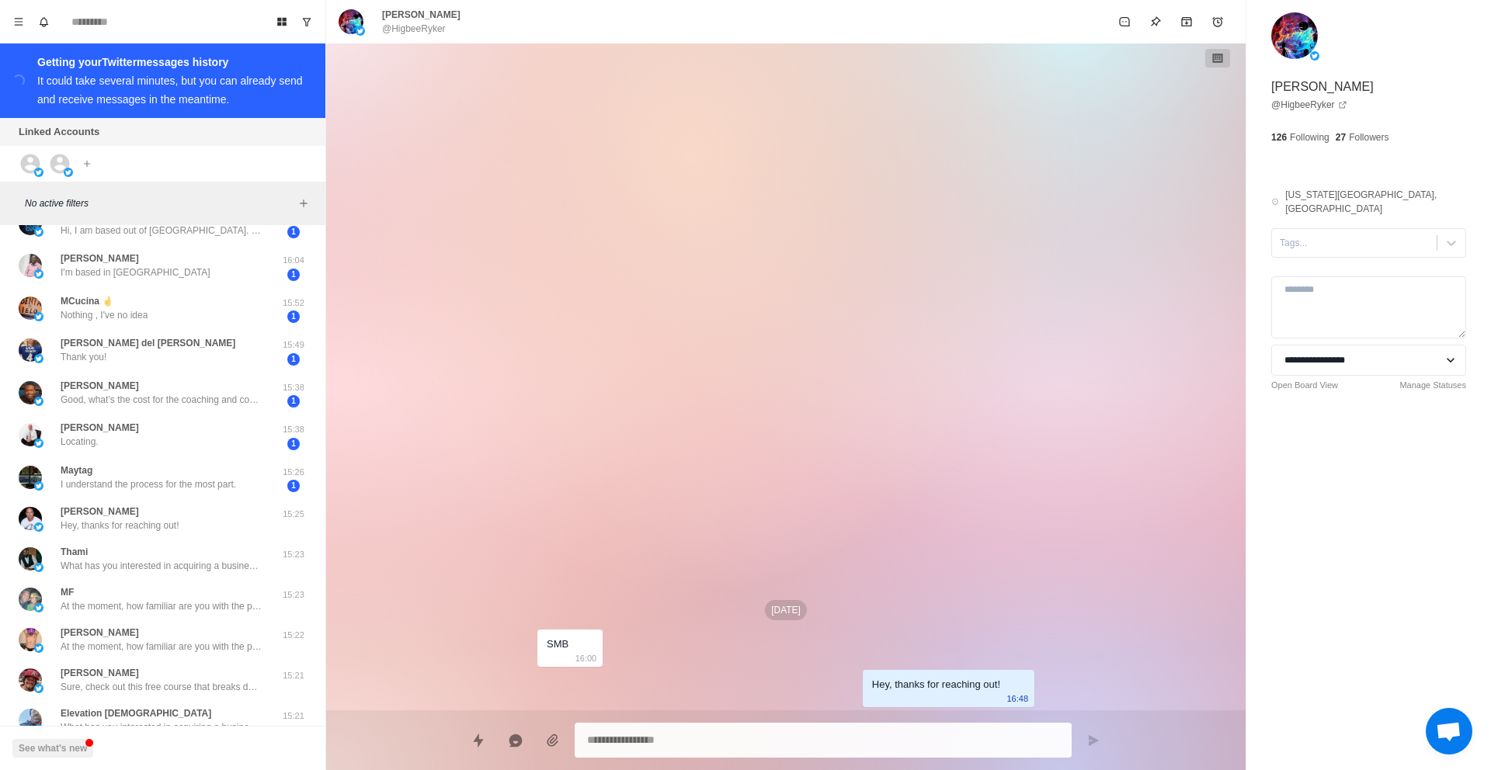
scroll to position [0, 0]
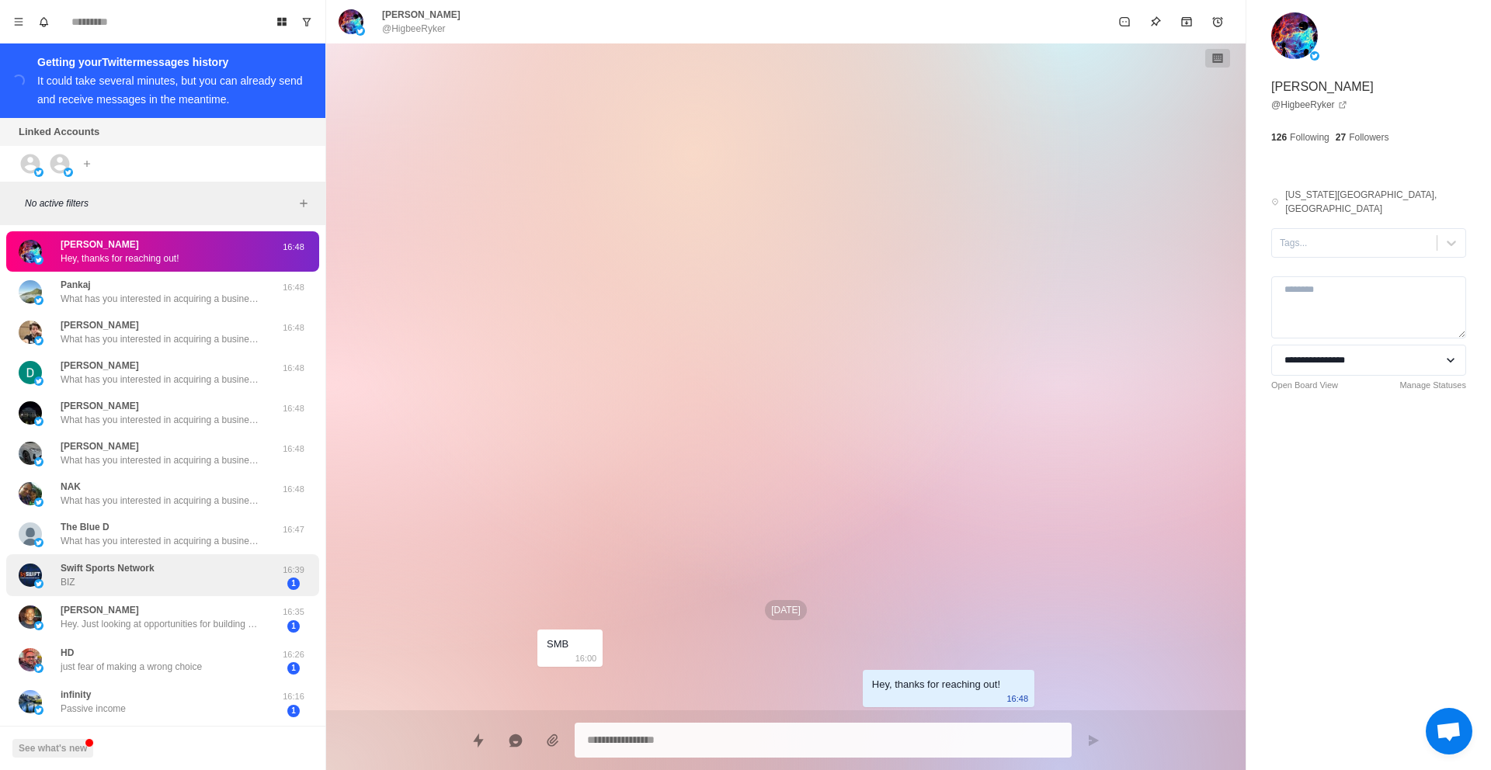
click at [207, 568] on div "Swift Sports Network BIZ" at bounding box center [147, 576] width 256 height 30
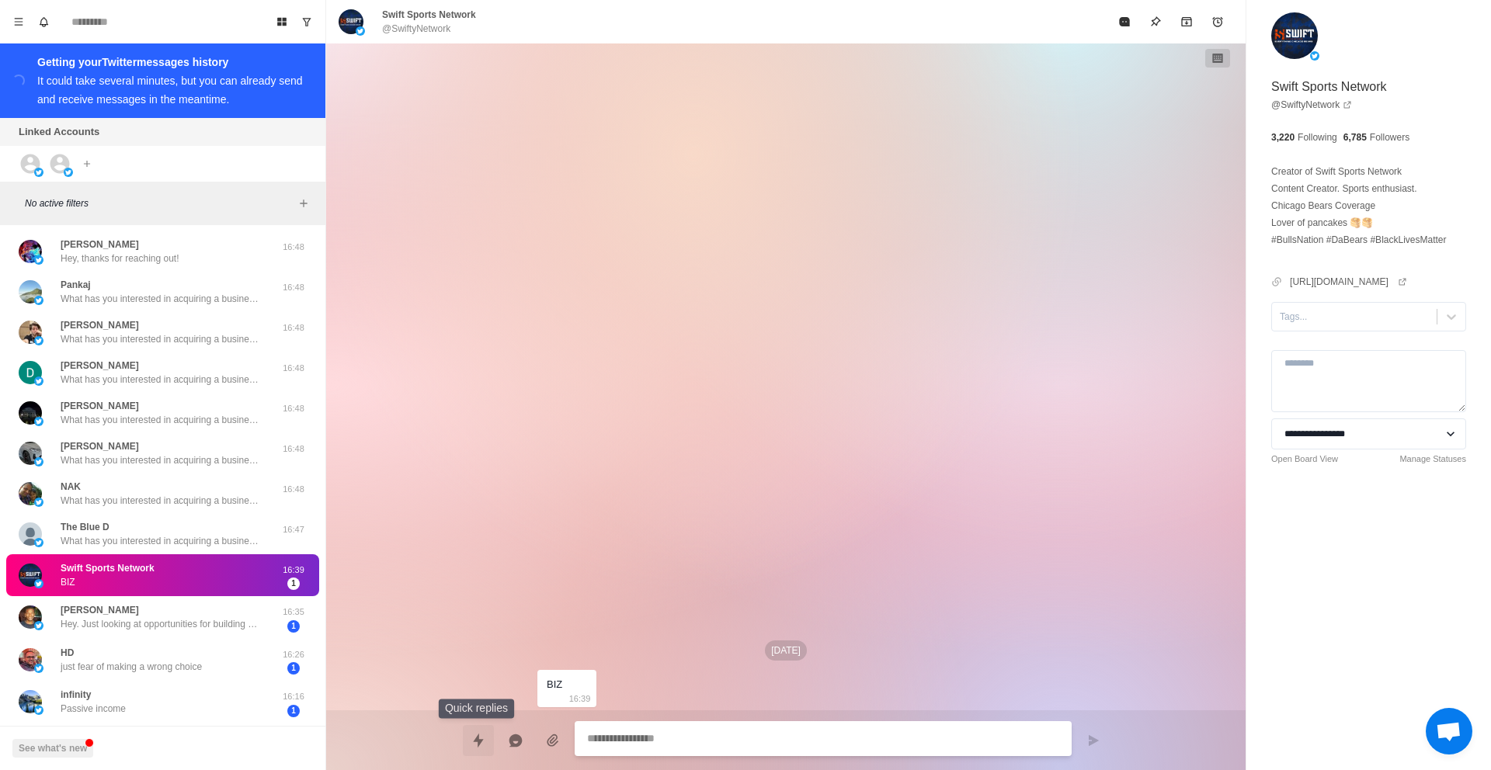
click at [466, 741] on button "Quick replies" at bounding box center [478, 740] width 31 height 31
type textarea "*"
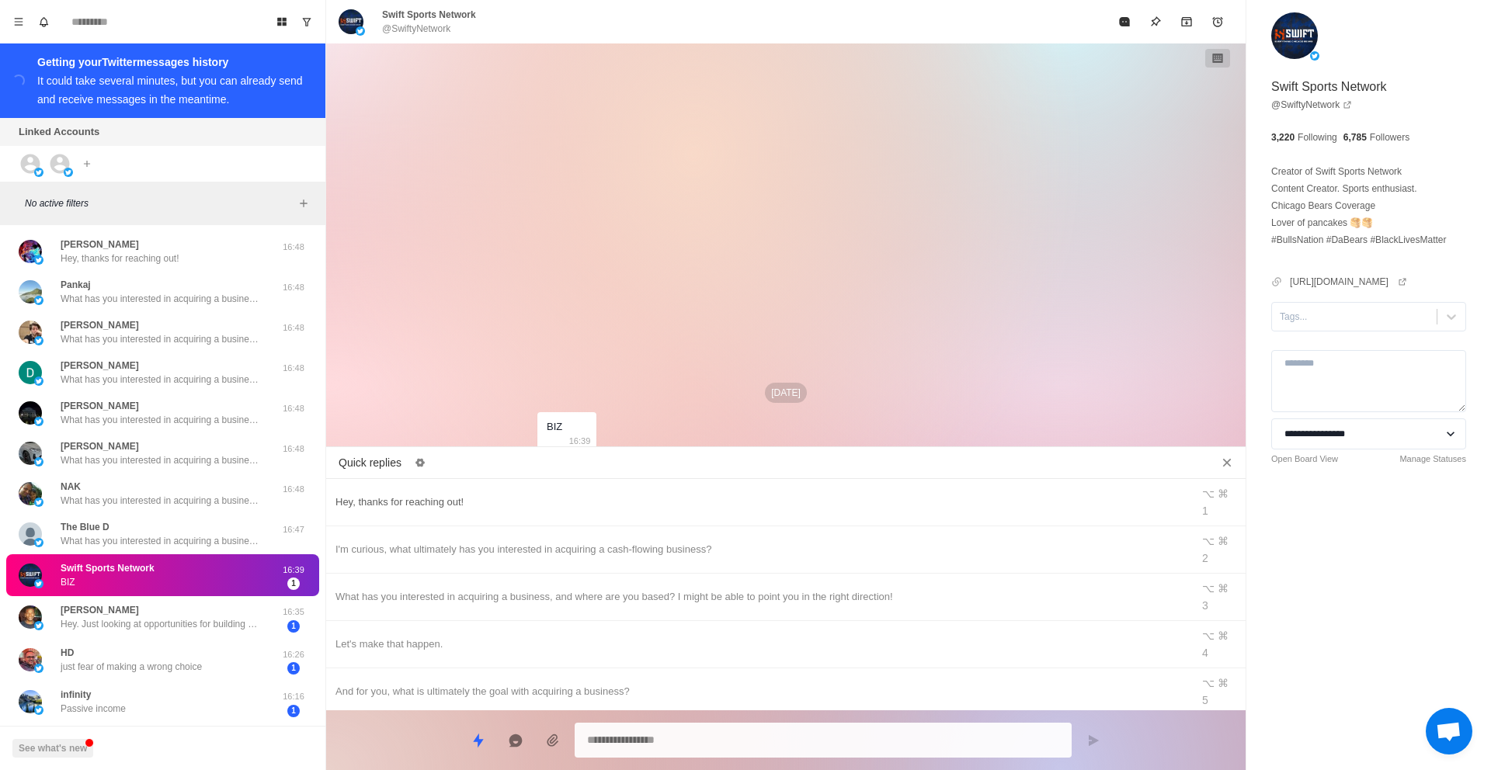
click at [515, 495] on div "Hey, thanks for reaching out!" at bounding box center [759, 502] width 847 height 17
type textarea "**********"
click at [1230, 461] on icon "Close quick replies" at bounding box center [1227, 463] width 16 height 16
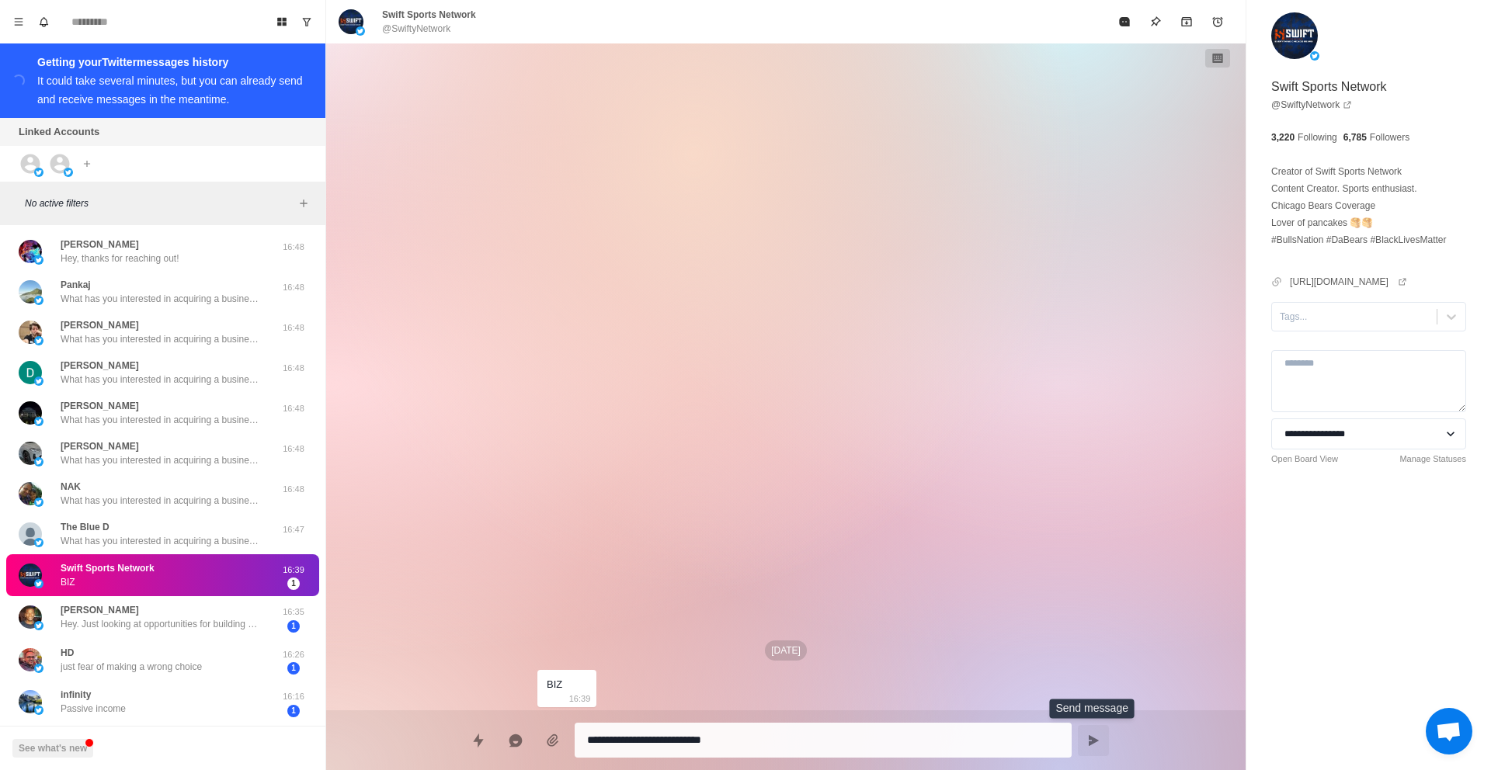
click at [1088, 735] on icon "Send message" at bounding box center [1093, 741] width 12 height 12
type textarea "*"
drag, startPoint x: 475, startPoint y: 742, endPoint x: 483, endPoint y: 713, distance: 30.0
click at [475, 742] on icon "Quick replies" at bounding box center [479, 741] width 16 height 16
type textarea "*"
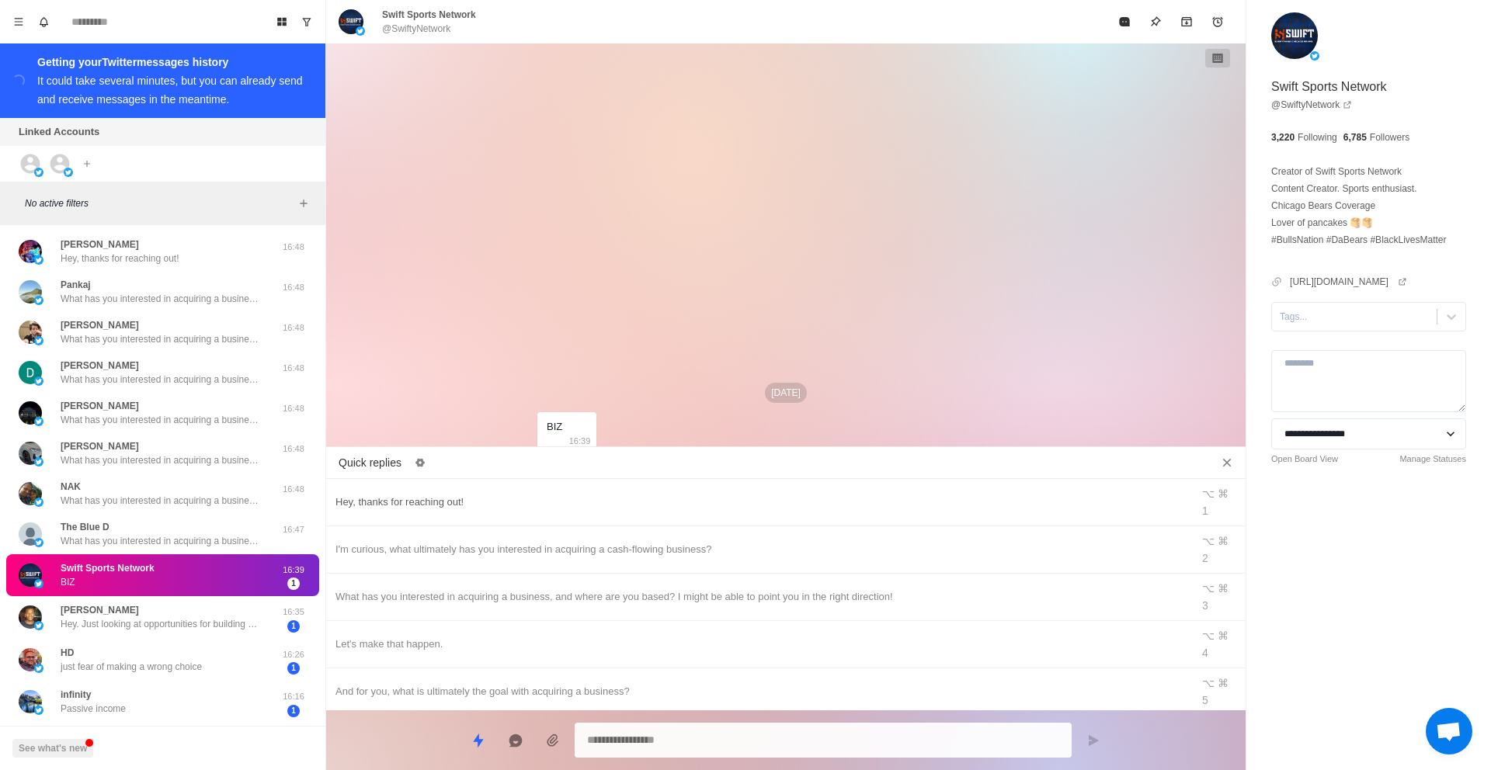
click at [482, 497] on div "Hey, thanks for reaching out!" at bounding box center [759, 502] width 847 height 17
type textarea "**********"
click at [1101, 729] on button "Send message" at bounding box center [1093, 740] width 31 height 31
type textarea "*"
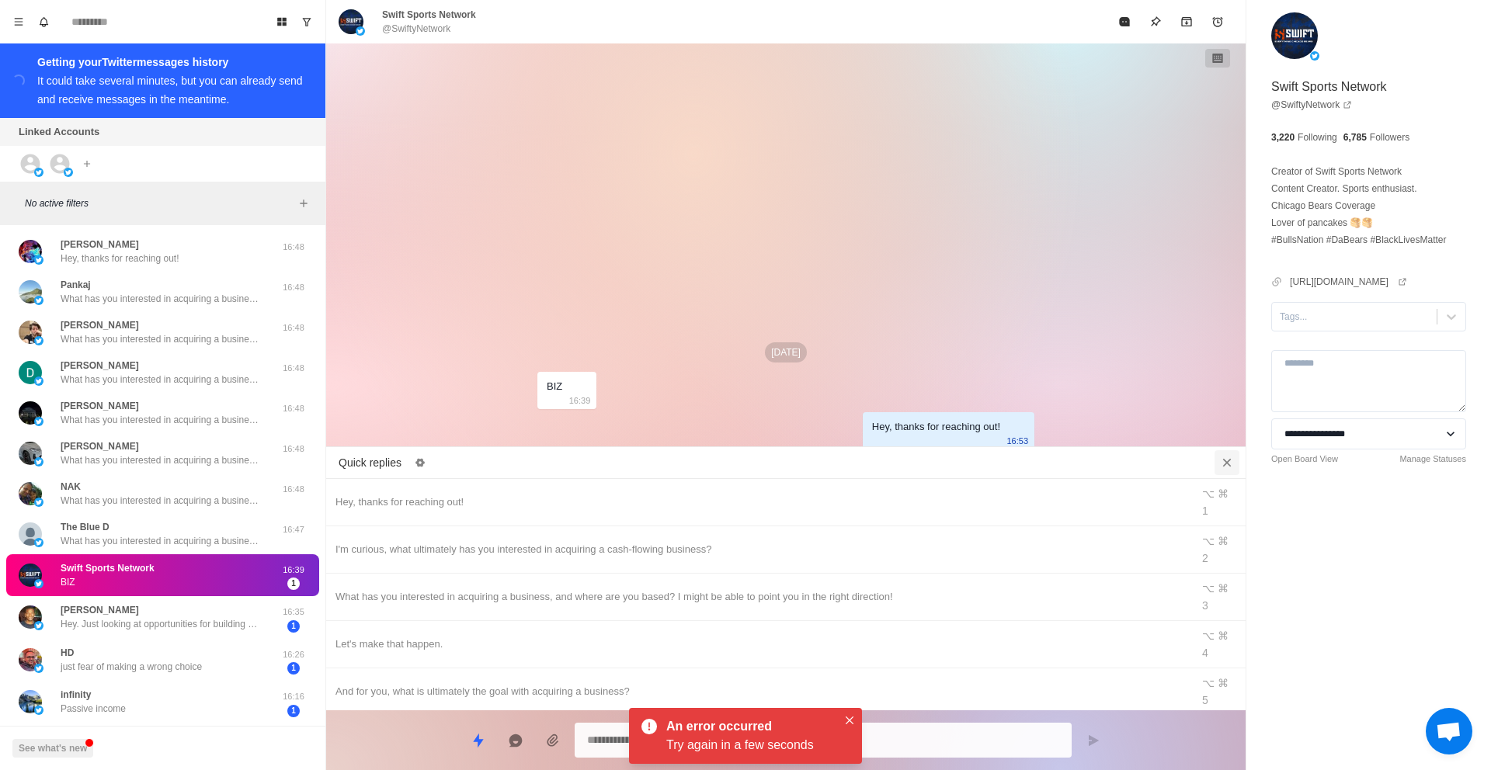
click at [1223, 461] on icon "Close quick replies" at bounding box center [1227, 463] width 16 height 16
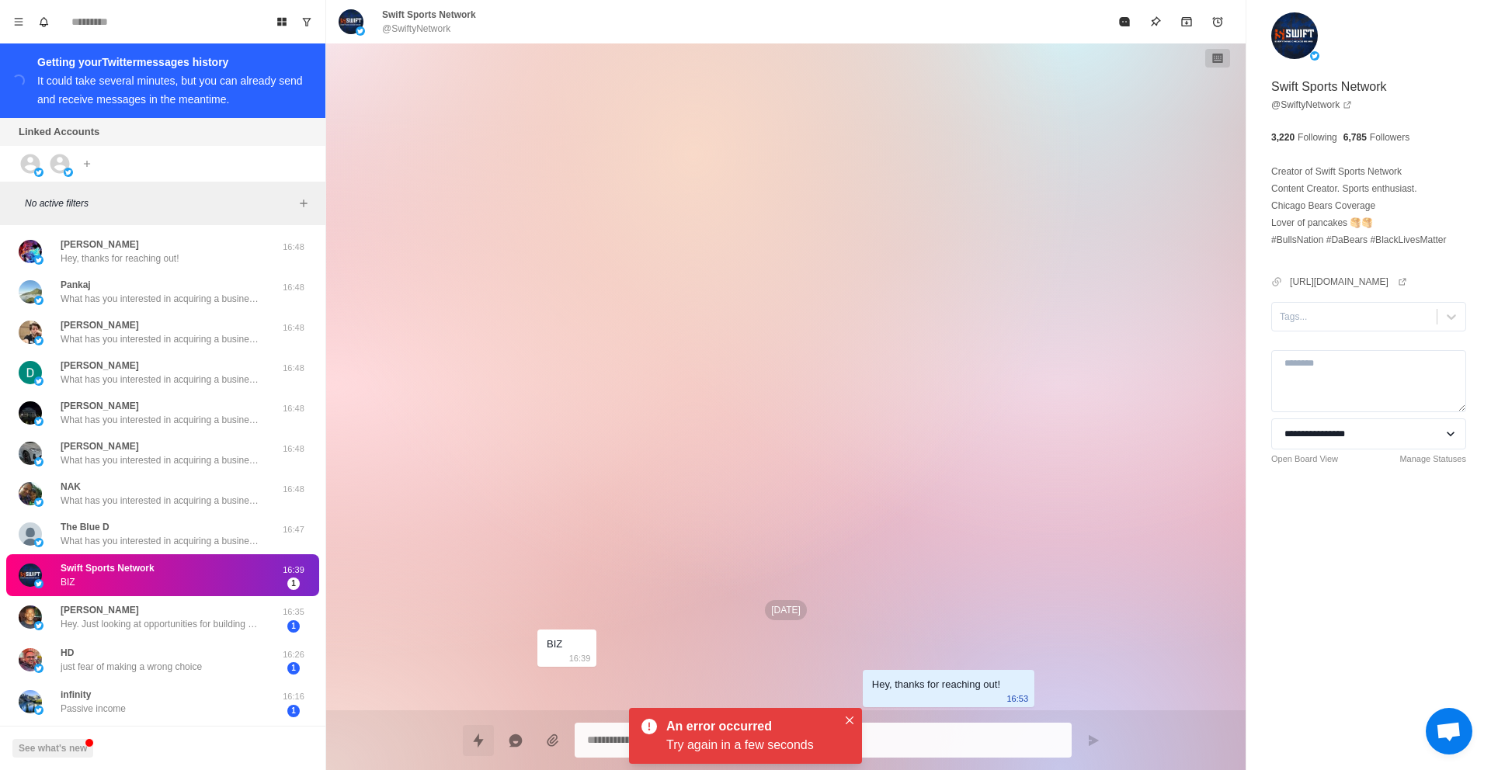
click at [482, 739] on icon "Quick replies" at bounding box center [478, 740] width 10 height 14
type textarea "*"
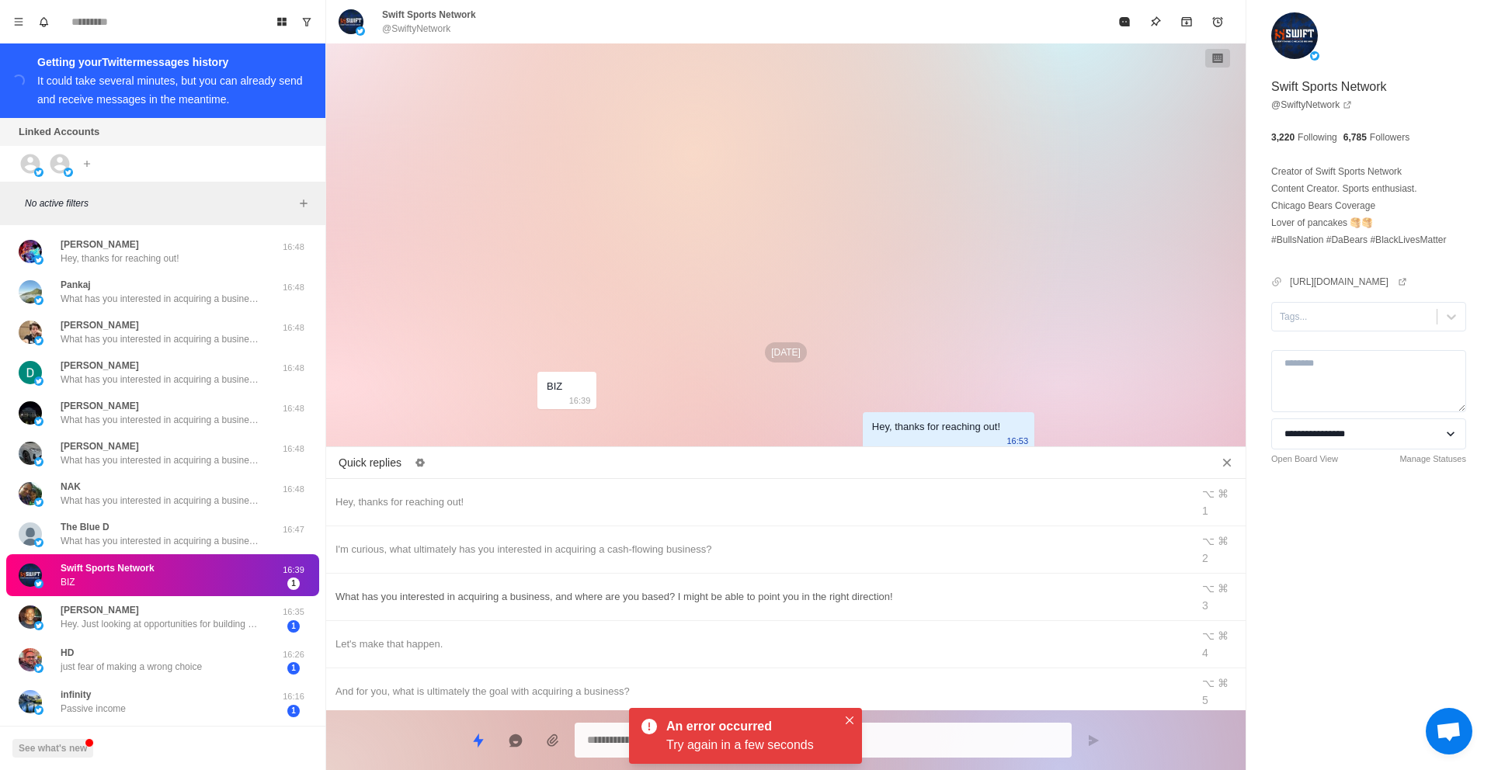
click at [540, 589] on div "What has you interested in acquiring a business, and where are you based? I mig…" at bounding box center [759, 597] width 847 height 17
type textarea "**********"
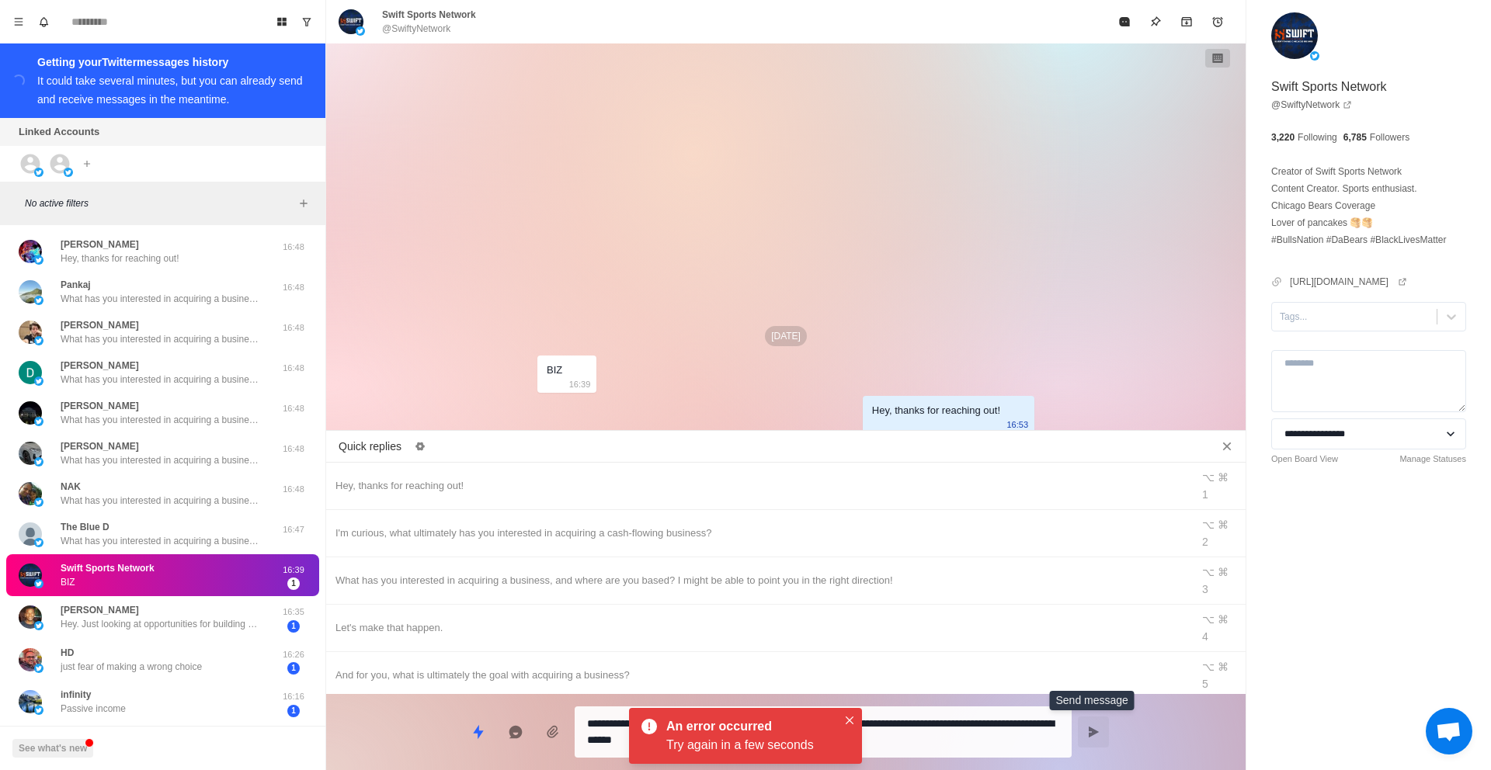
click at [1088, 729] on icon "Send message" at bounding box center [1093, 732] width 12 height 12
type textarea "*"
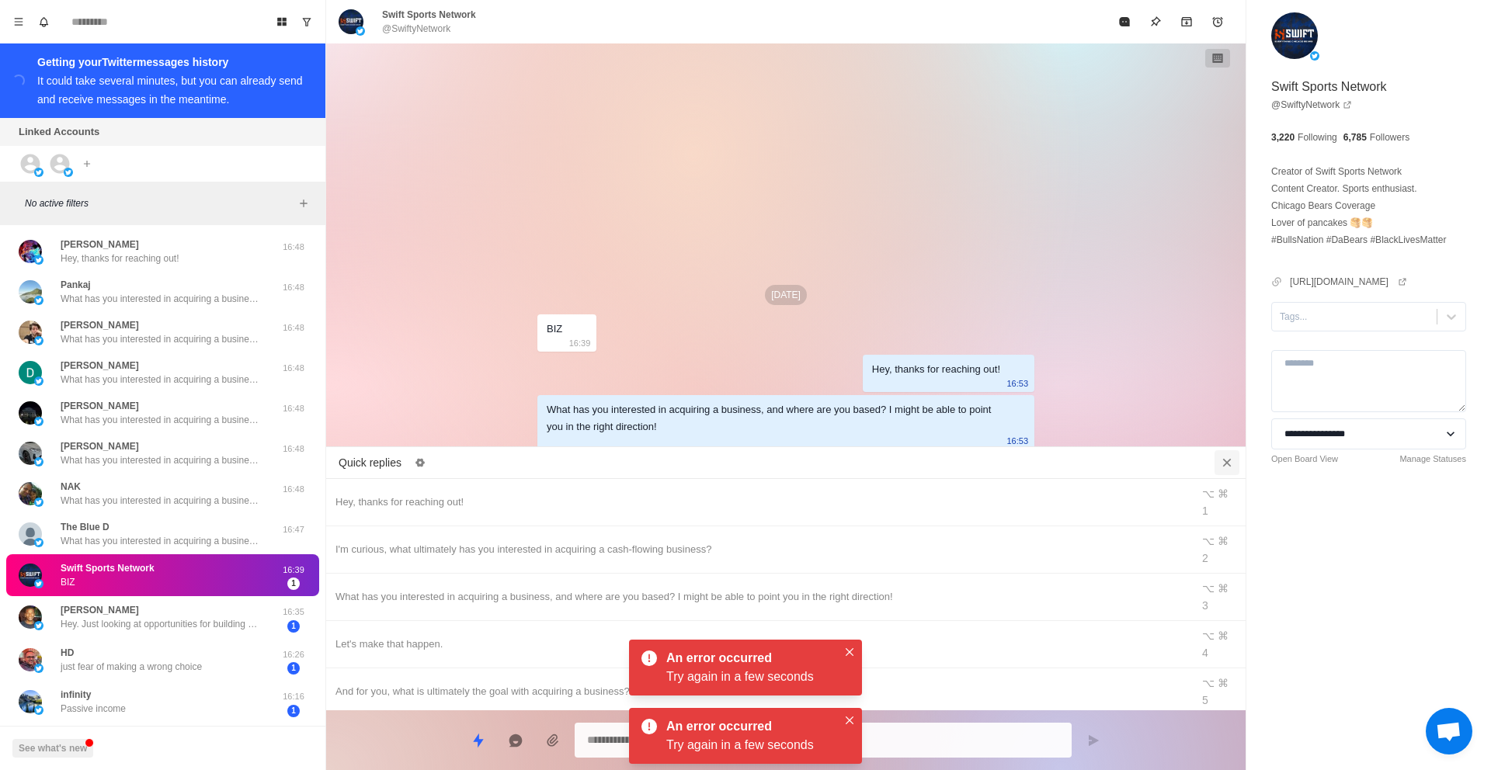
click at [1219, 458] on button "Close quick replies" at bounding box center [1227, 462] width 25 height 25
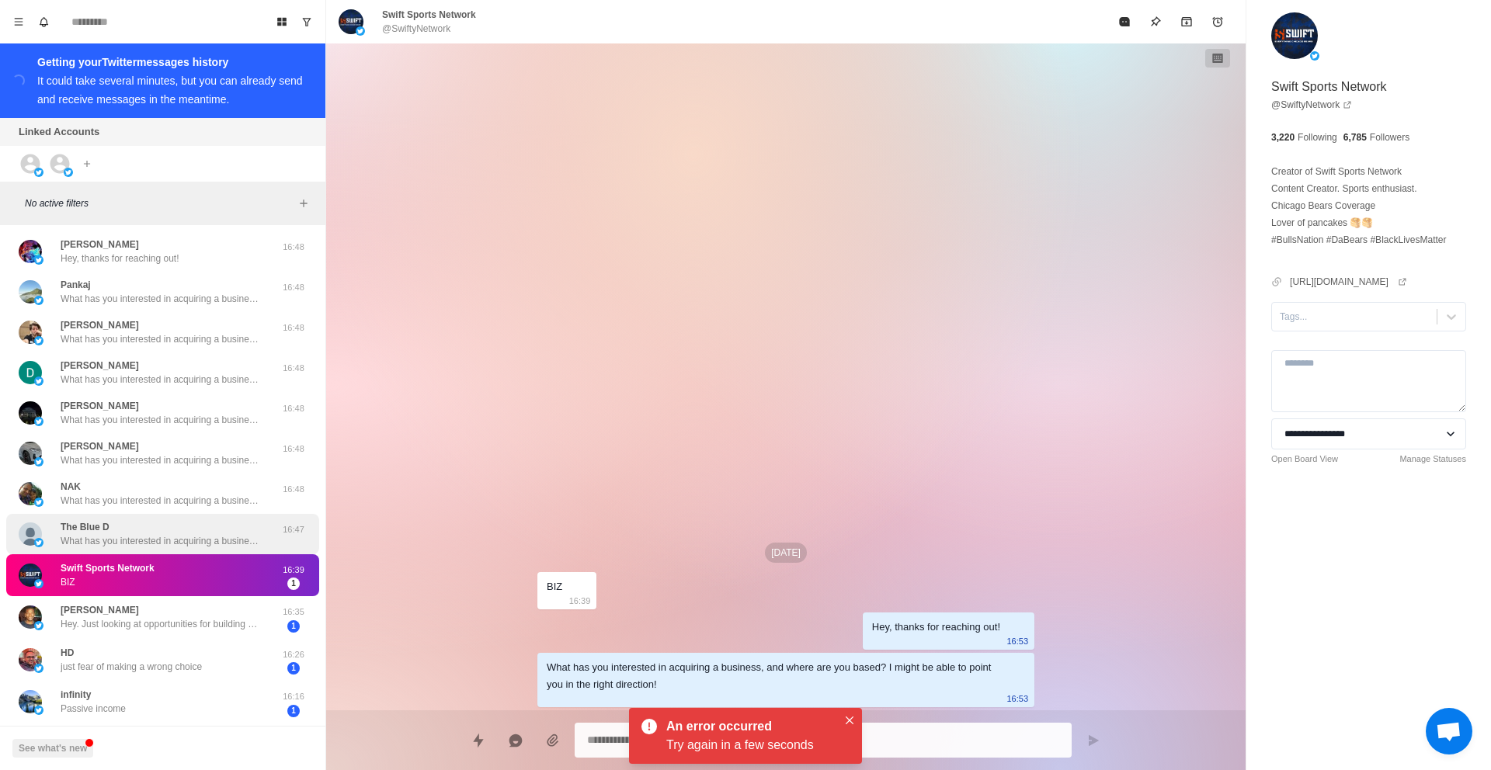
click at [160, 535] on p "What has you interested in acquiring a business, and where are you based? I mig…" at bounding box center [162, 541] width 202 height 14
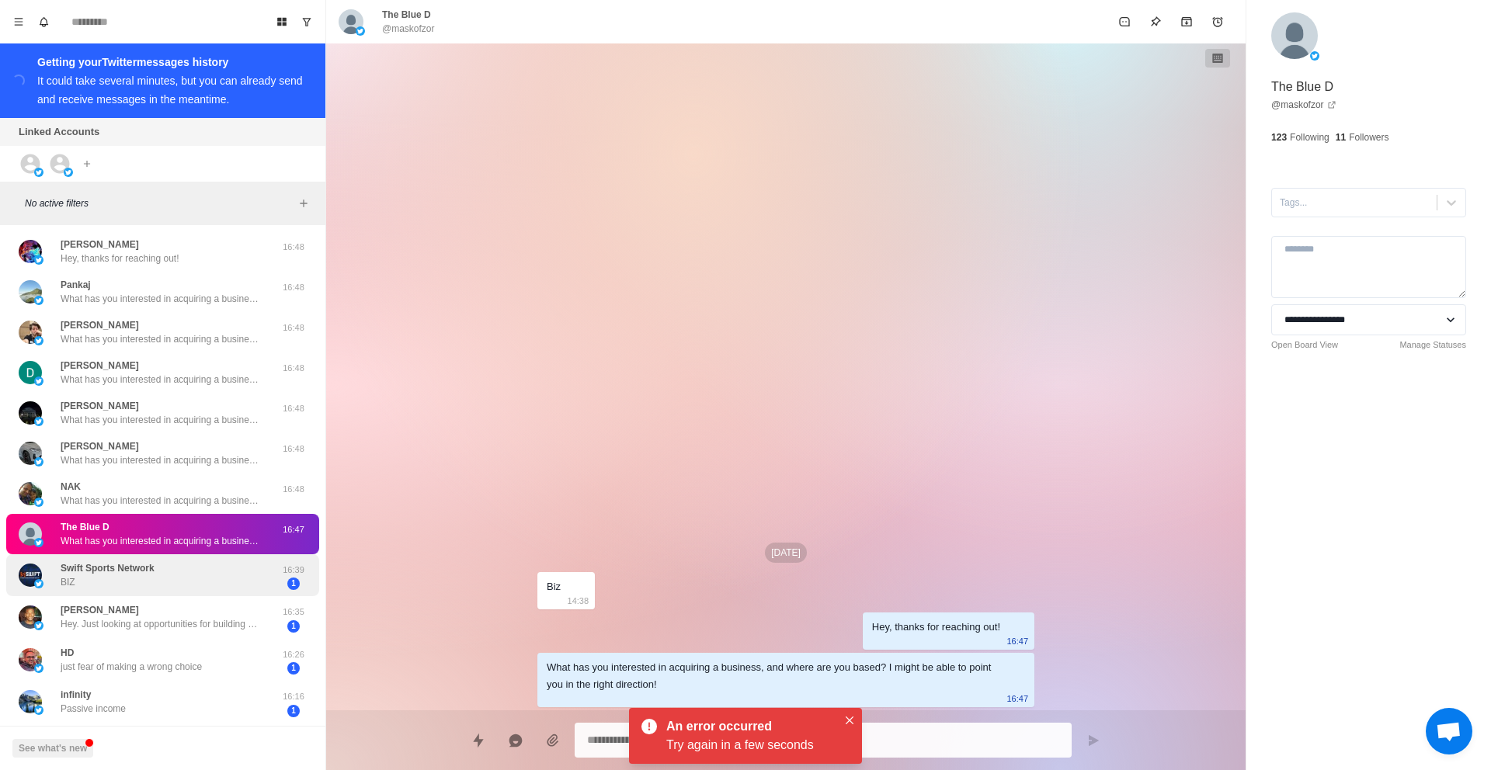
click at [168, 565] on div "Swift Sports Network BIZ" at bounding box center [147, 576] width 256 height 30
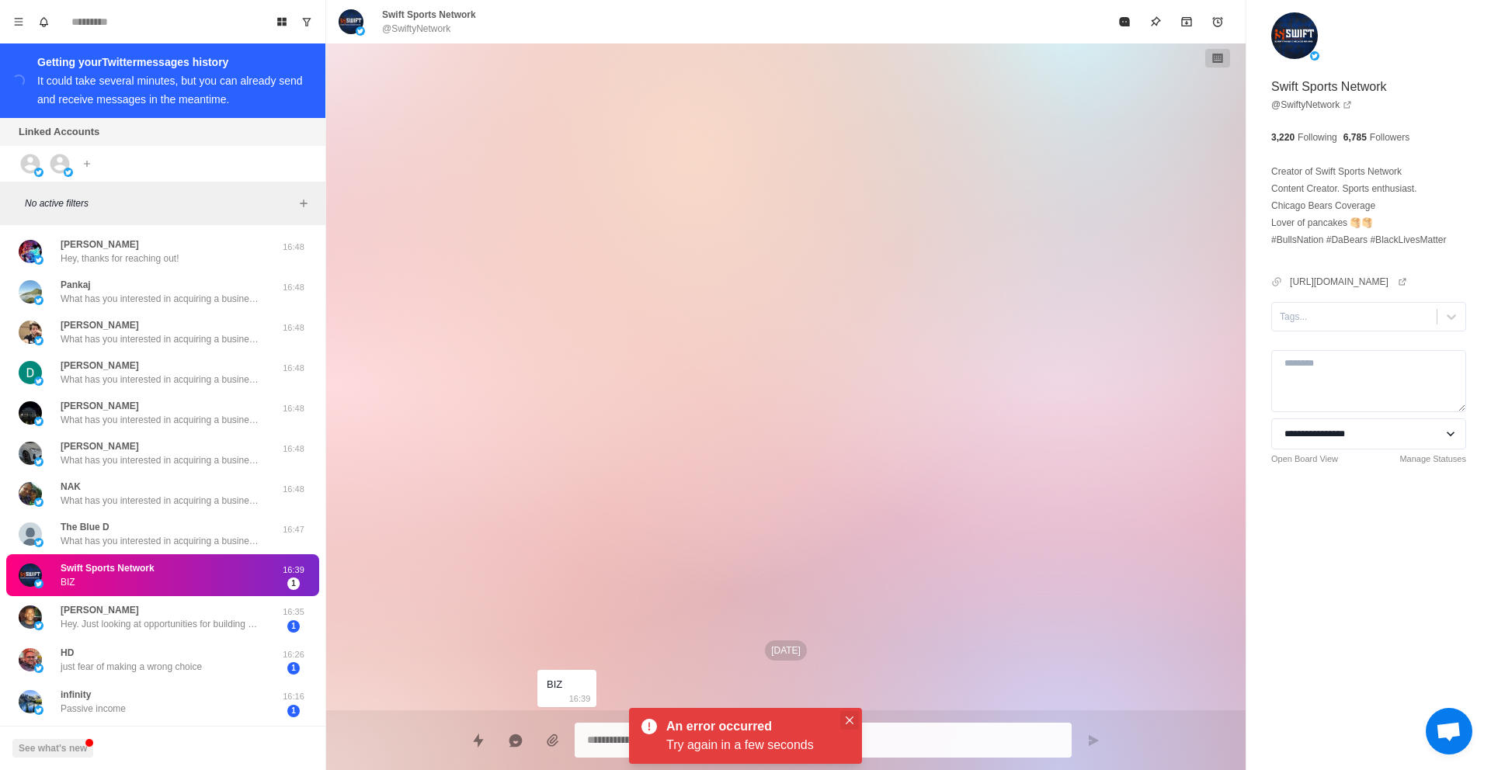
click at [851, 719] on icon "Close" at bounding box center [850, 721] width 8 height 8
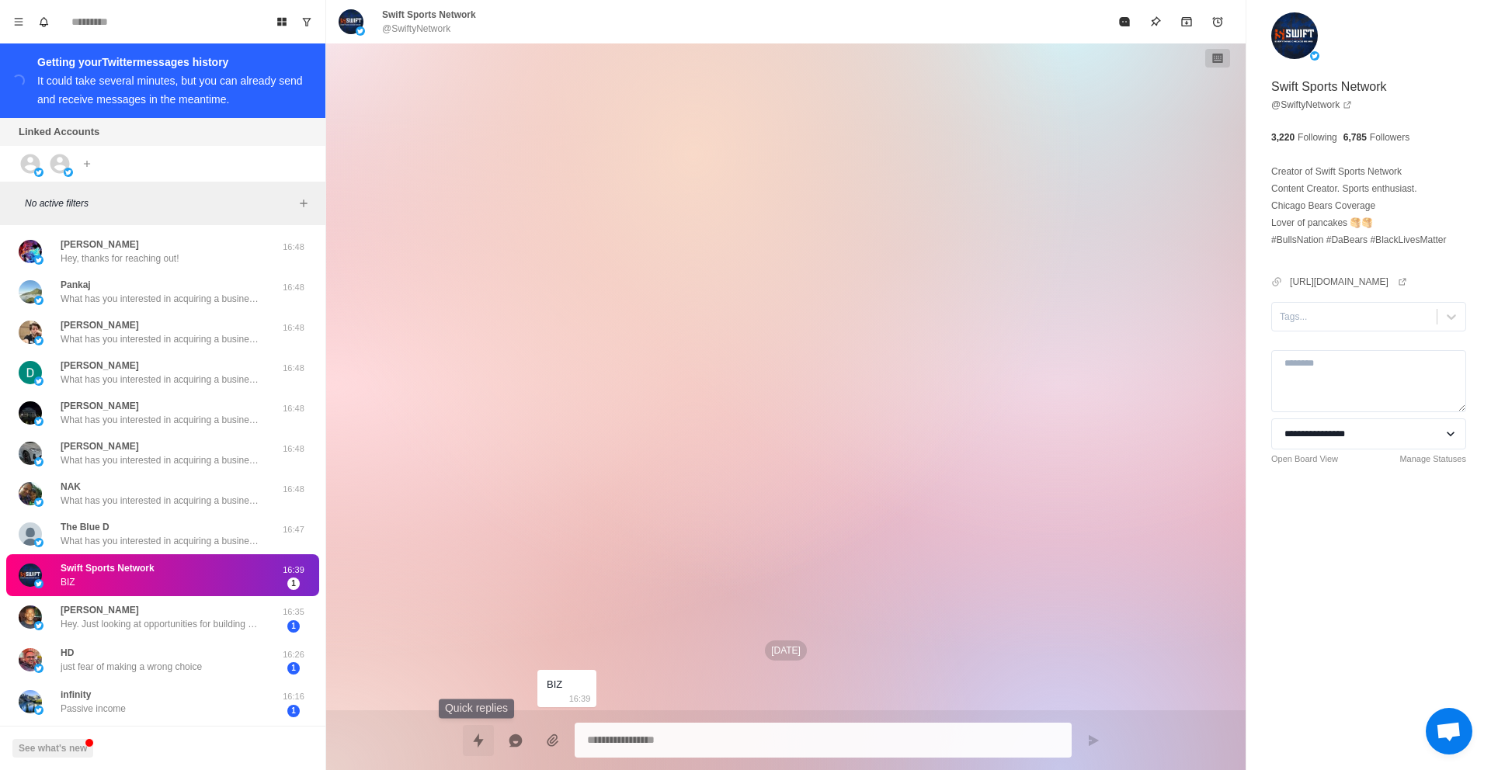
drag, startPoint x: 471, startPoint y: 746, endPoint x: 471, endPoint y: 735, distance: 10.9
click at [471, 745] on icon "Quick replies" at bounding box center [479, 741] width 16 height 16
type textarea "*"
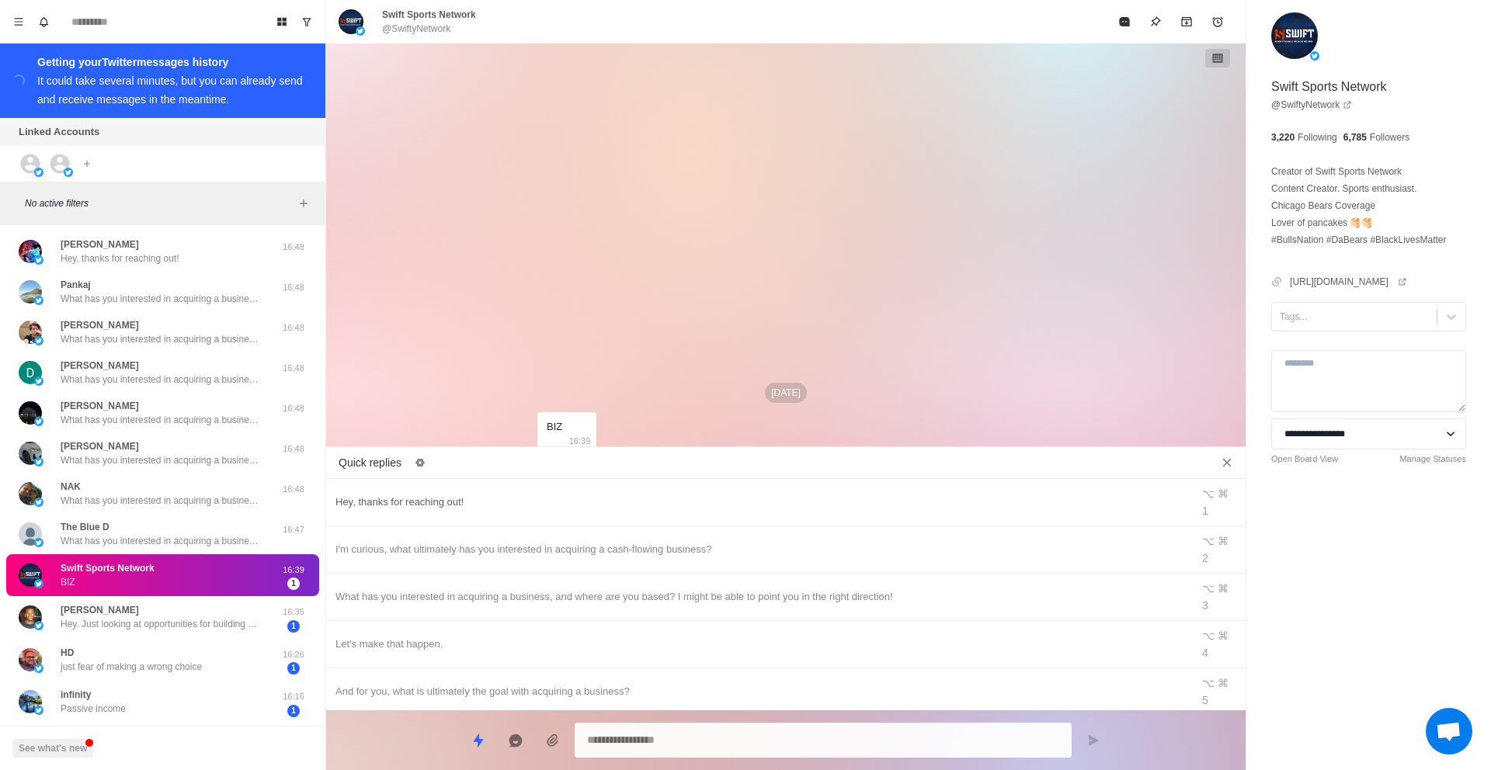
click at [476, 494] on div "Hey, thanks for reaching out!" at bounding box center [759, 502] width 847 height 17
type textarea "**********"
click at [1086, 742] on button "Send message" at bounding box center [1093, 740] width 31 height 31
type textarea "*"
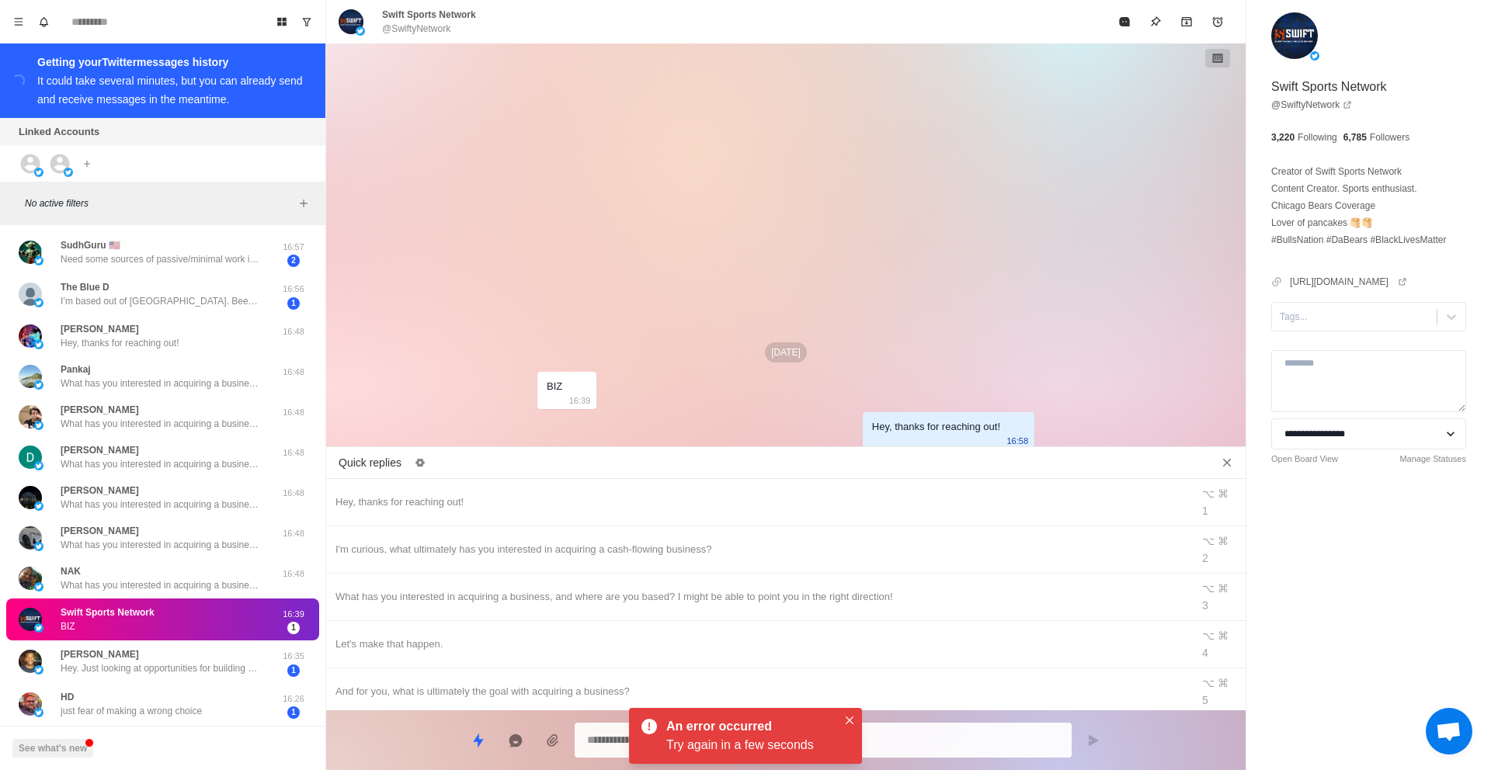
type textarea "*"
